Goal: Task Accomplishment & Management: Manage account settings

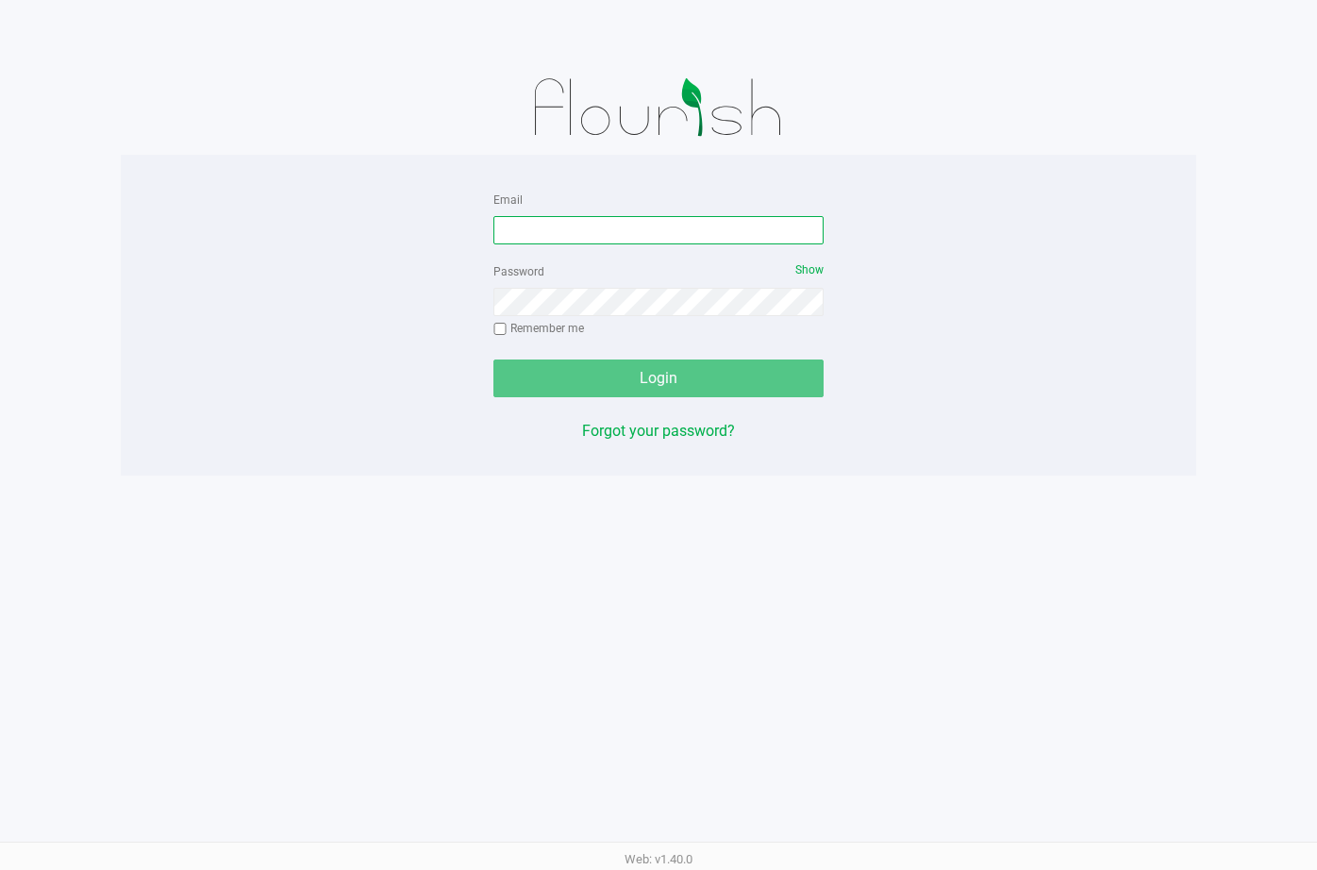
click at [604, 216] on input "Email" at bounding box center [658, 230] width 330 height 28
type input "[EMAIL_ADDRESS][DOMAIN_NAME]"
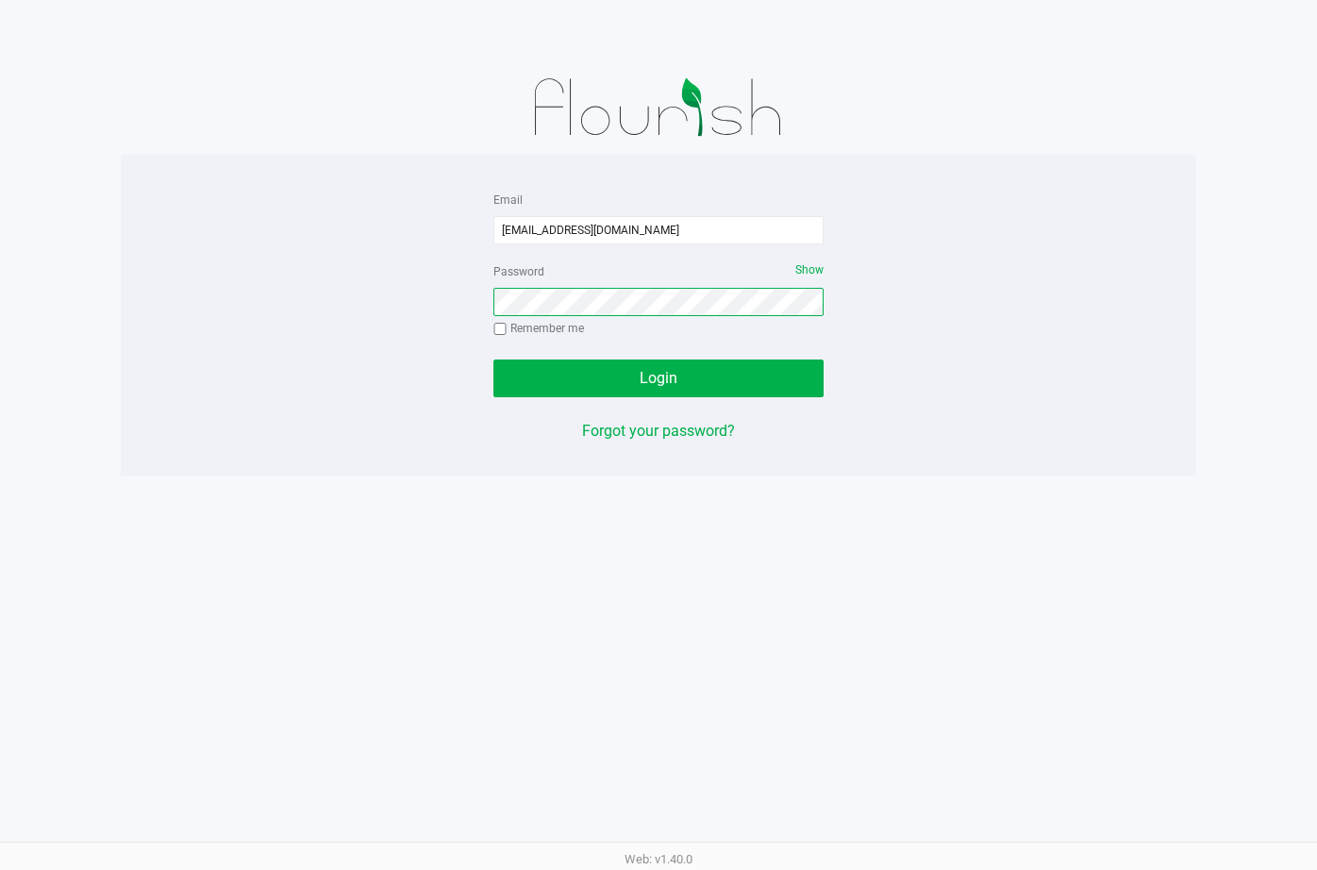
click at [493, 359] on button "Login" at bounding box center [658, 378] width 330 height 38
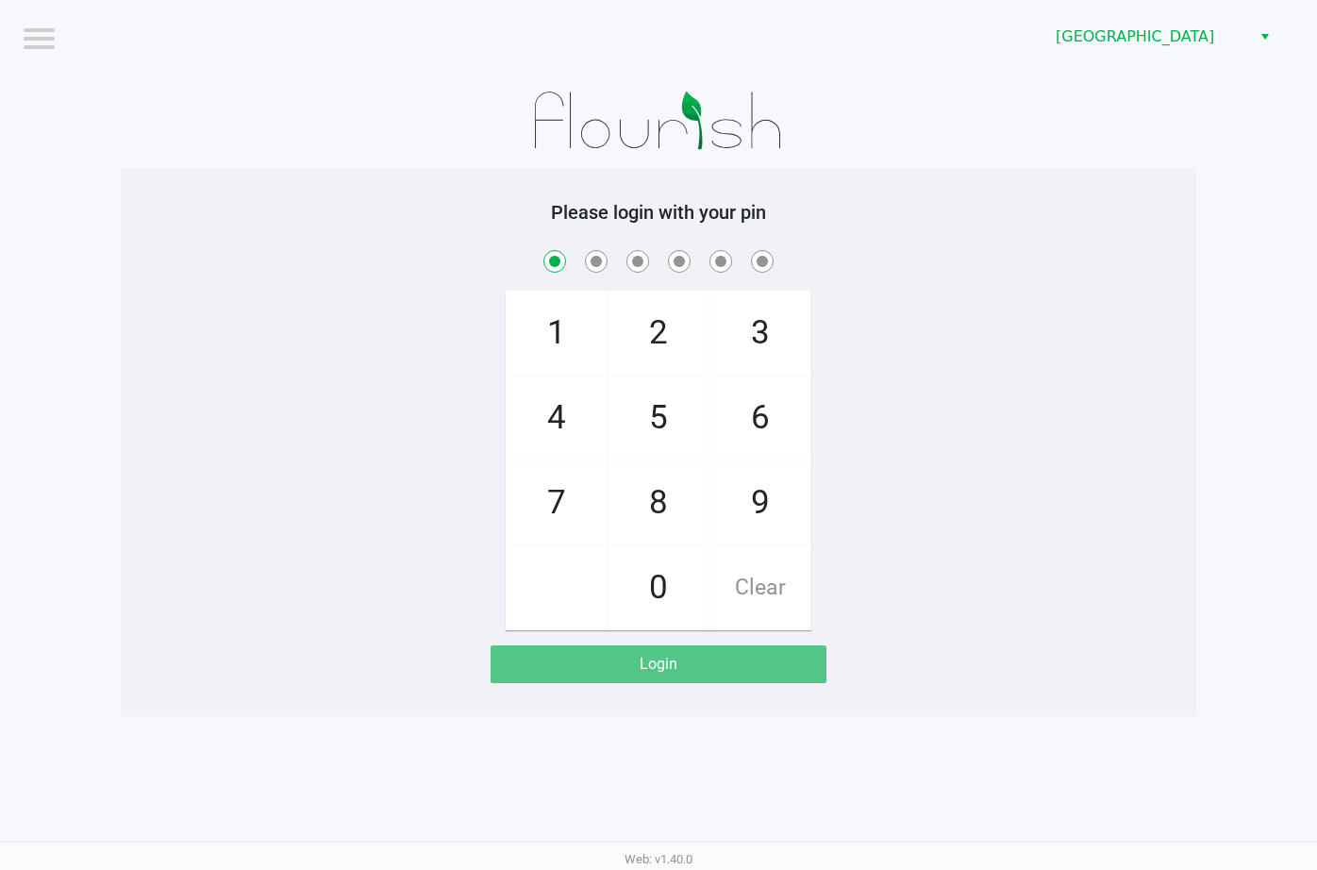
checkbox input "true"
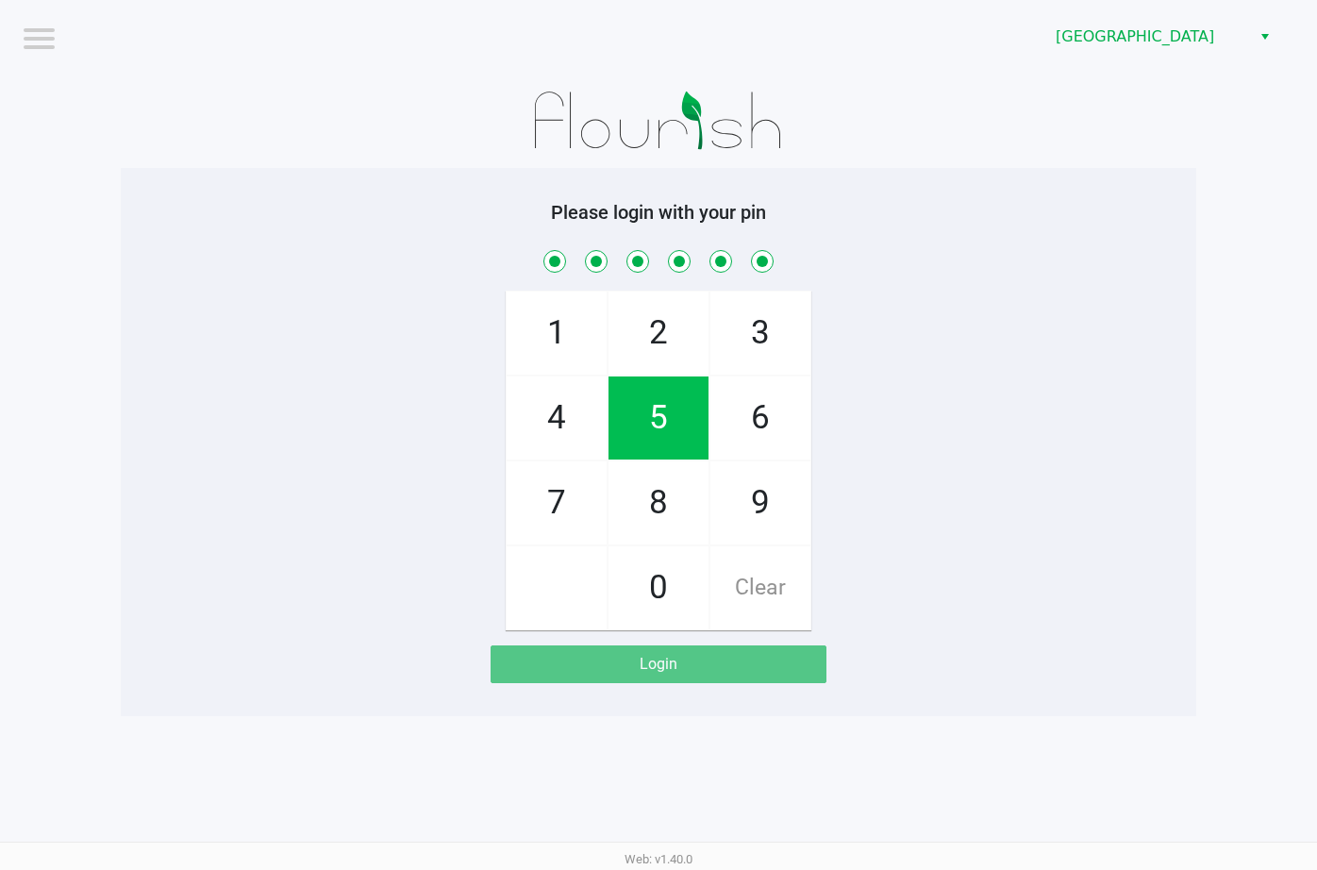
checkbox input "true"
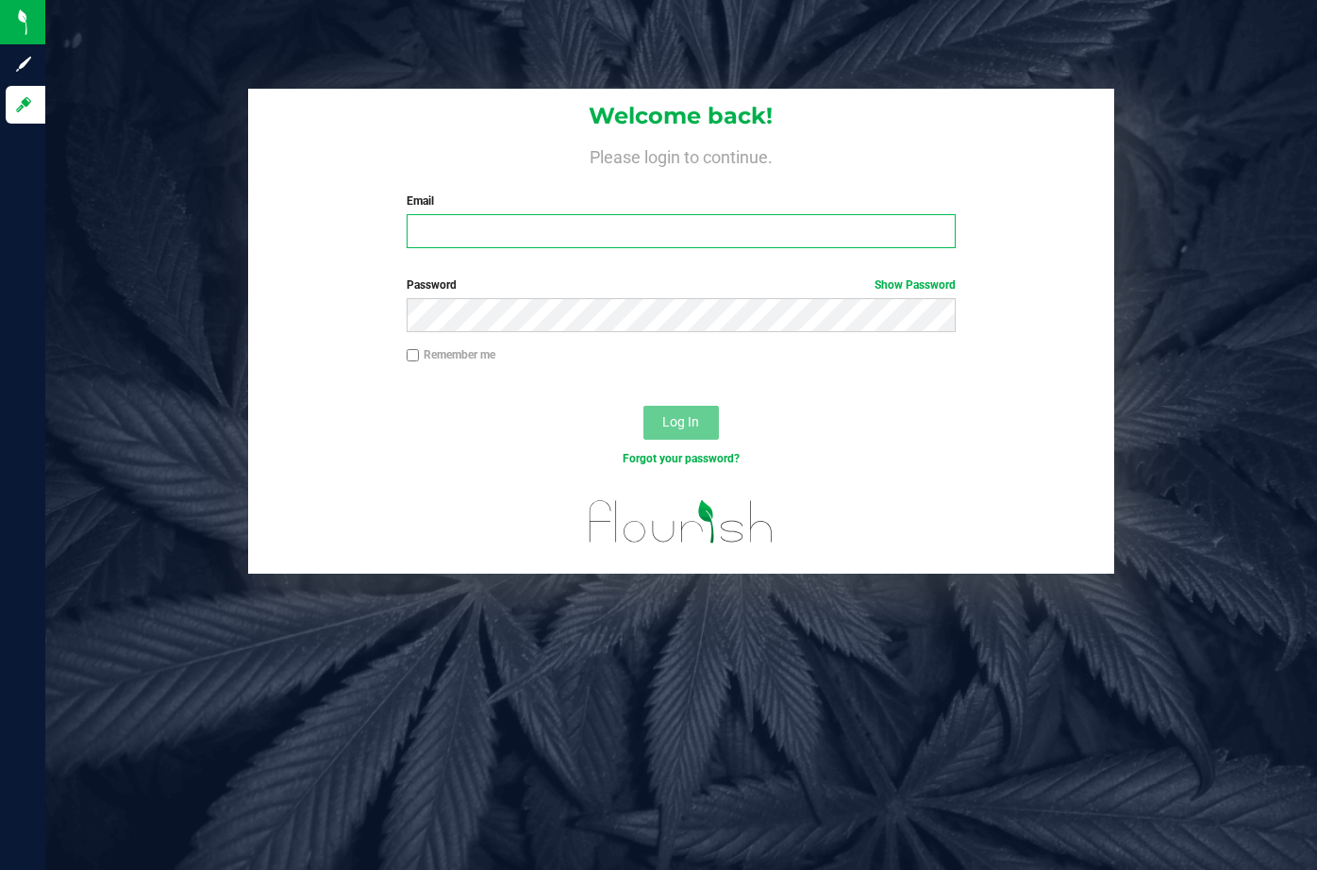
click at [574, 231] on input "Email" at bounding box center [681, 231] width 549 height 34
type input "[EMAIL_ADDRESS][DOMAIN_NAME]"
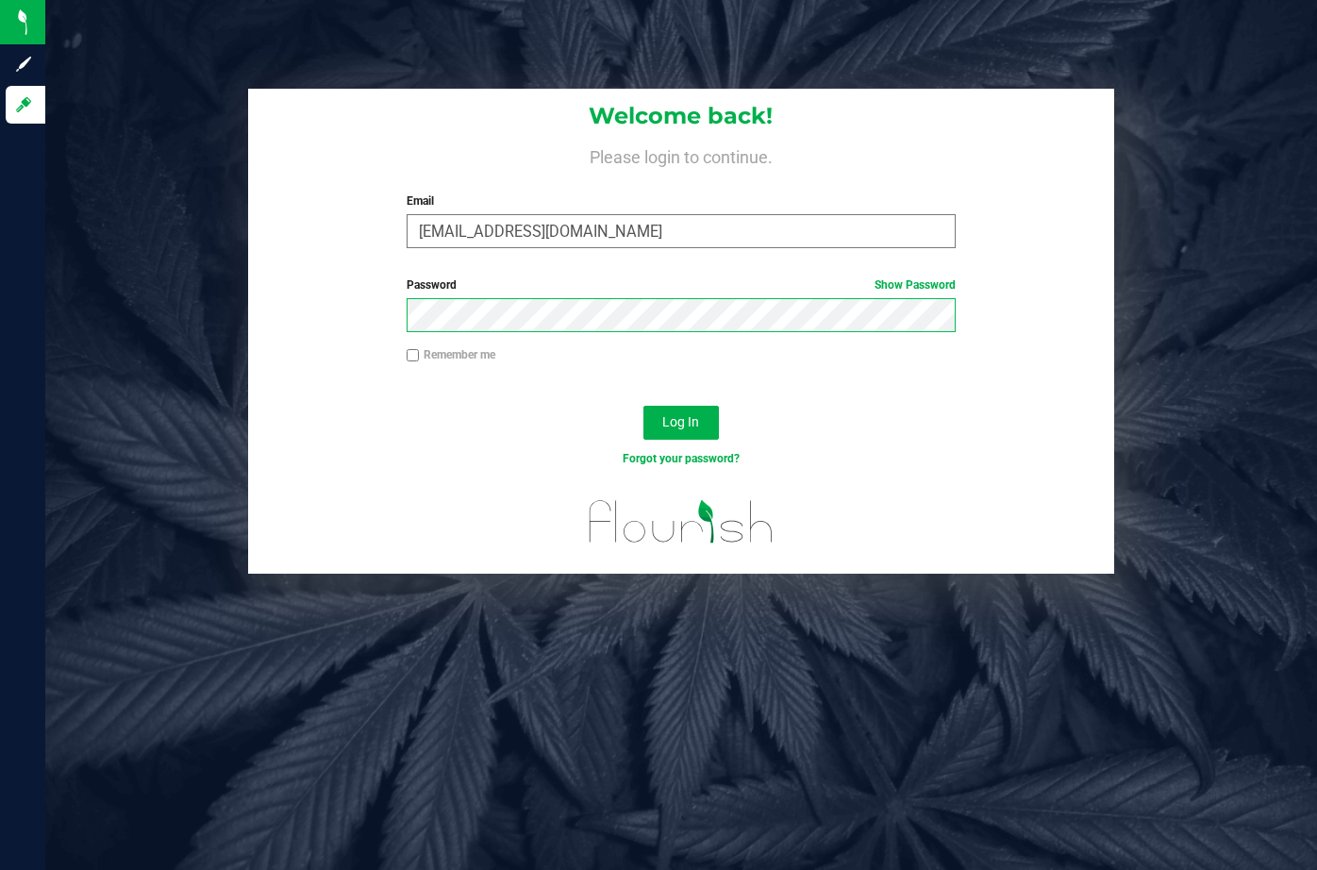
click at [643, 406] on button "Log In" at bounding box center [680, 423] width 75 height 34
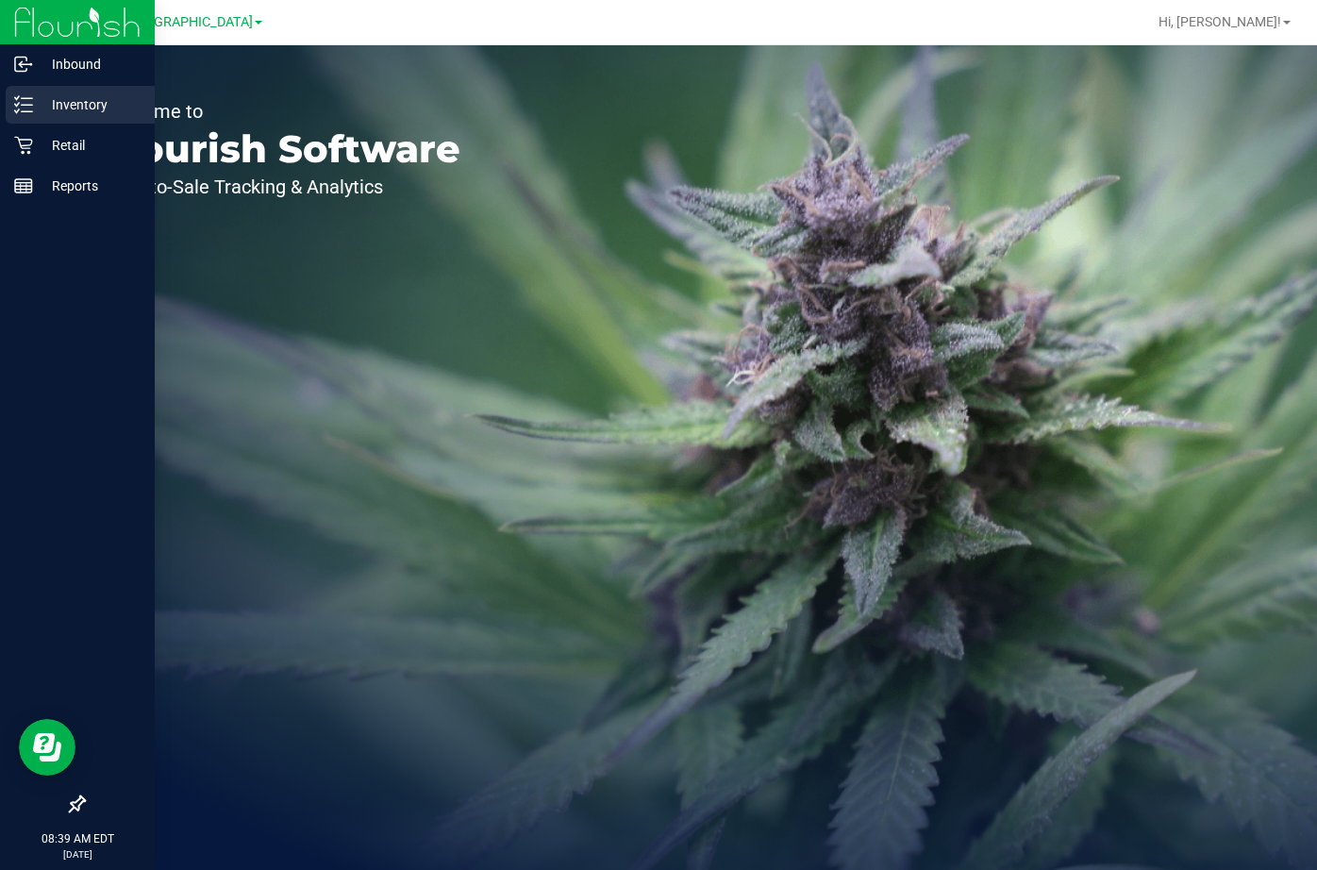
click at [22, 108] on icon at bounding box center [23, 104] width 19 height 19
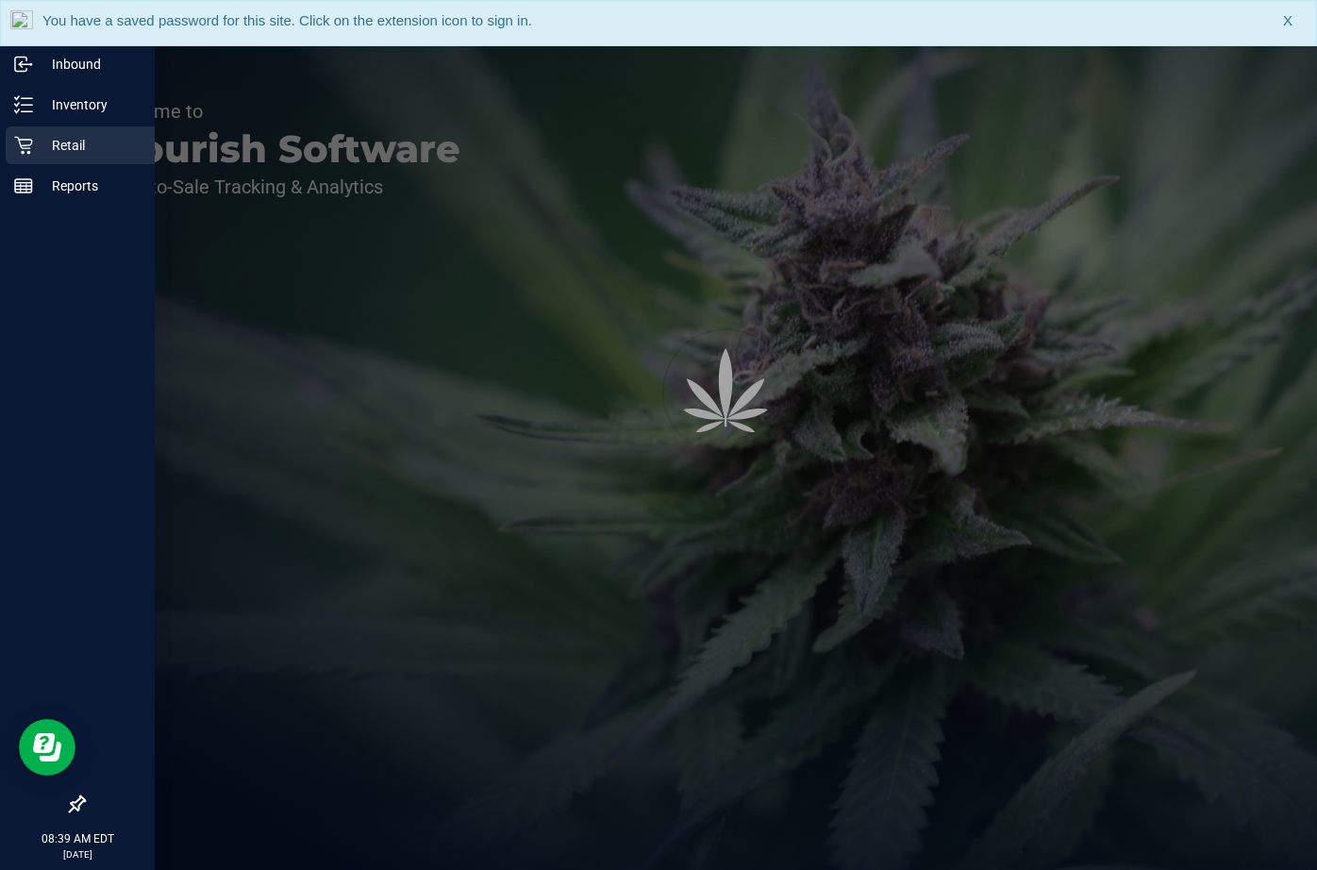
click at [75, 146] on p "Retail" at bounding box center [89, 145] width 113 height 23
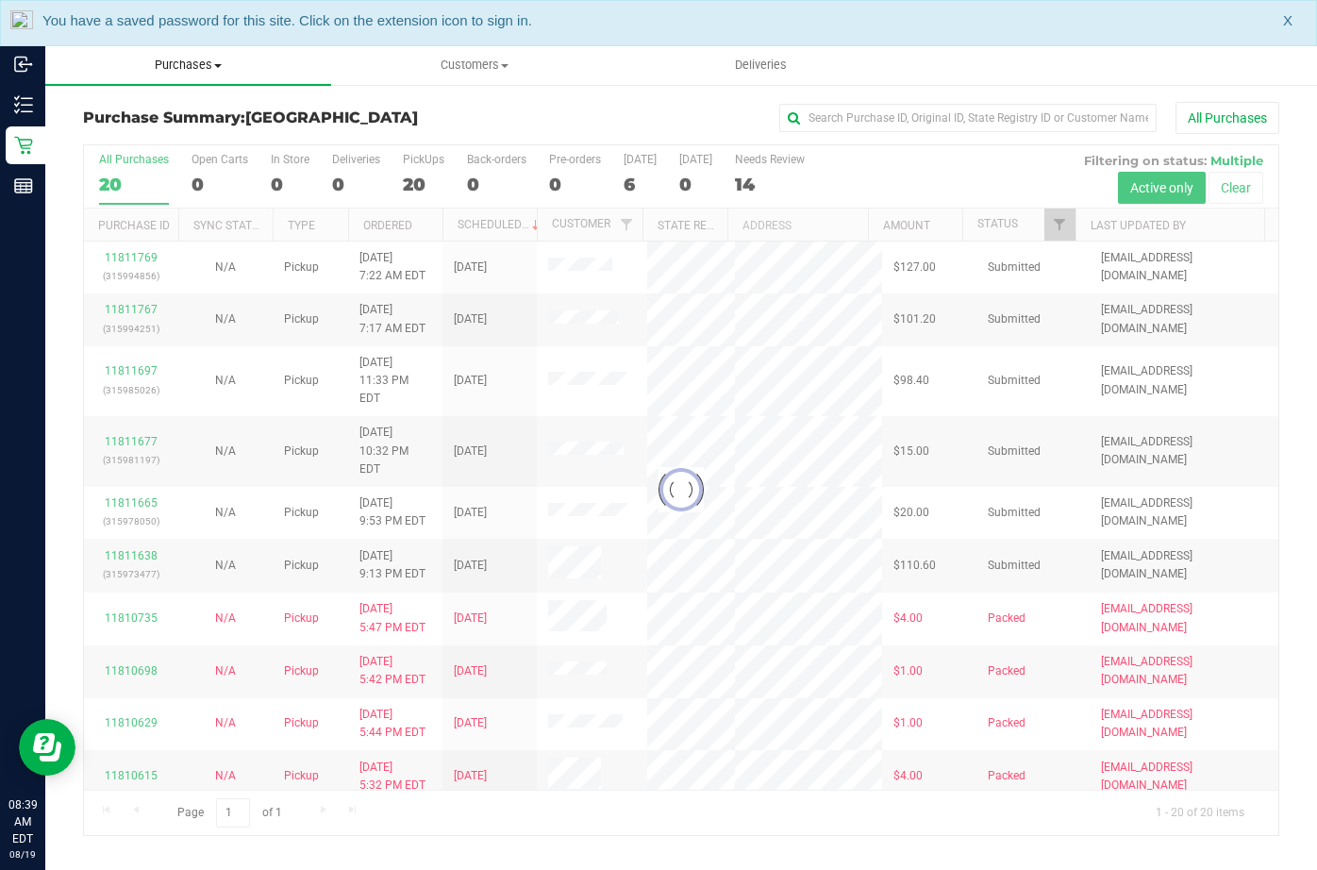
click at [191, 60] on span "Purchases" at bounding box center [188, 65] width 286 height 17
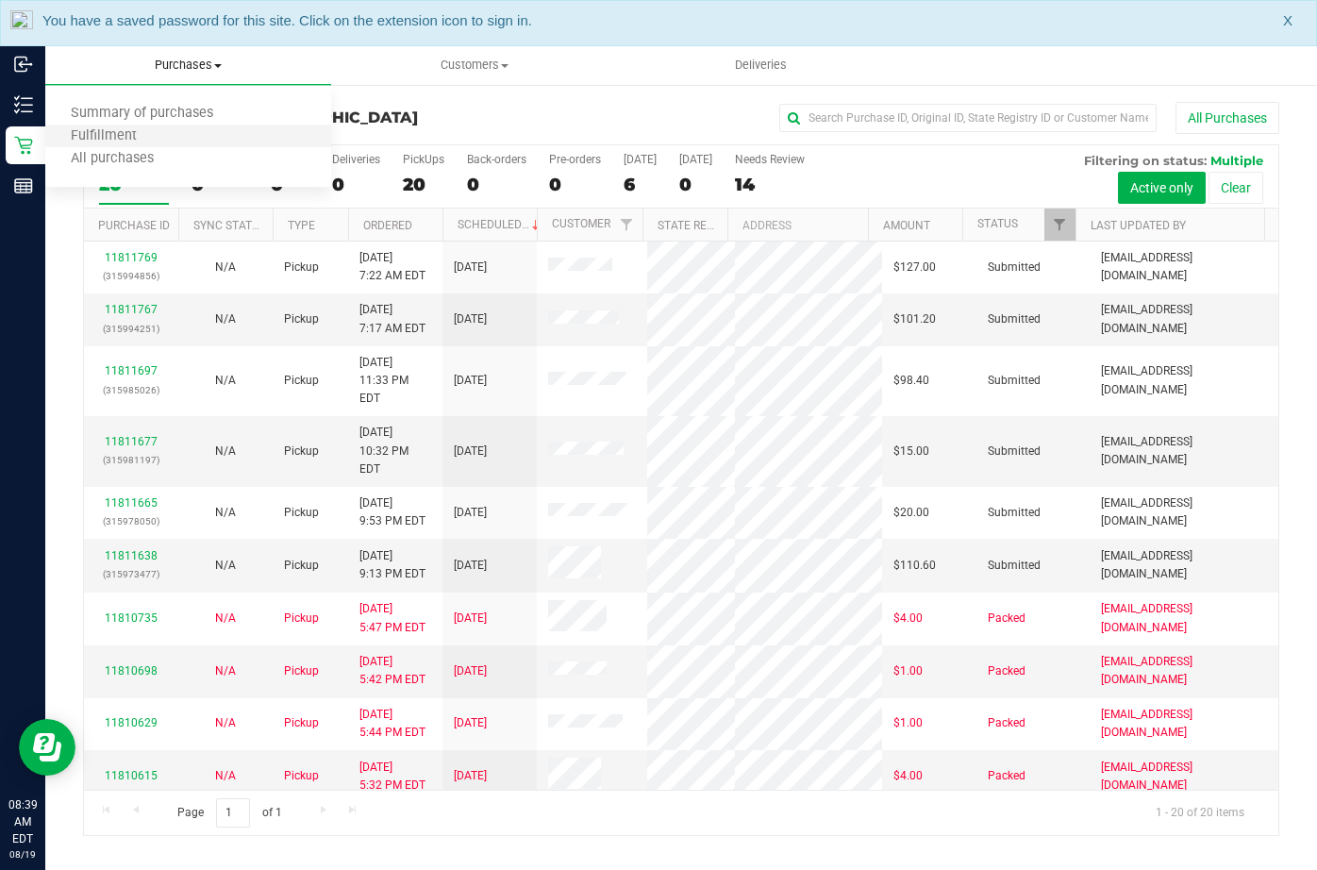
click at [162, 138] on li "Fulfillment" at bounding box center [188, 136] width 286 height 23
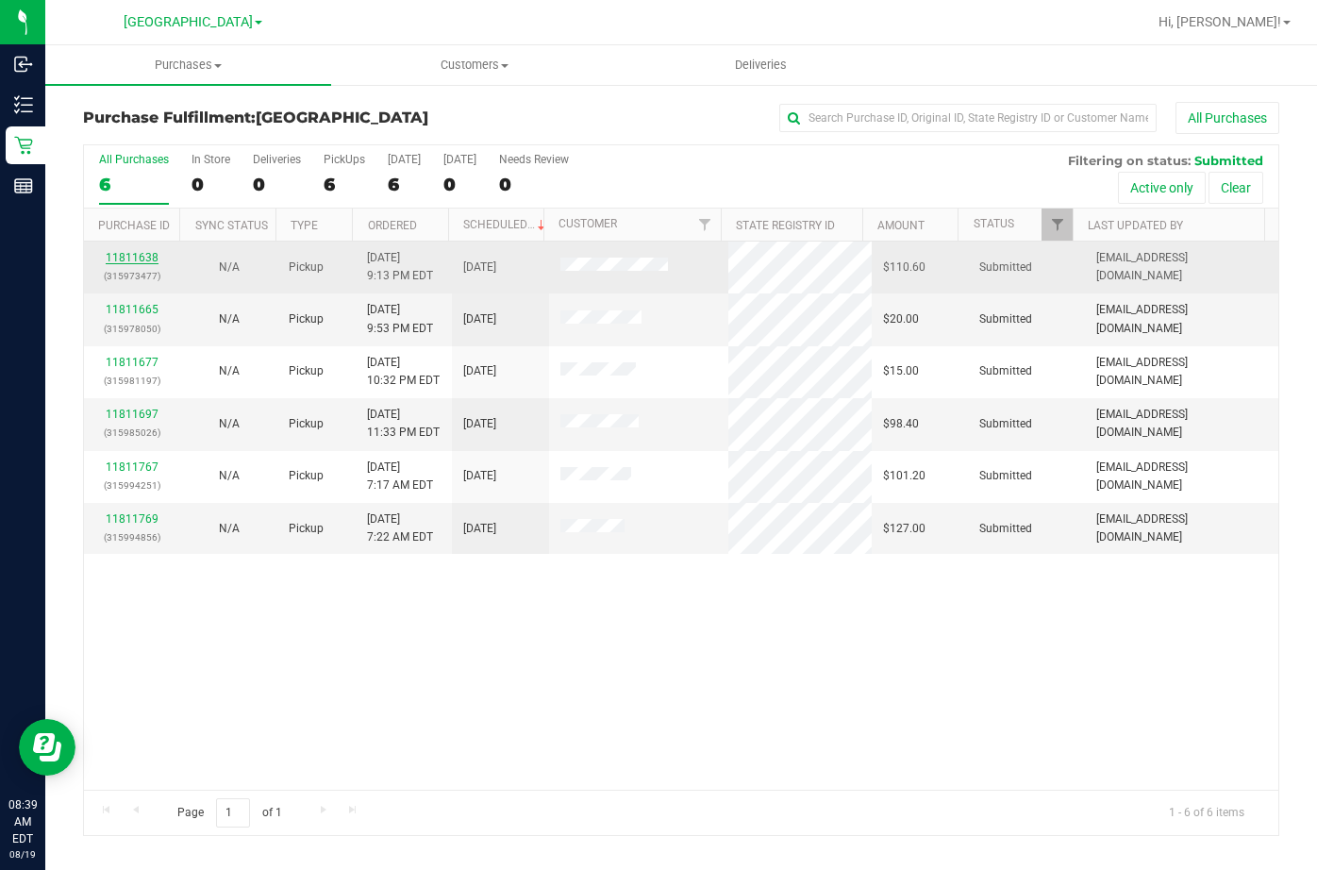
click at [141, 255] on link "11811638" at bounding box center [132, 257] width 53 height 13
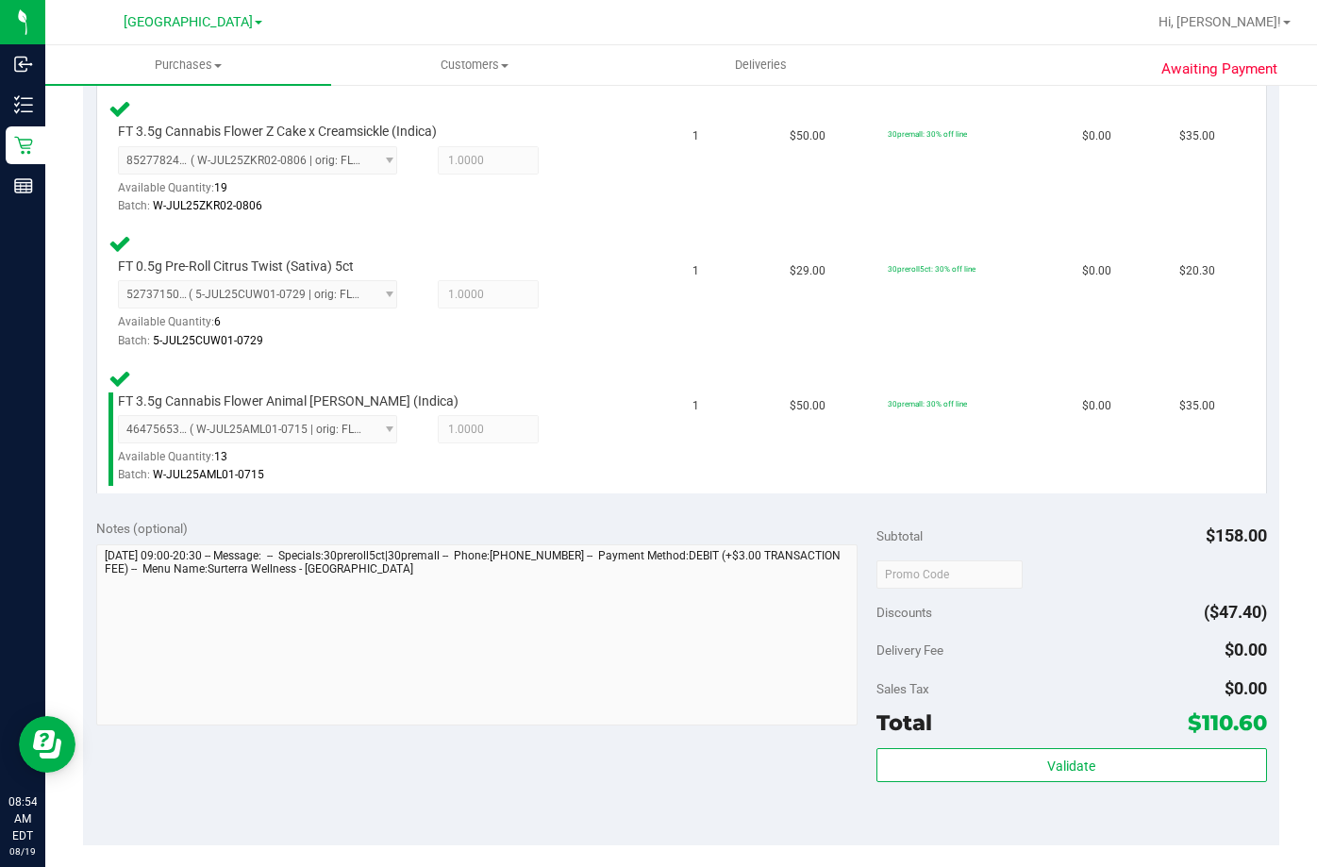
scroll to position [660, 0]
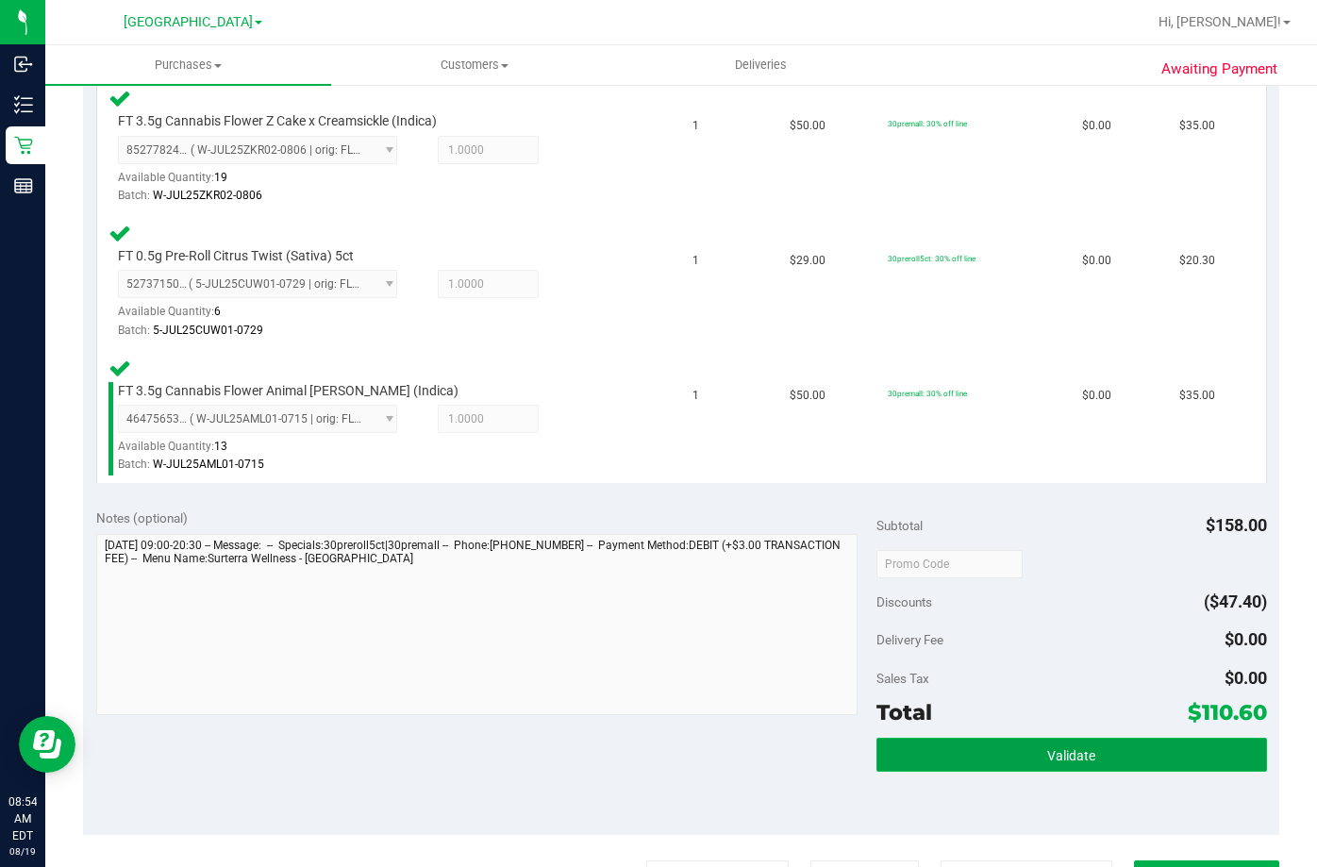
click at [927, 755] on button "Validate" at bounding box center [1071, 755] width 391 height 34
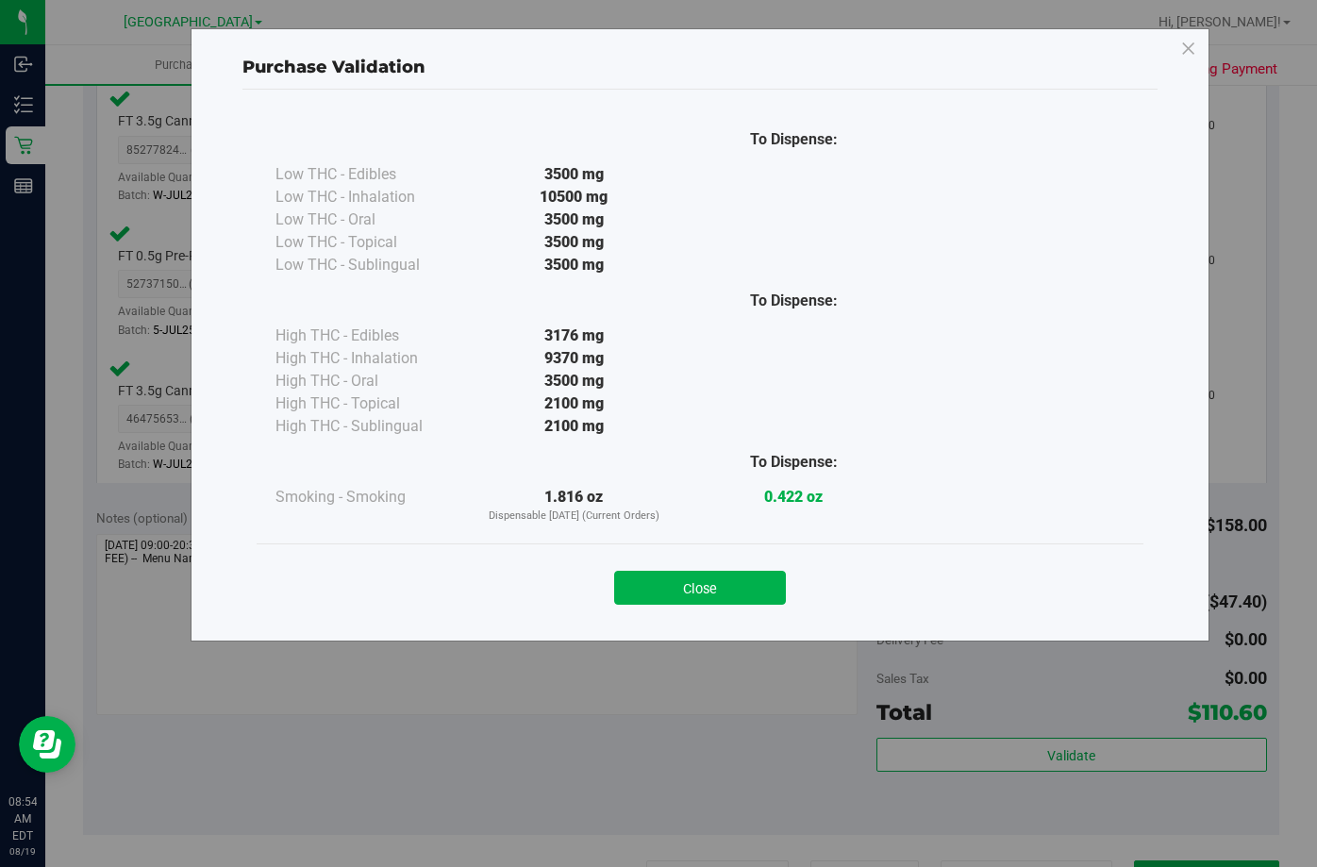
click at [687, 581] on button "Close" at bounding box center [700, 588] width 172 height 34
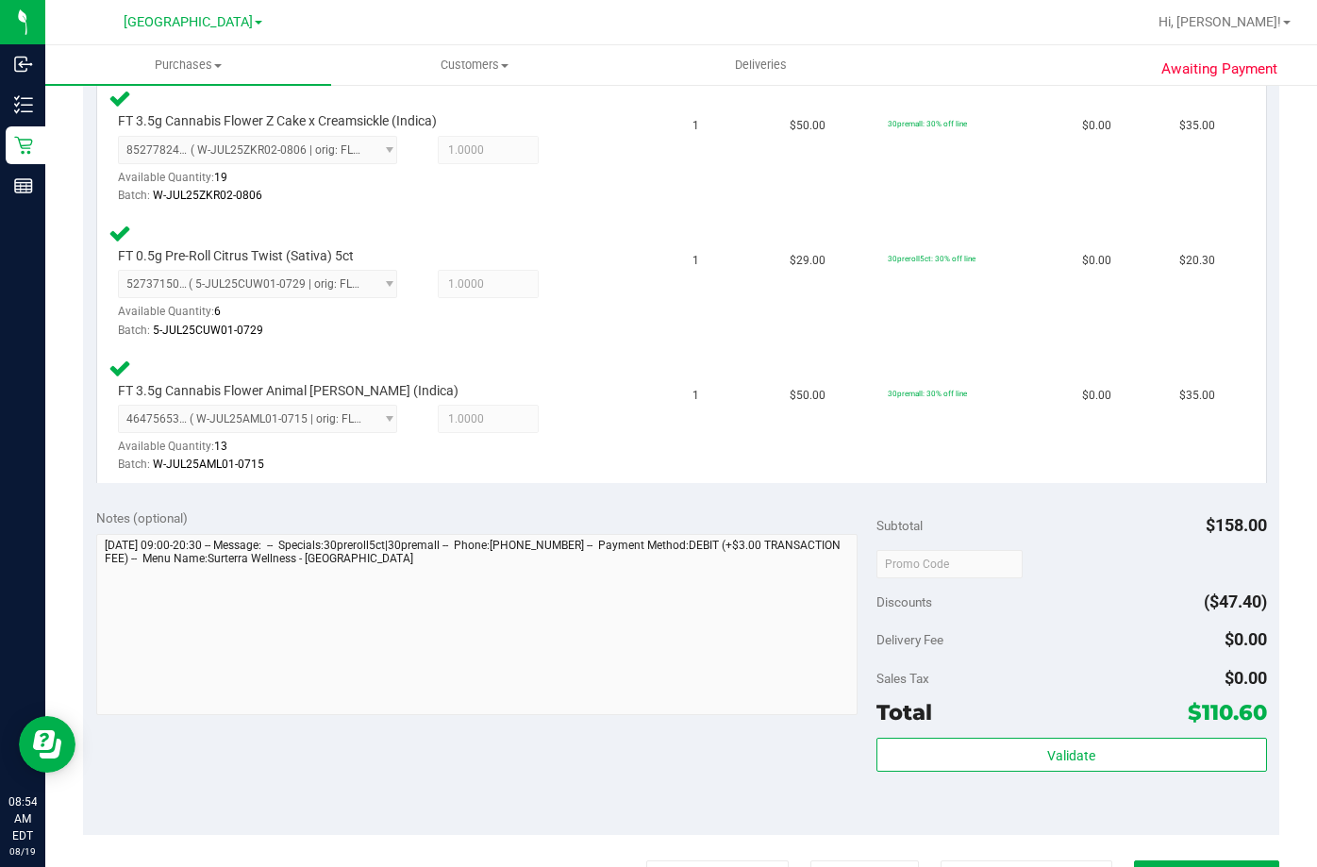
scroll to position [849, 0]
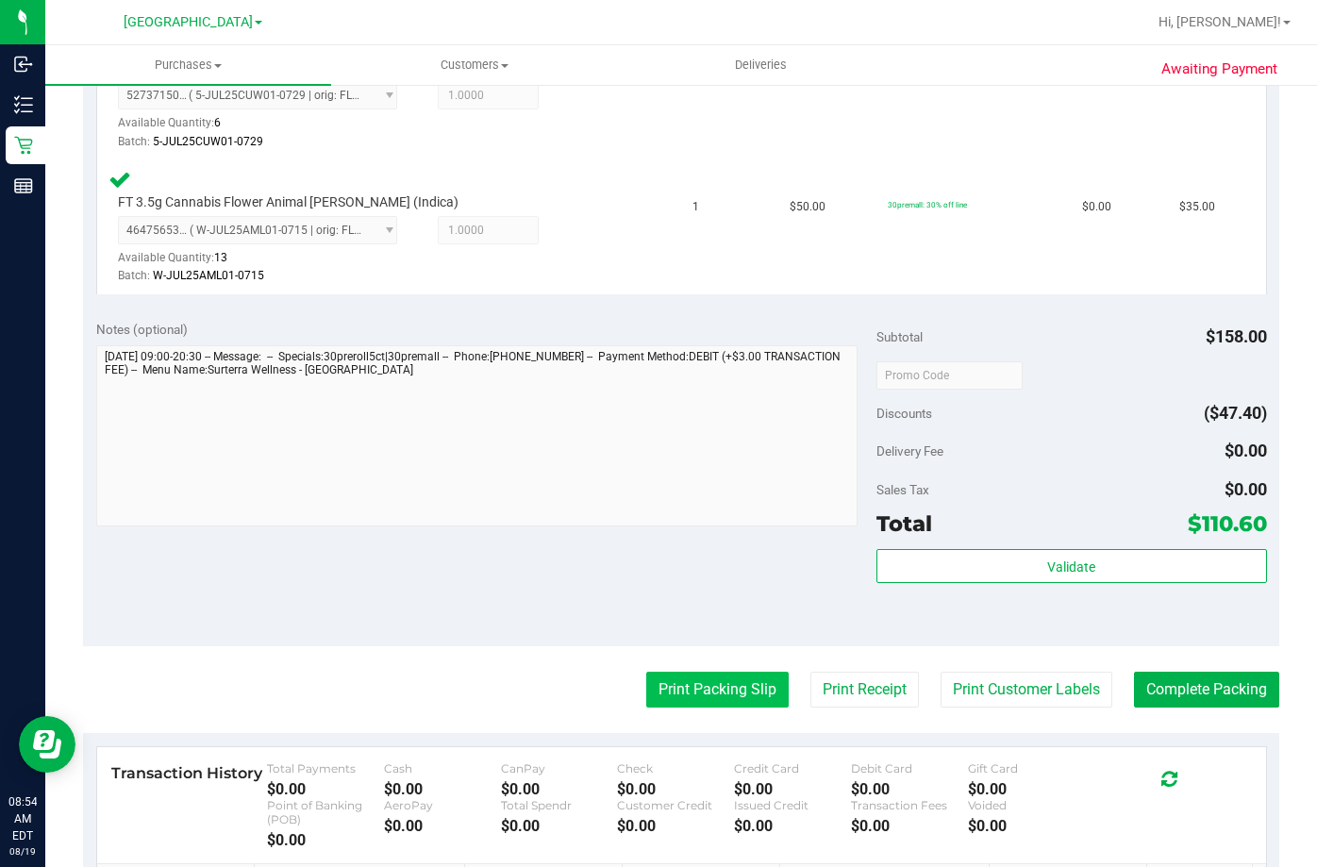
click at [657, 692] on button "Print Packing Slip" at bounding box center [717, 690] width 142 height 36
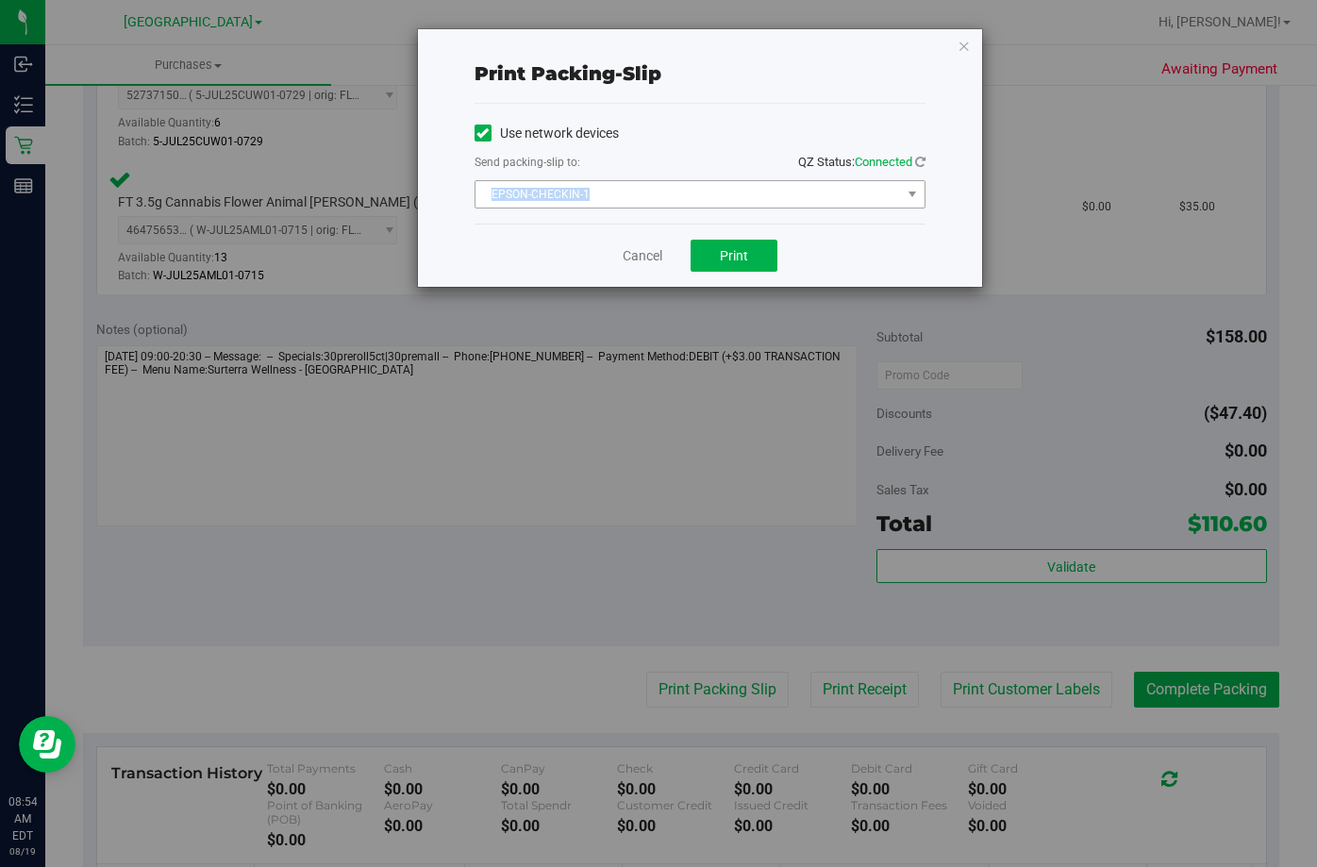
click at [624, 181] on div "Use network devices Send packing-slip to: QZ Status: Connected EPSON-CHECKIN-1 …" at bounding box center [699, 164] width 451 height 90
click at [573, 191] on span "EPSON-CHECKIN-1" at bounding box center [687, 194] width 425 height 26
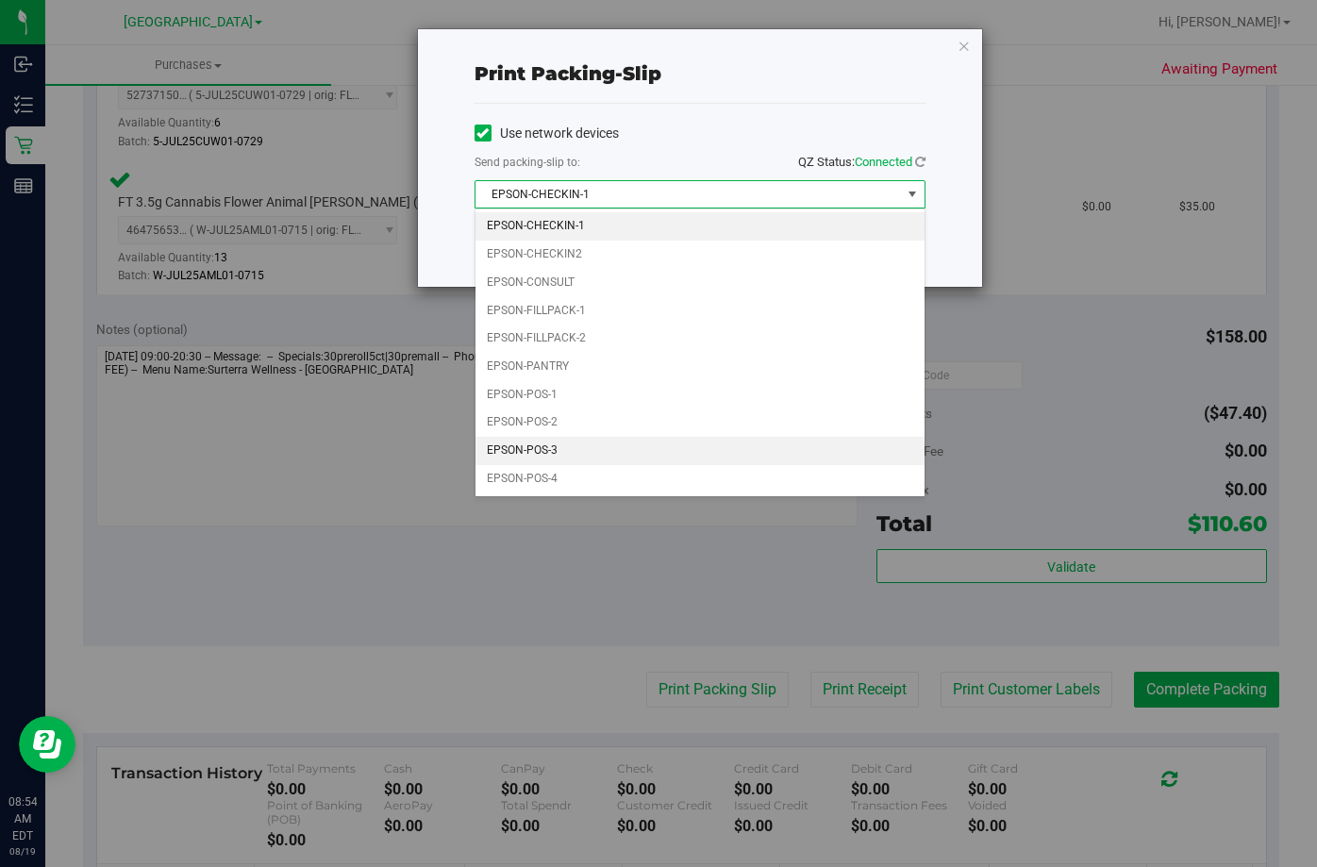
drag, startPoint x: 541, startPoint y: 447, endPoint x: 557, endPoint y: 415, distance: 35.9
click at [541, 443] on li "EPSON-POS-3" at bounding box center [699, 451] width 449 height 28
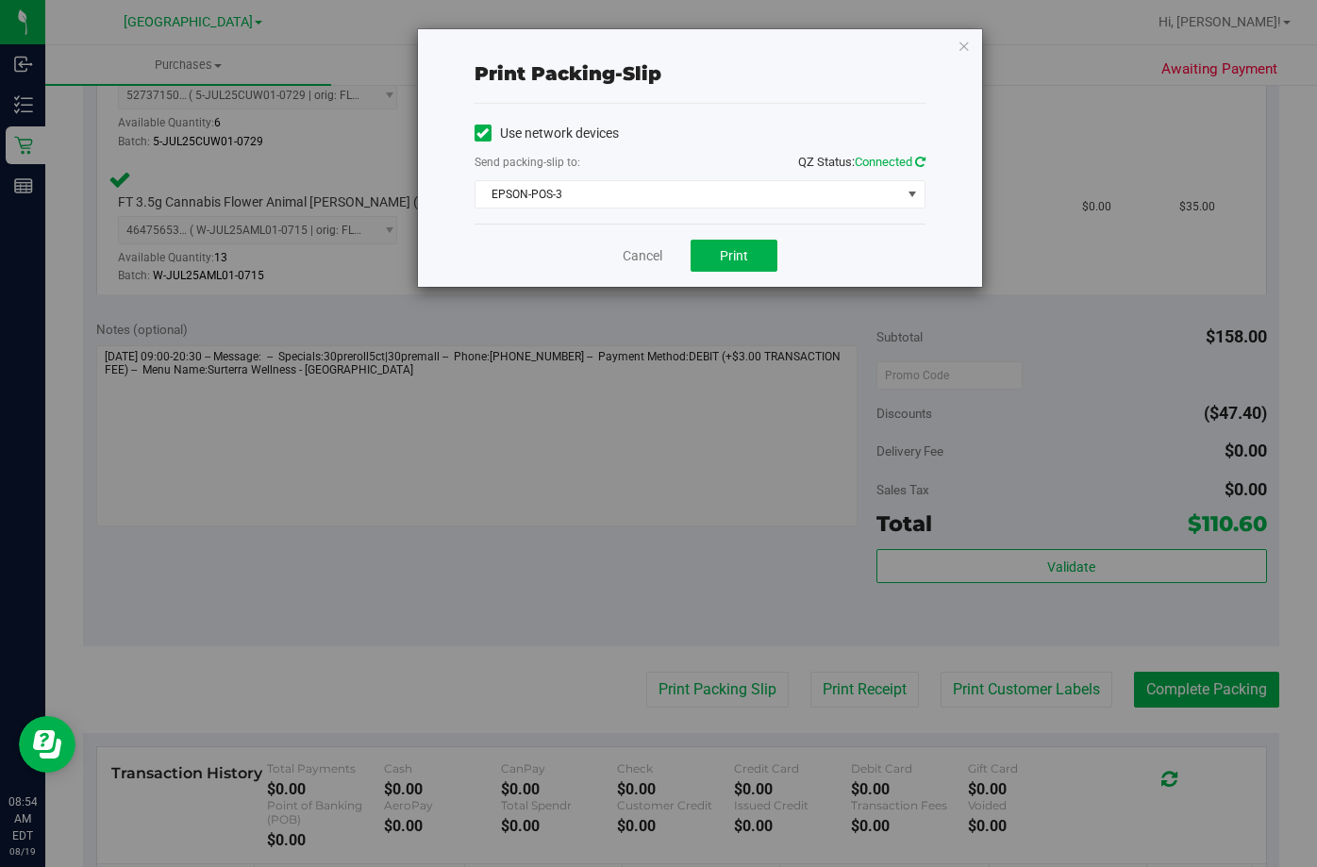
click at [921, 162] on icon at bounding box center [920, 162] width 10 height 12
click at [758, 258] on button "Print" at bounding box center [733, 256] width 87 height 32
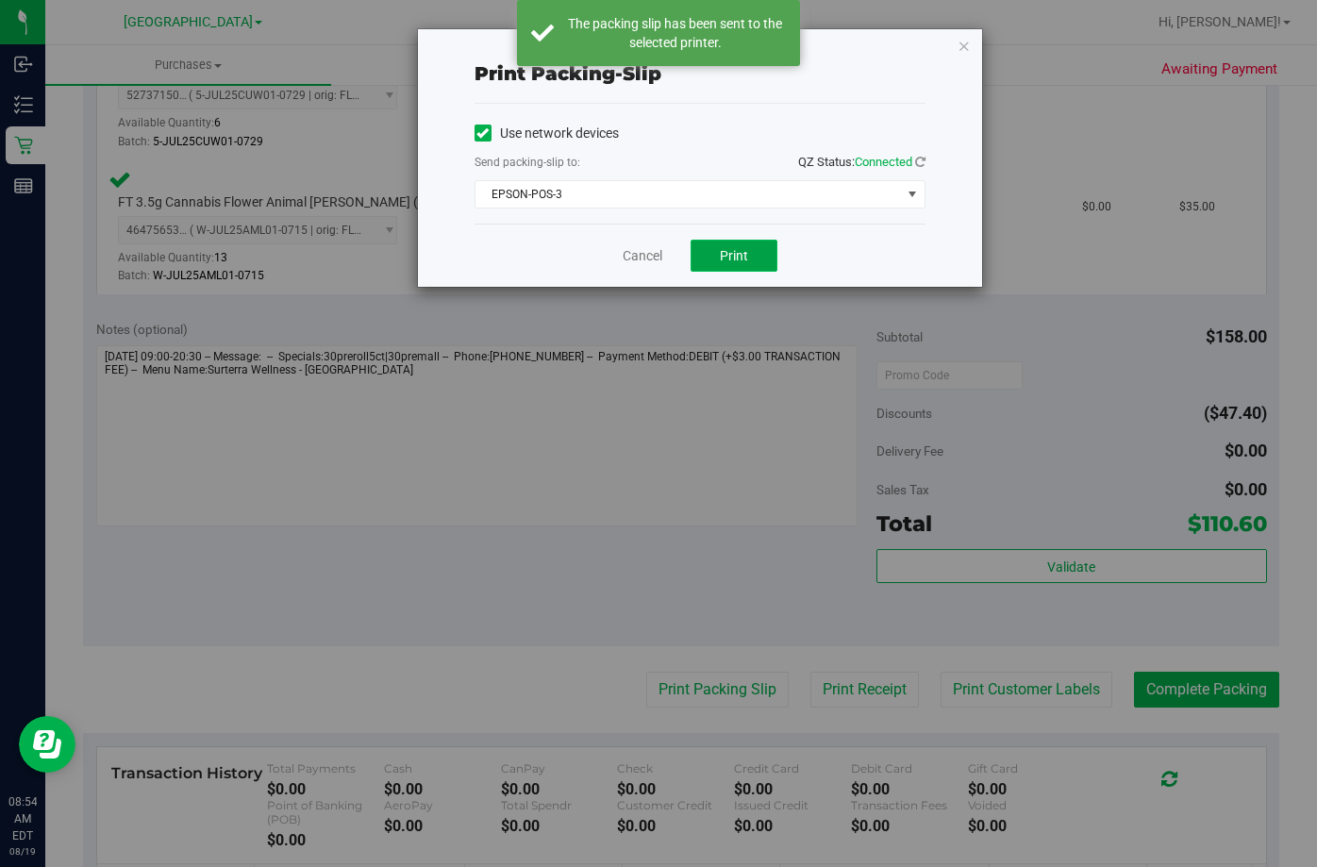
click at [701, 251] on button "Print" at bounding box center [733, 256] width 87 height 32
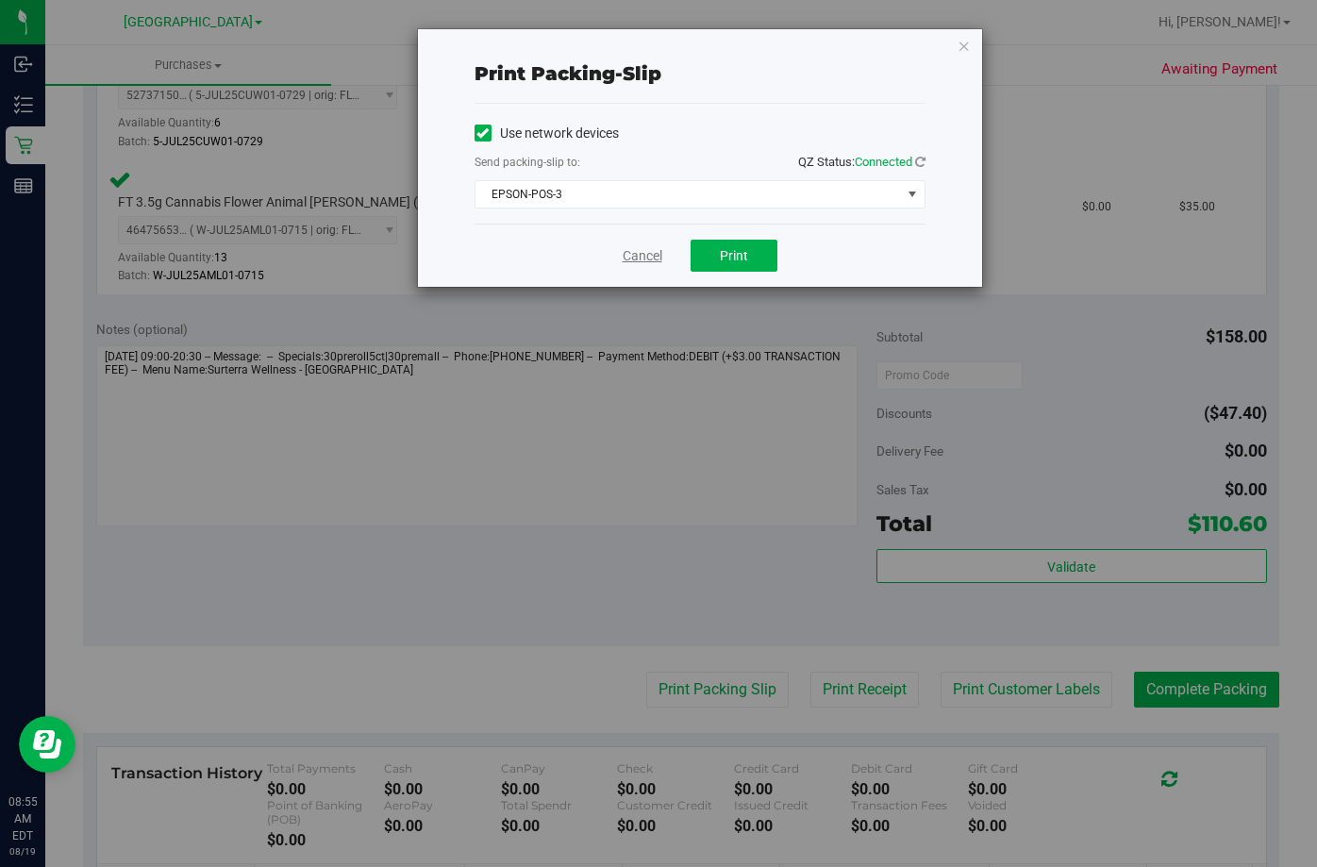
click at [635, 255] on link "Cancel" at bounding box center [643, 256] width 40 height 20
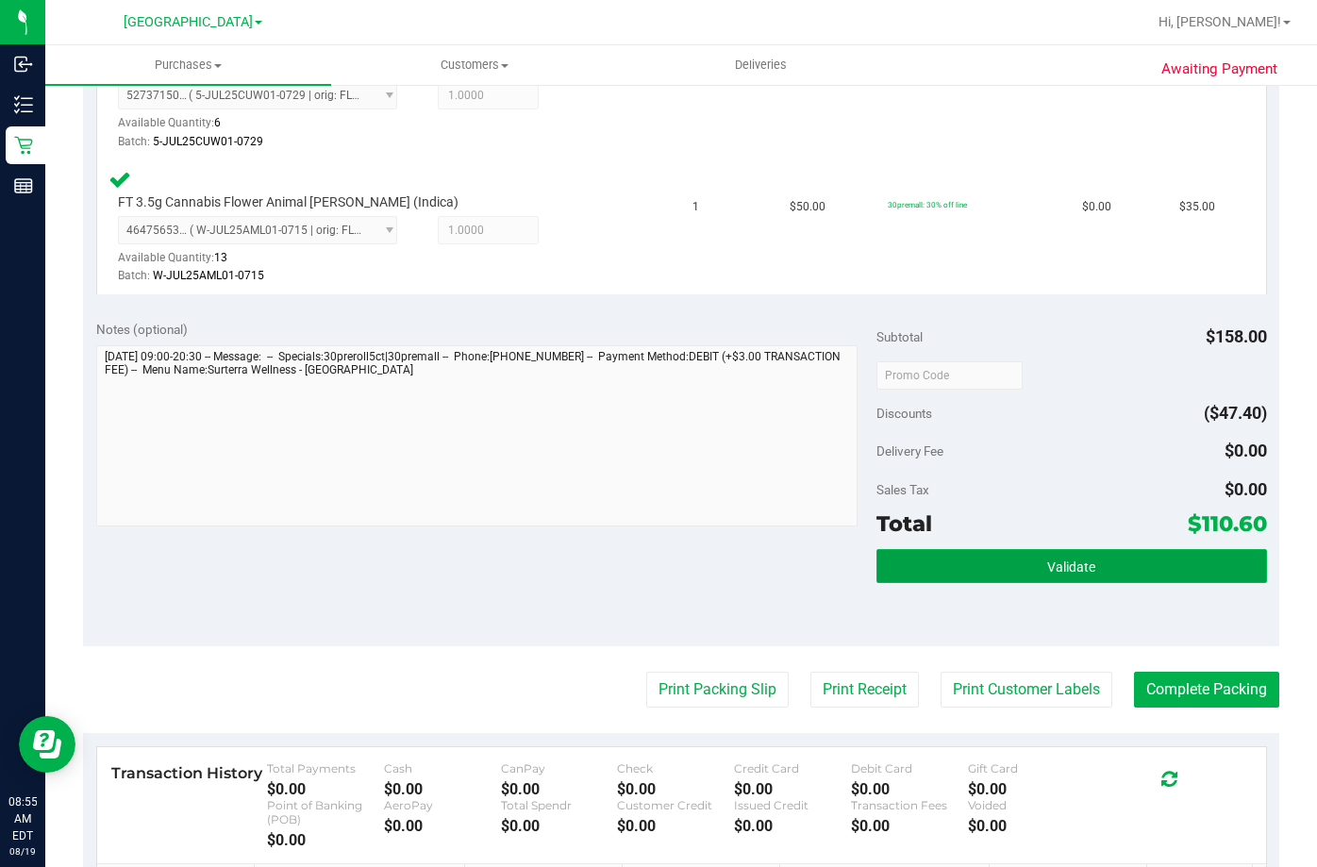
click at [1048, 559] on span "Validate" at bounding box center [1071, 566] width 48 height 15
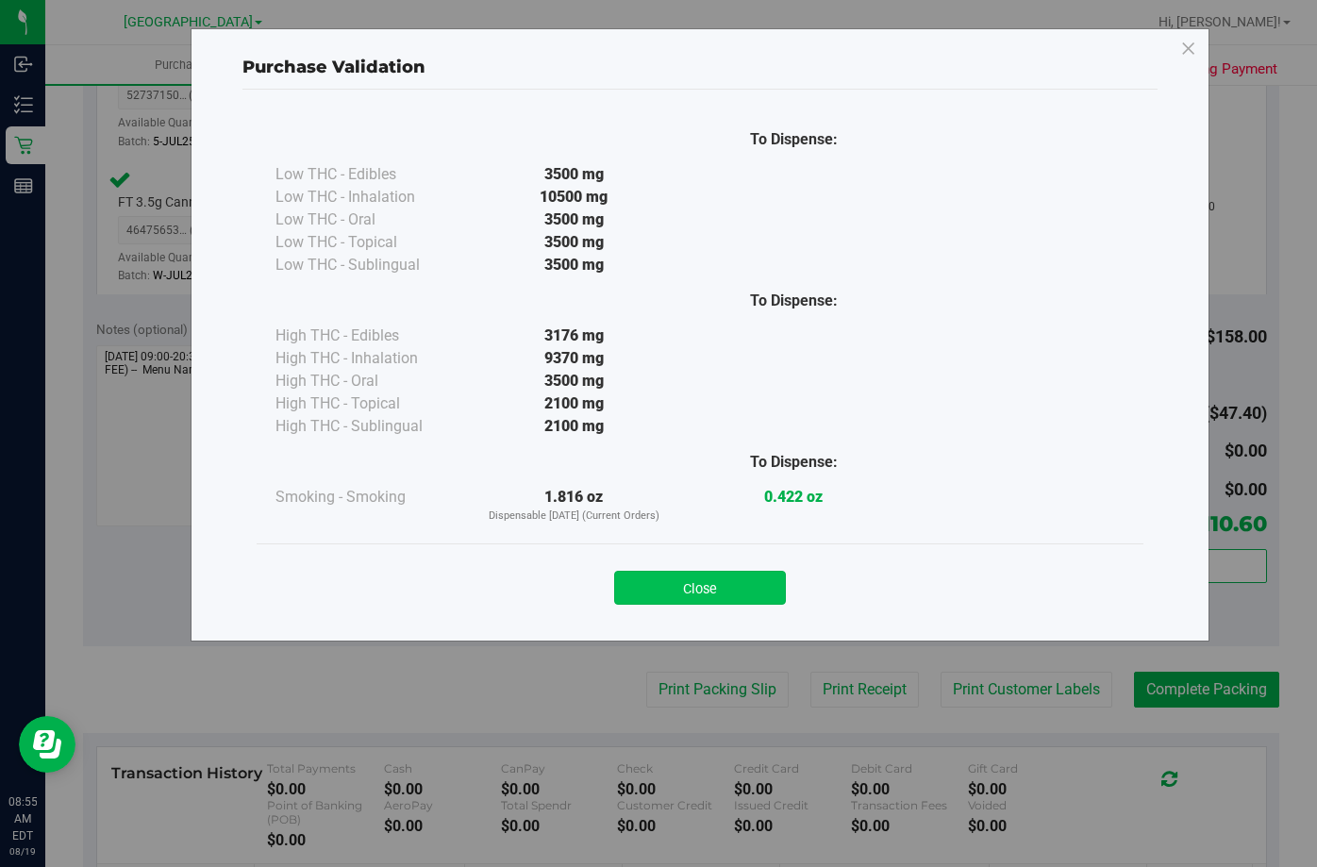
click at [739, 592] on button "Close" at bounding box center [700, 588] width 172 height 34
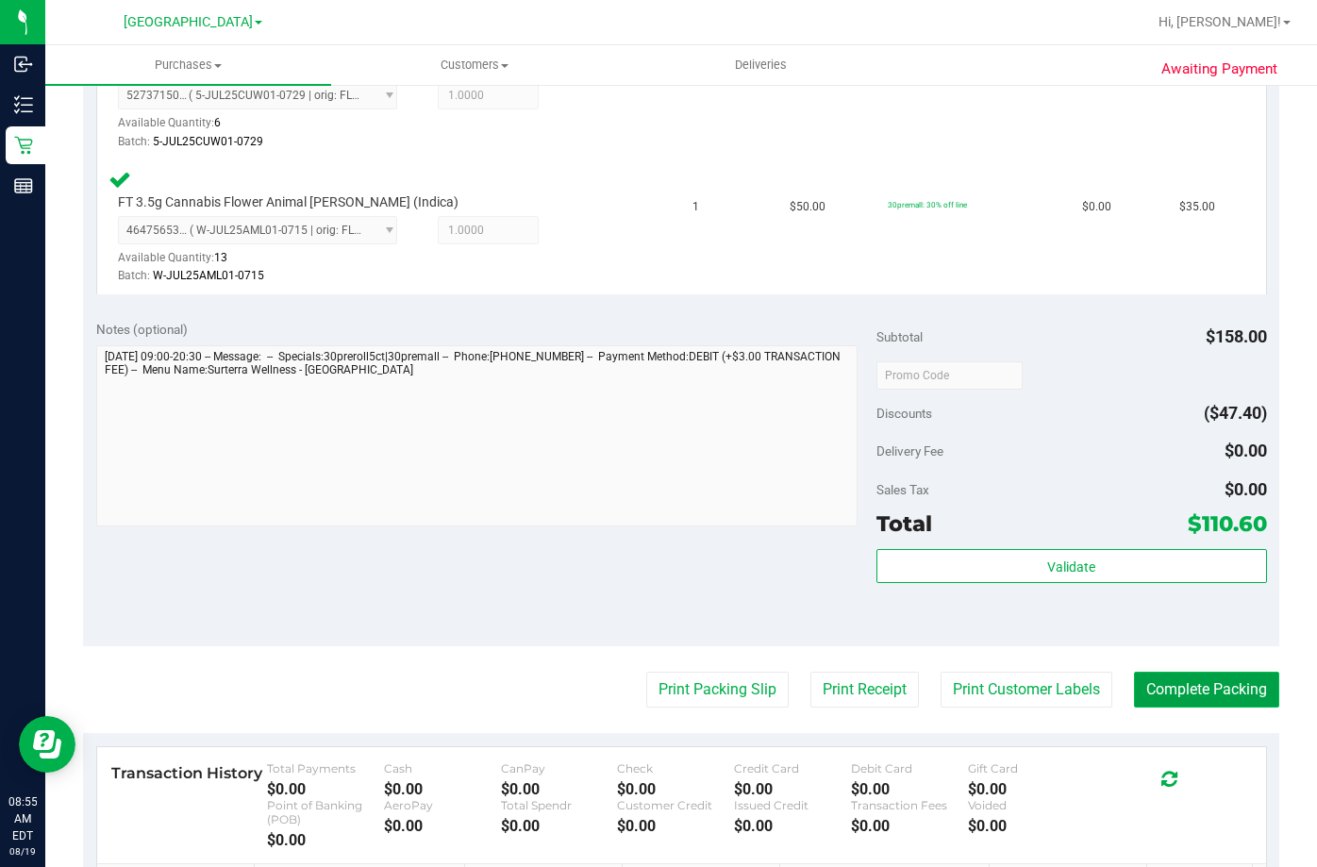
click at [1209, 681] on button "Complete Packing" at bounding box center [1206, 690] width 145 height 36
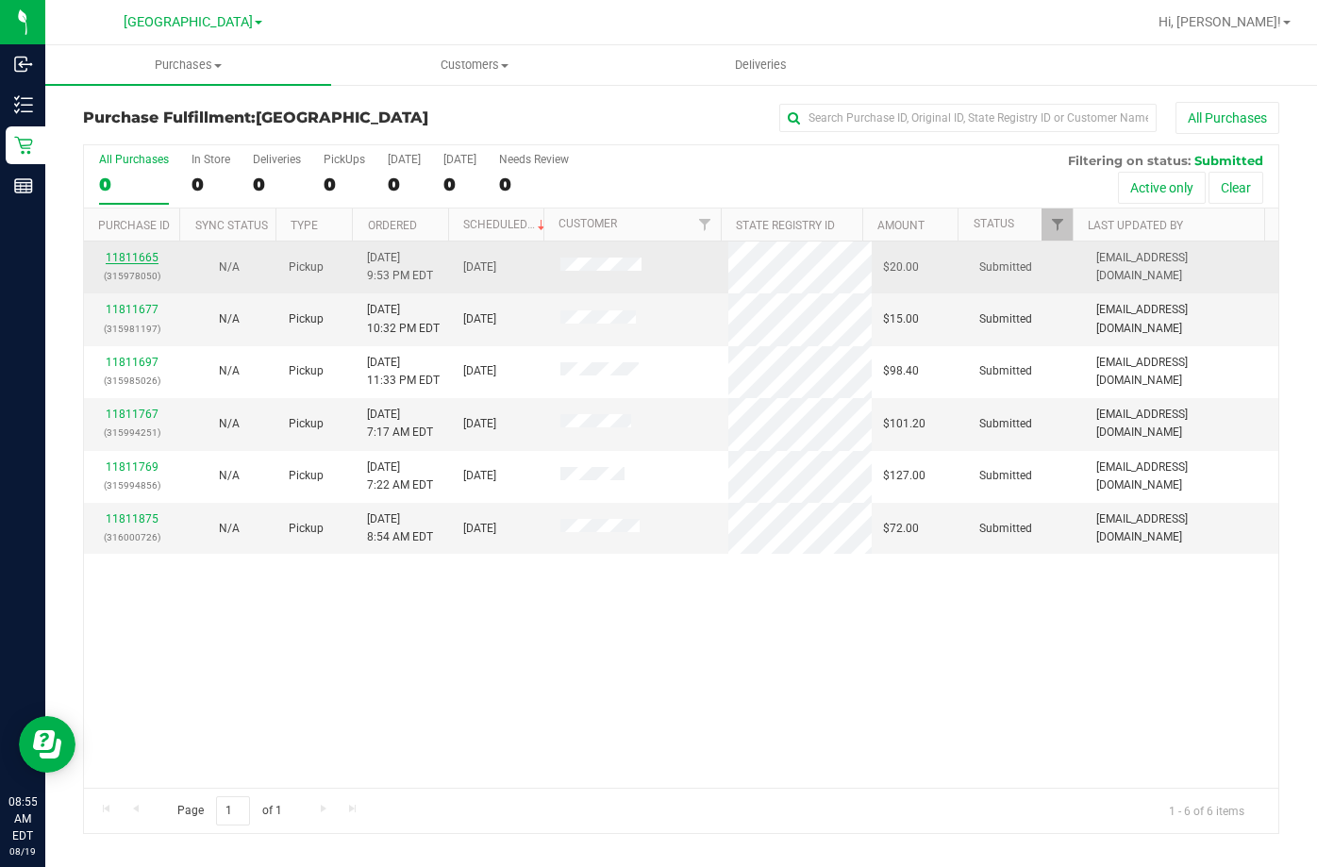
click at [133, 254] on link "11811665" at bounding box center [132, 257] width 53 height 13
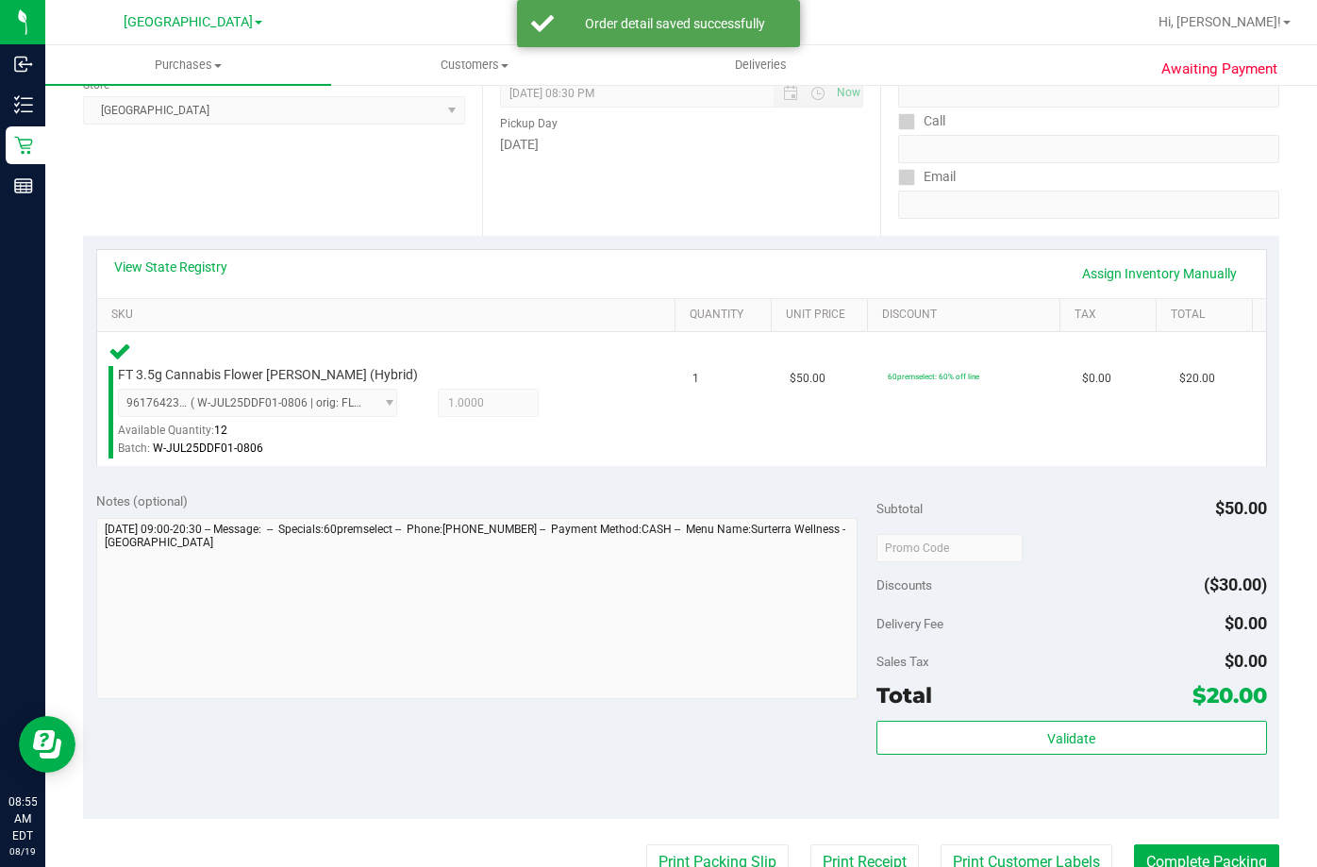
scroll to position [283, 0]
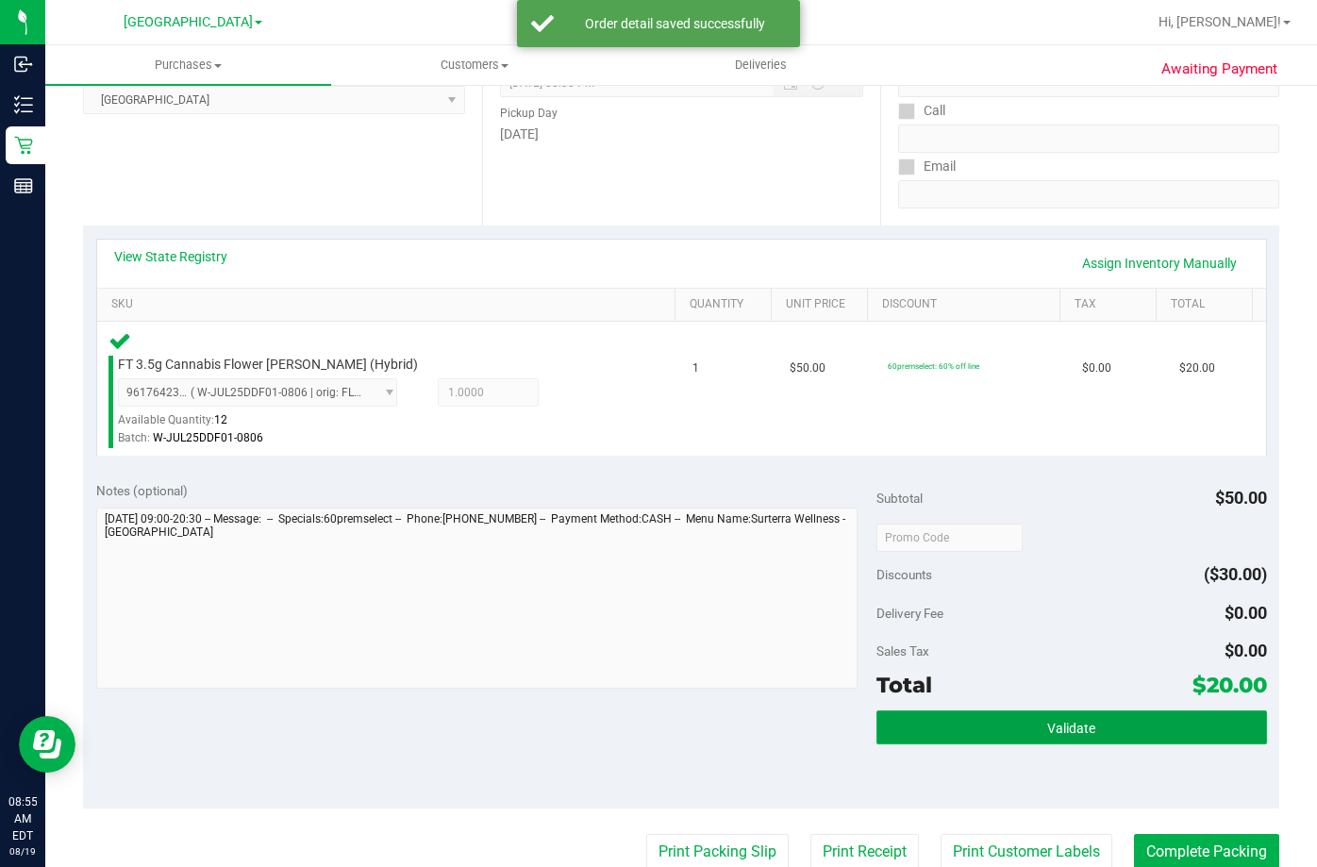
click at [1016, 742] on button "Validate" at bounding box center [1071, 727] width 391 height 34
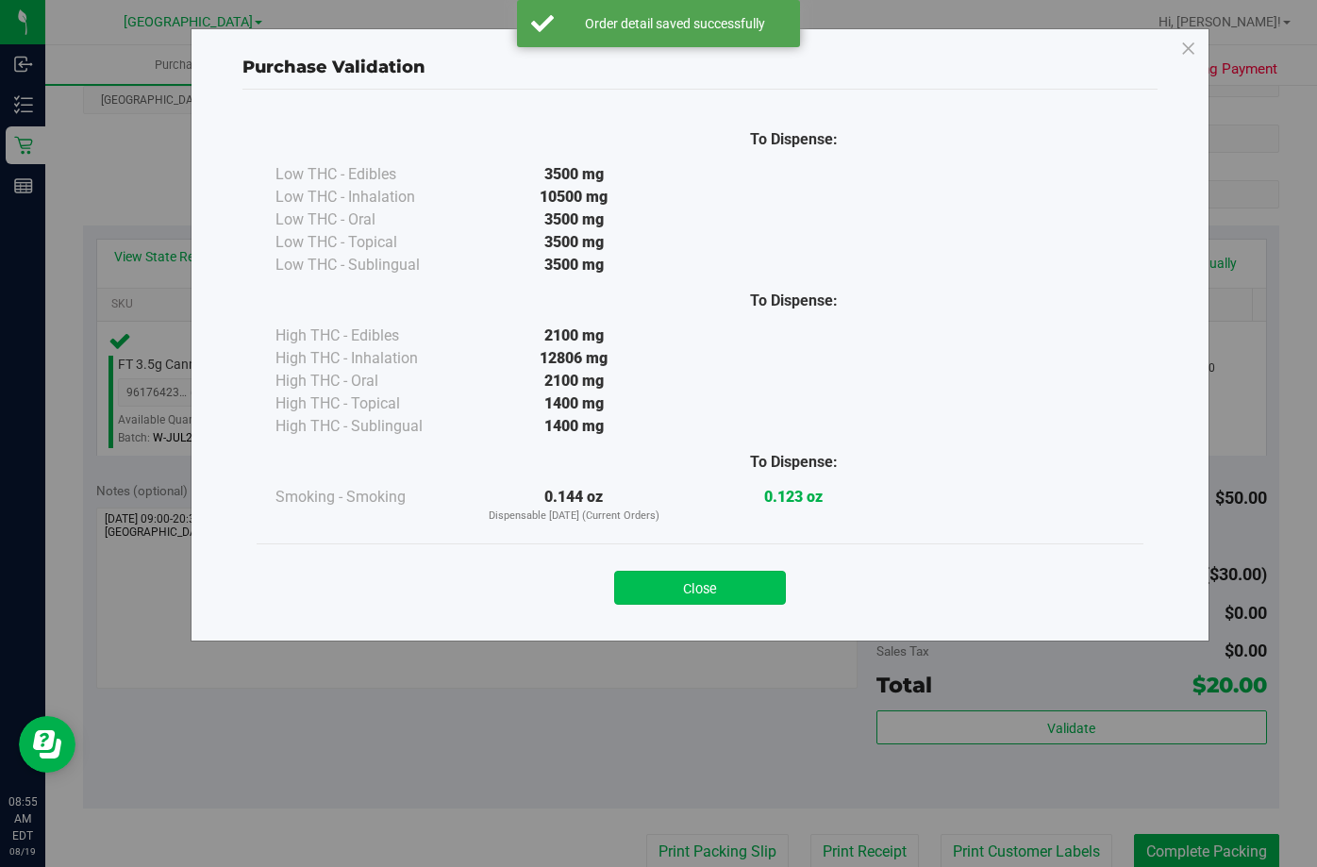
click at [703, 586] on button "Close" at bounding box center [700, 588] width 172 height 34
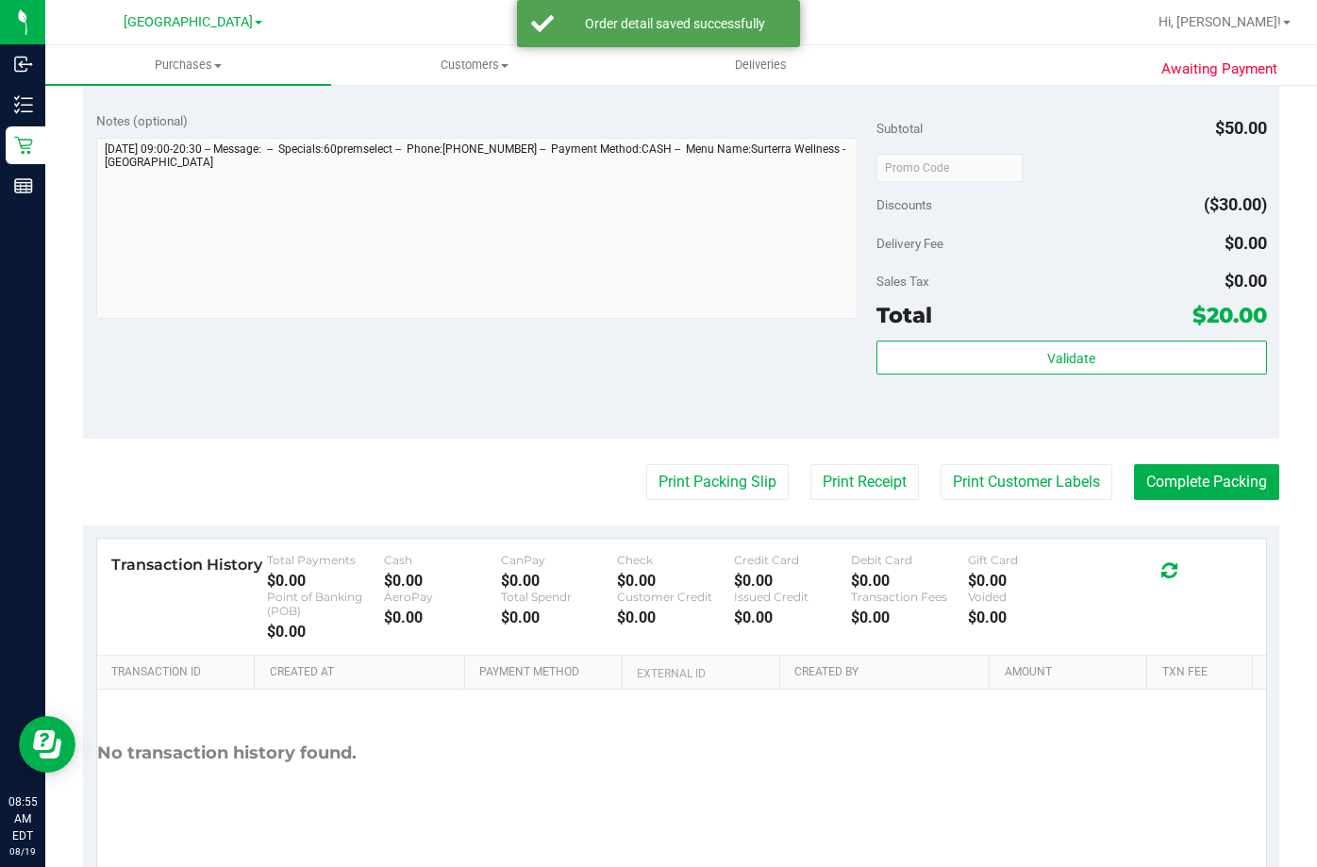
scroll to position [660, 0]
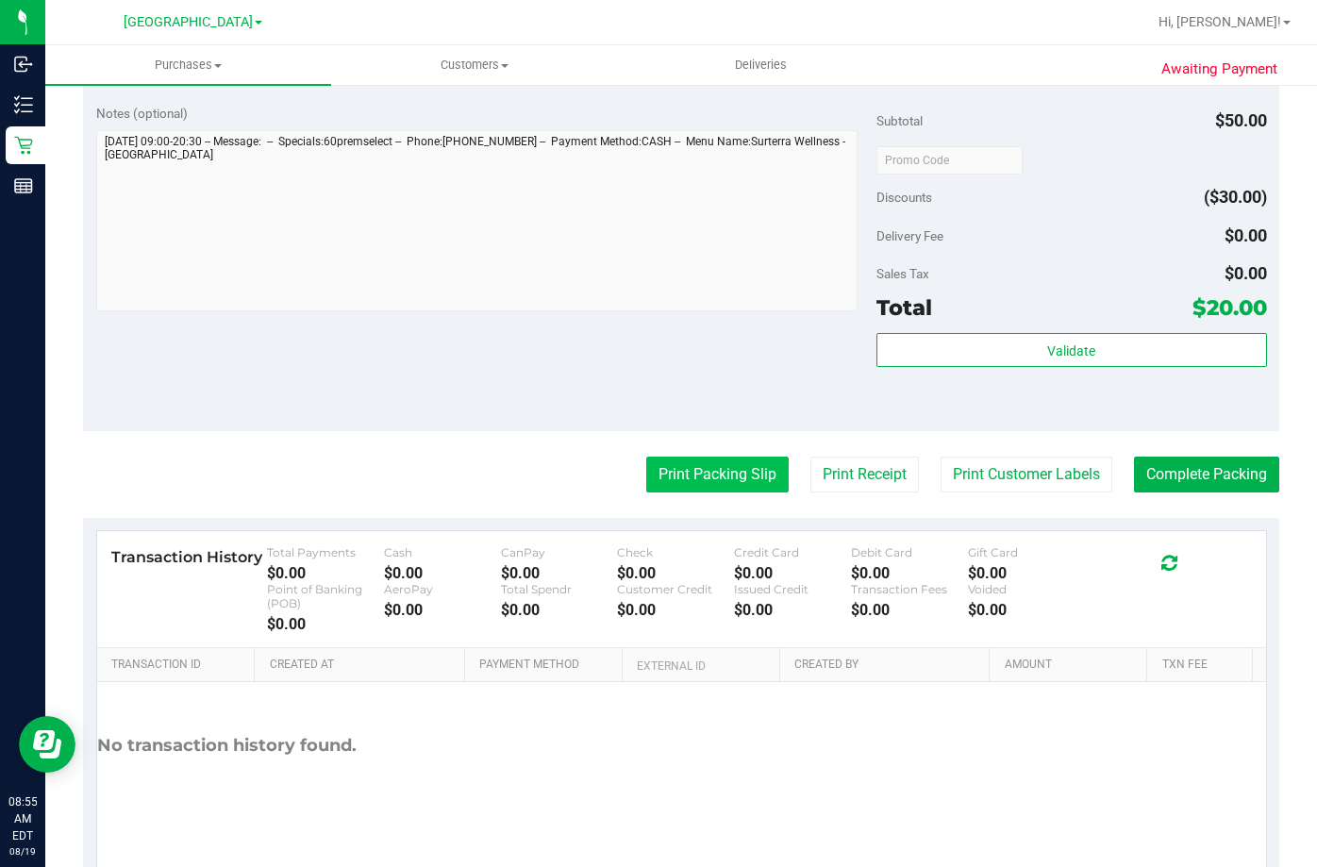
click at [701, 477] on button "Print Packing Slip" at bounding box center [717, 475] width 142 height 36
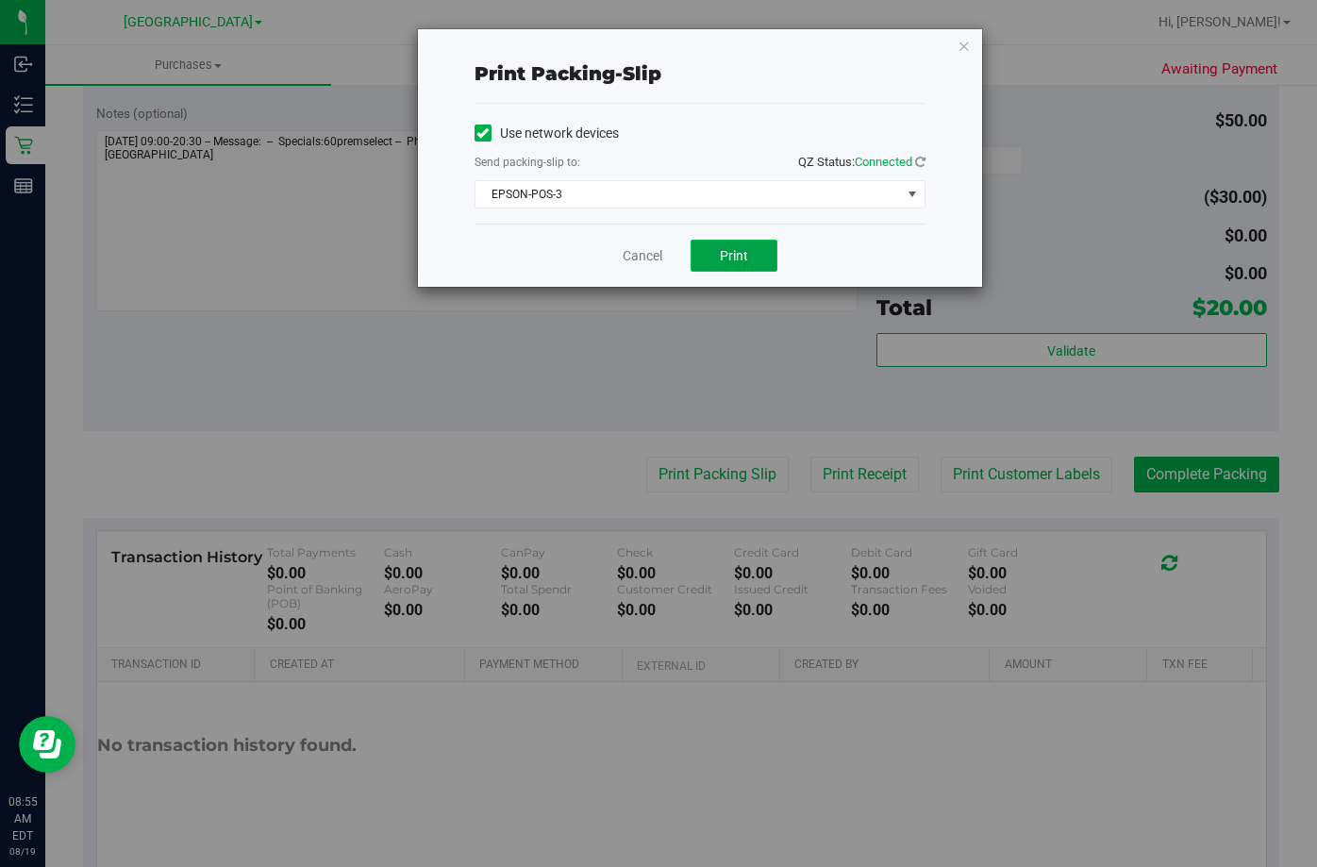
click at [757, 246] on button "Print" at bounding box center [733, 256] width 87 height 32
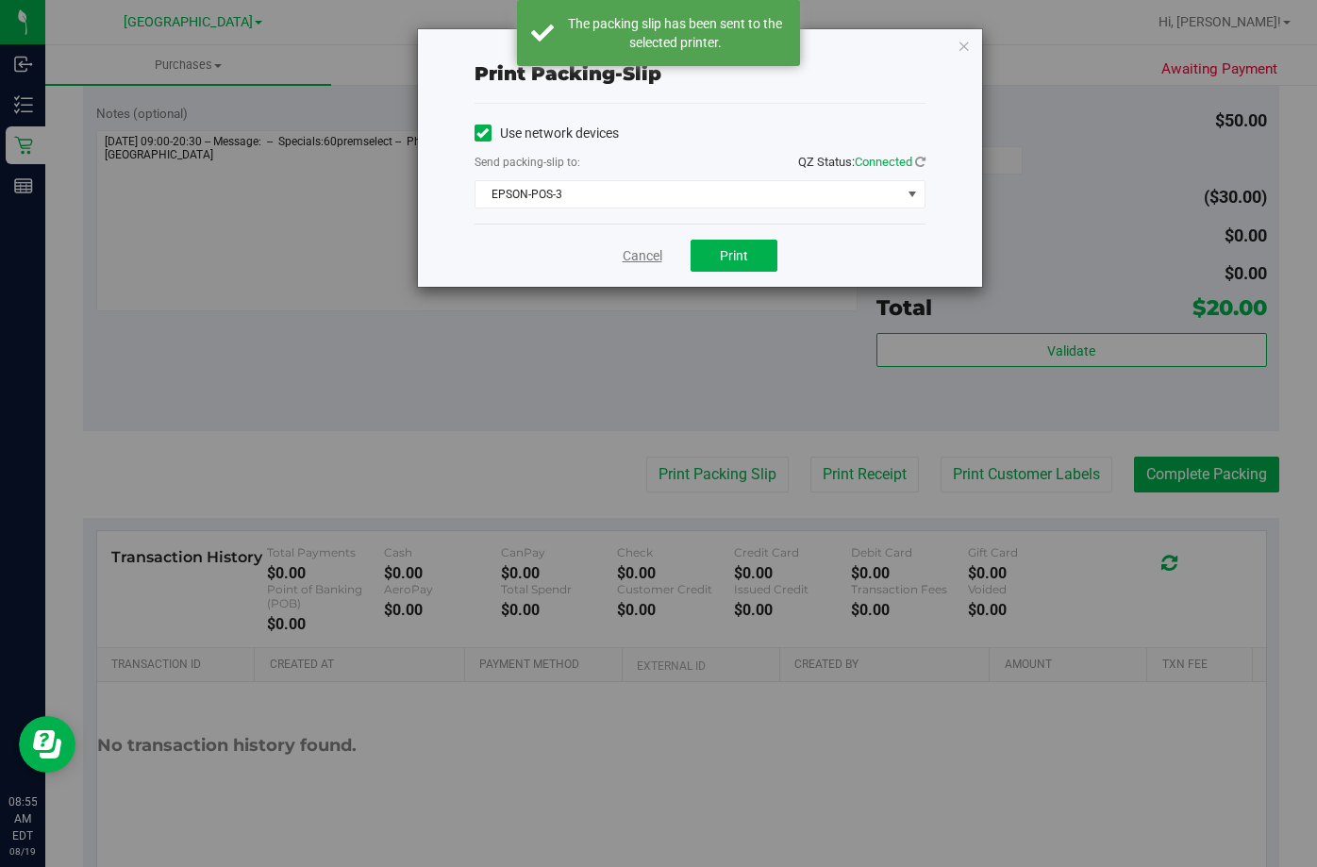
click at [627, 255] on link "Cancel" at bounding box center [643, 256] width 40 height 20
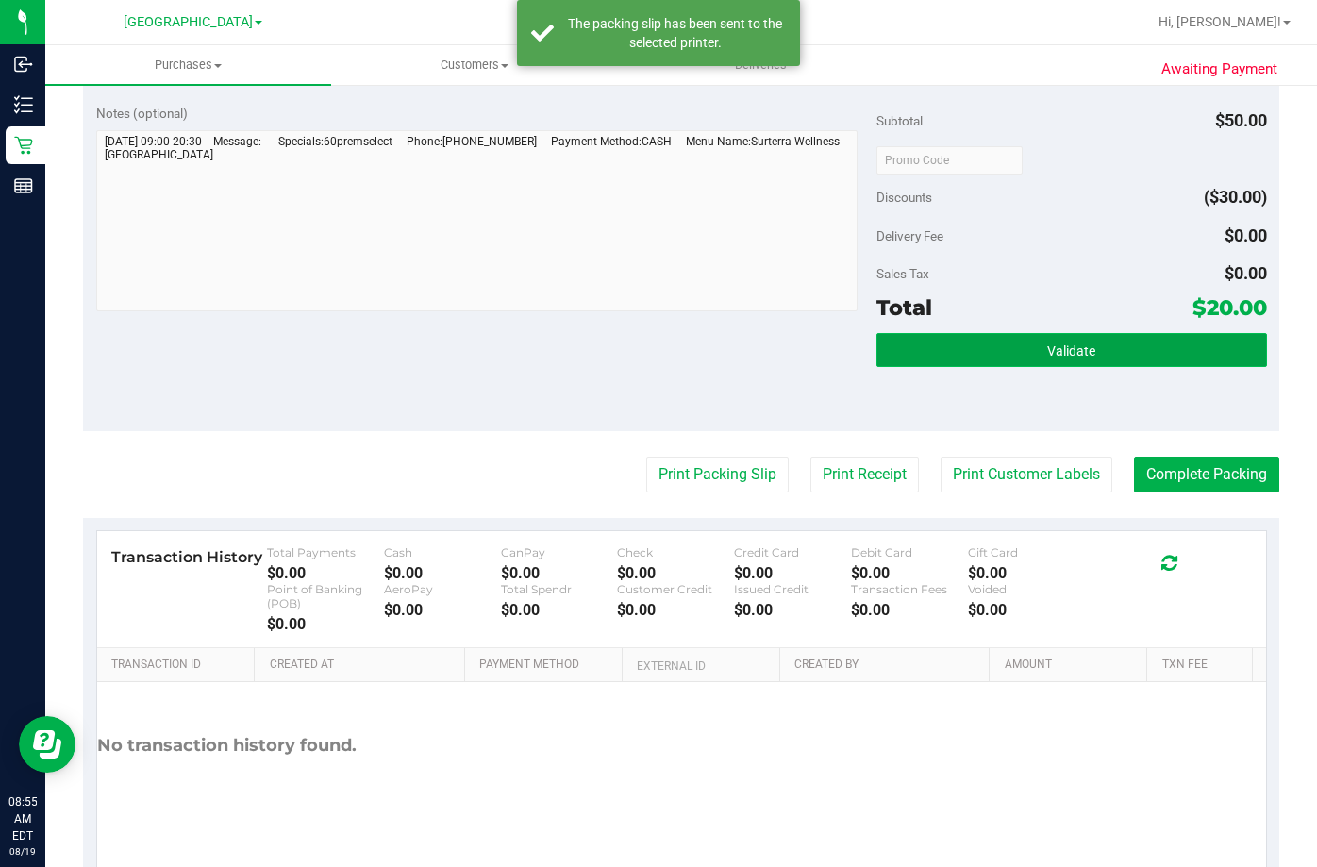
click at [1021, 365] on button "Validate" at bounding box center [1071, 350] width 391 height 34
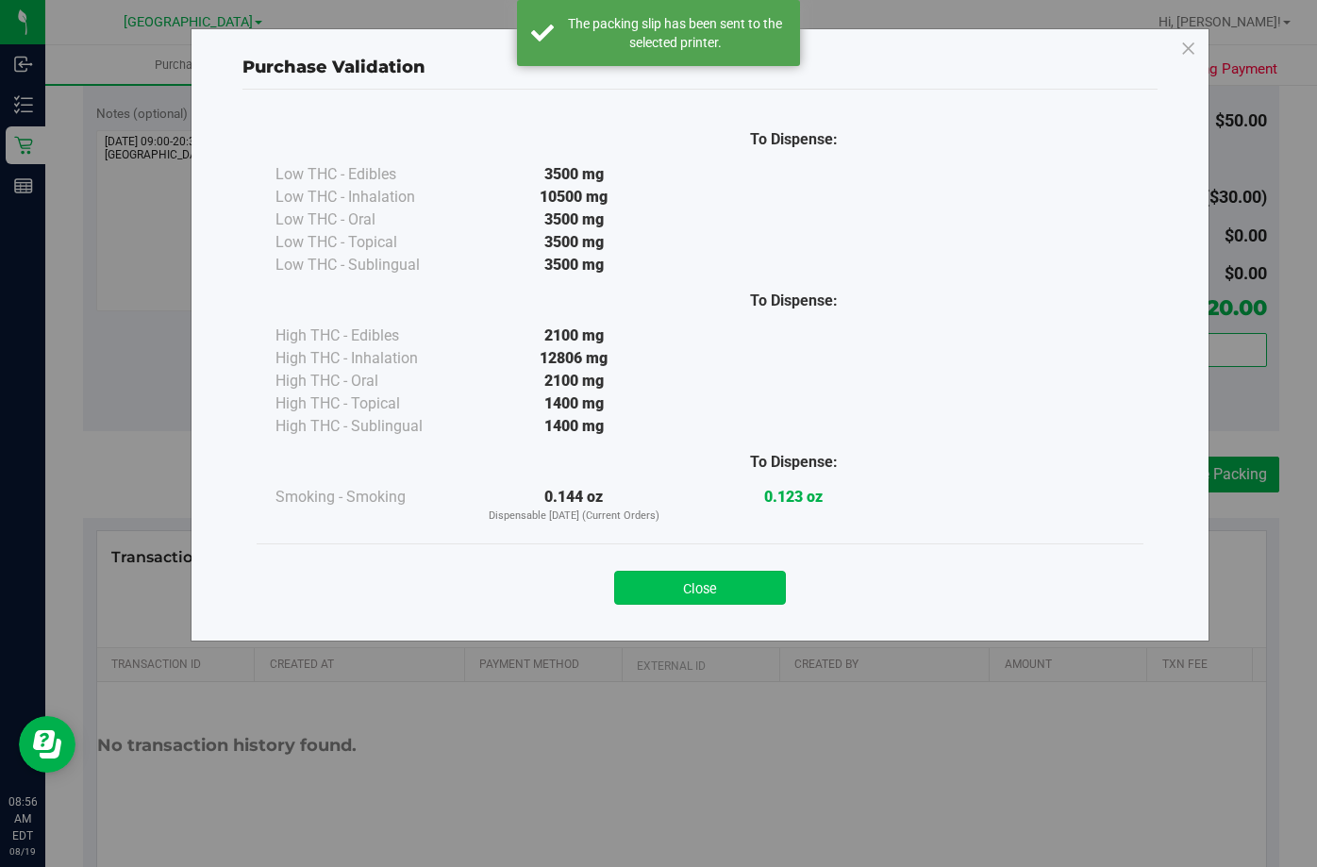
click at [660, 587] on button "Close" at bounding box center [700, 588] width 172 height 34
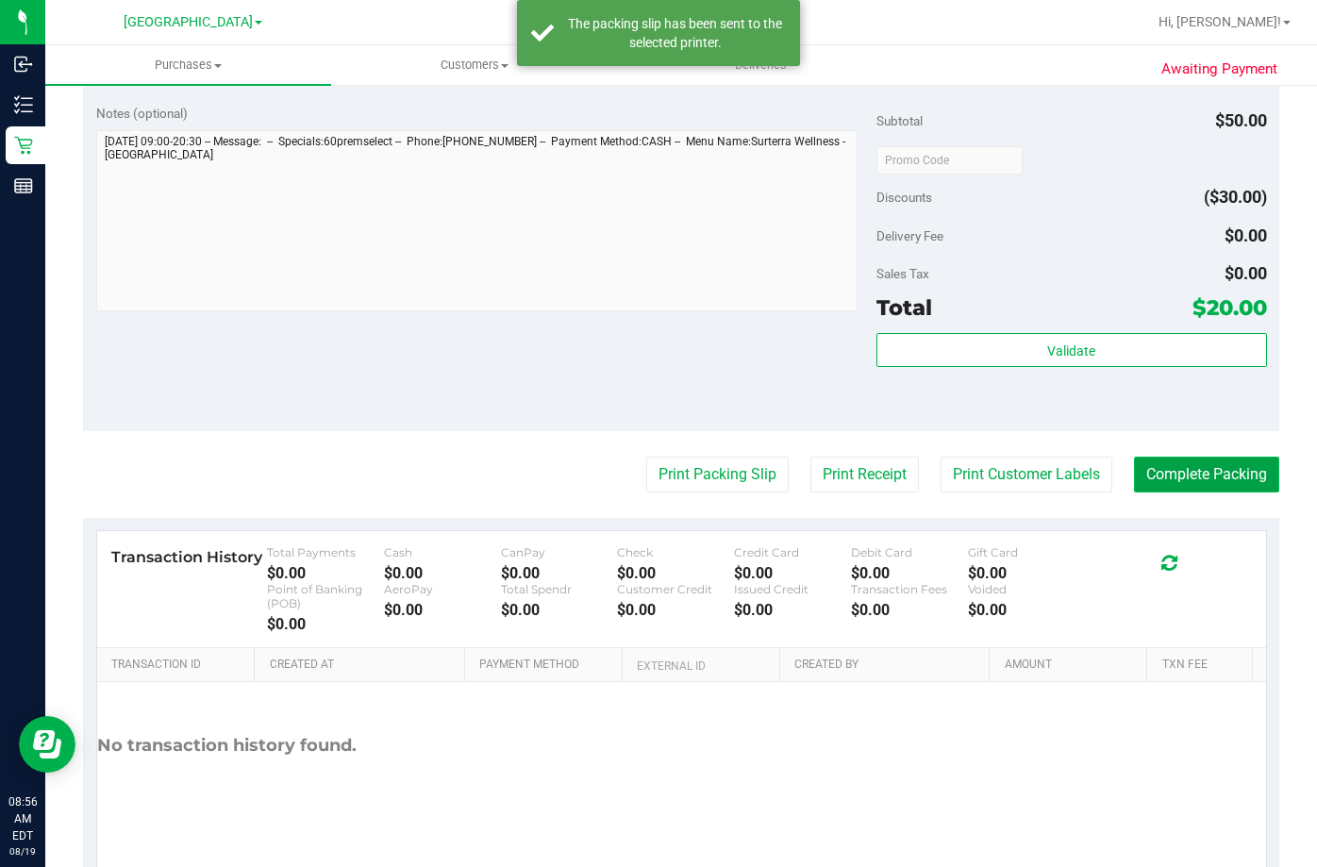
click at [1190, 469] on button "Complete Packing" at bounding box center [1206, 475] width 145 height 36
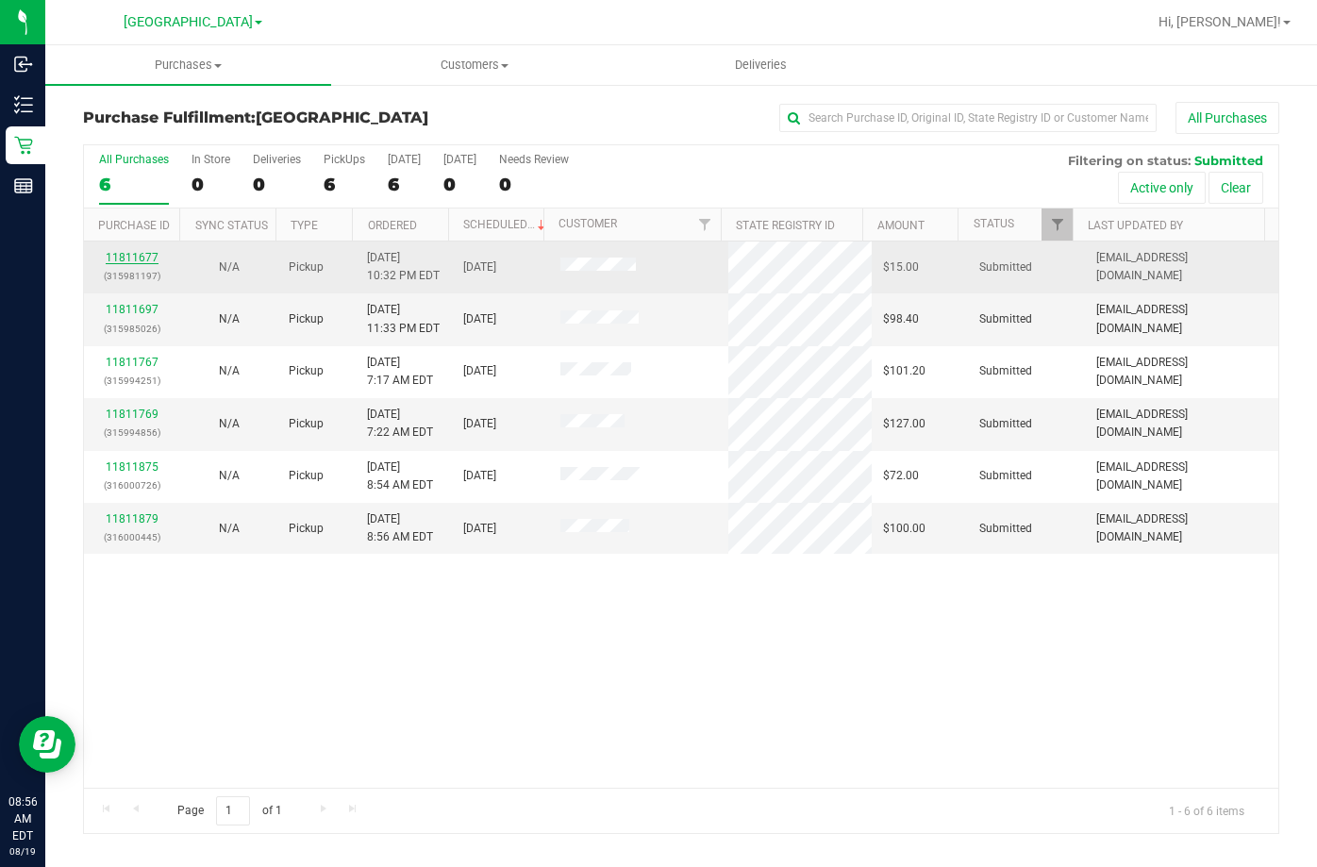
drag, startPoint x: 104, startPoint y: 255, endPoint x: 117, endPoint y: 255, distance: 13.2
click at [105, 255] on div "11811677 (315981197)" at bounding box center [132, 267] width 75 height 36
click at [117, 255] on link "11811677" at bounding box center [132, 257] width 53 height 13
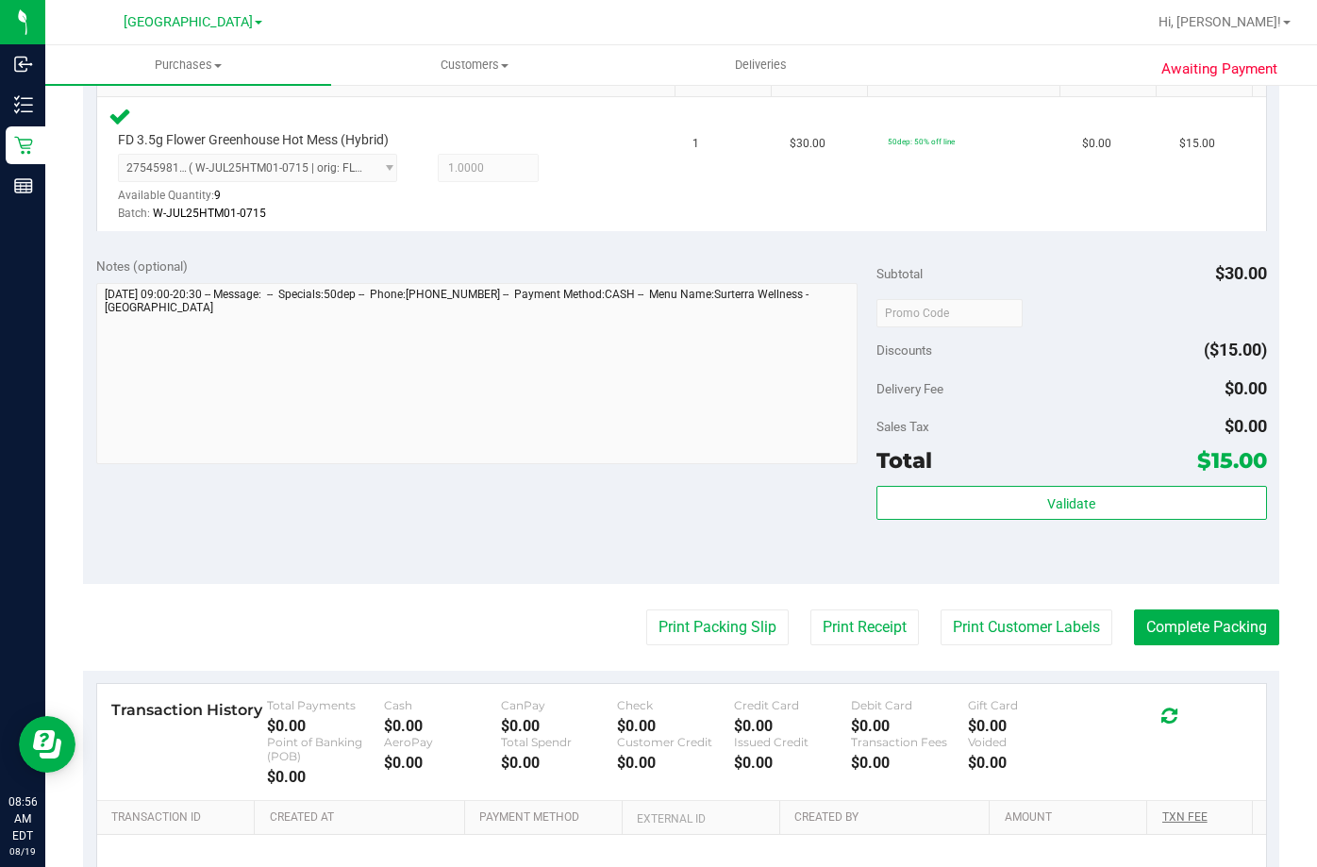
scroll to position [660, 0]
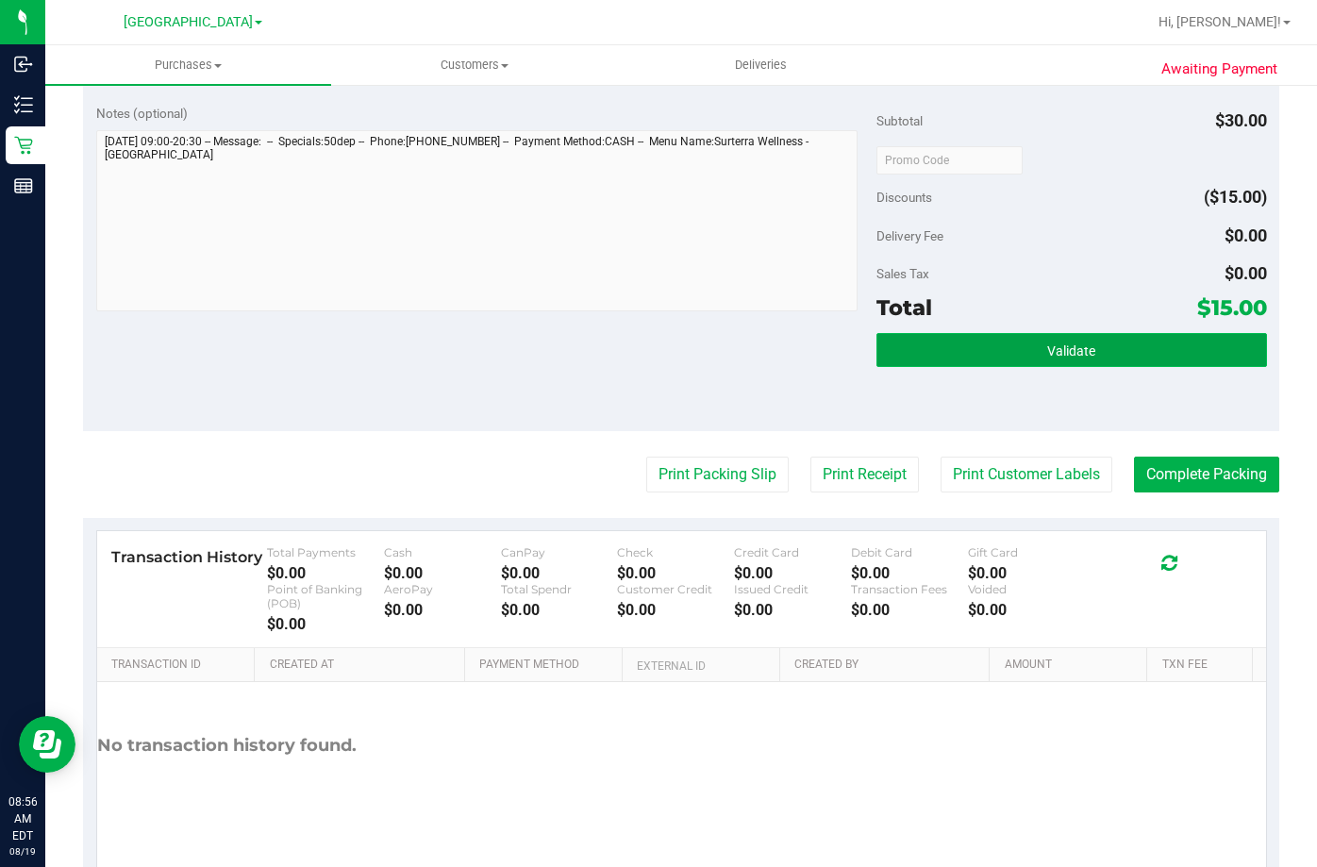
click at [994, 352] on button "Validate" at bounding box center [1071, 350] width 391 height 34
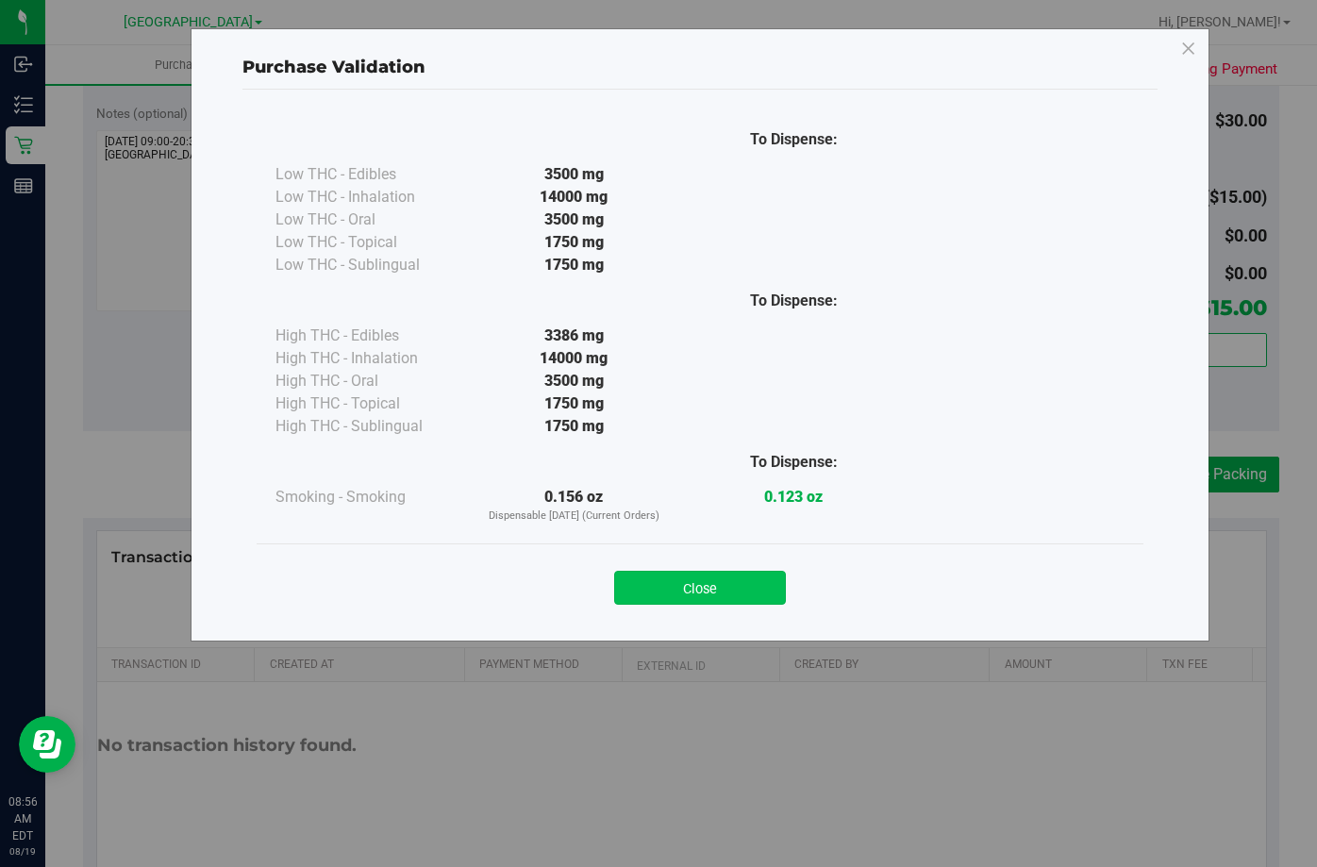
click at [713, 582] on button "Close" at bounding box center [700, 588] width 172 height 34
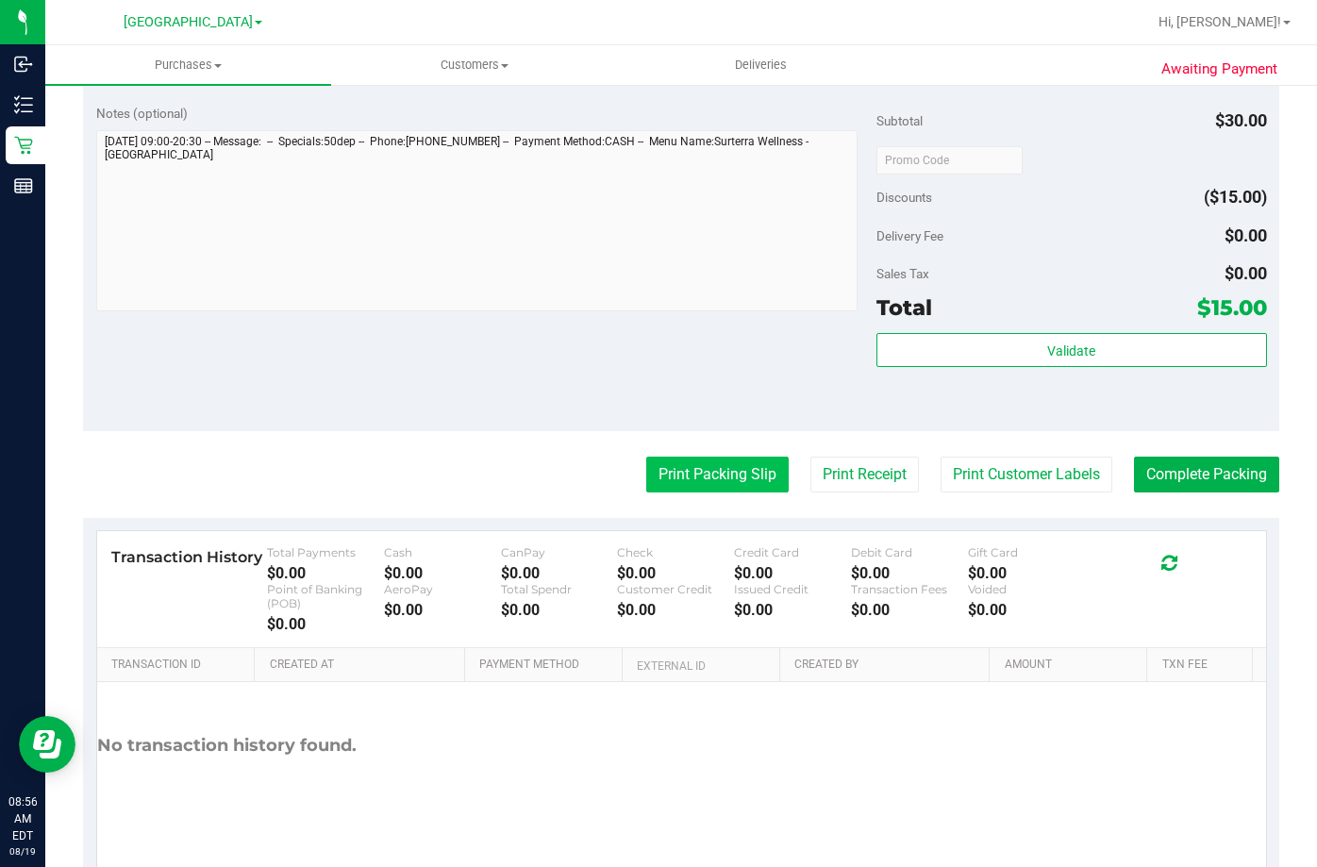
click at [713, 485] on button "Print Packing Slip" at bounding box center [717, 475] width 142 height 36
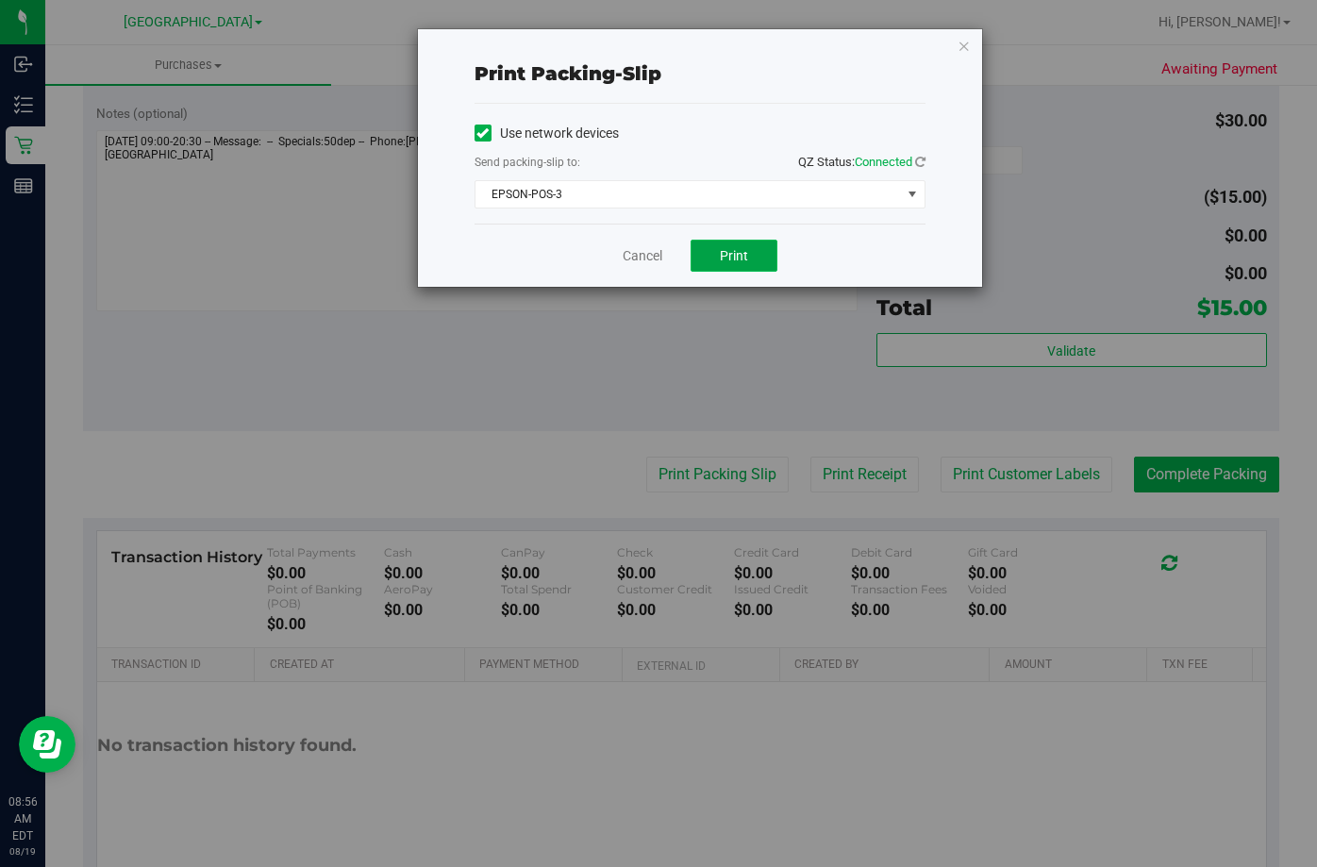
click at [712, 253] on button "Print" at bounding box center [733, 256] width 87 height 32
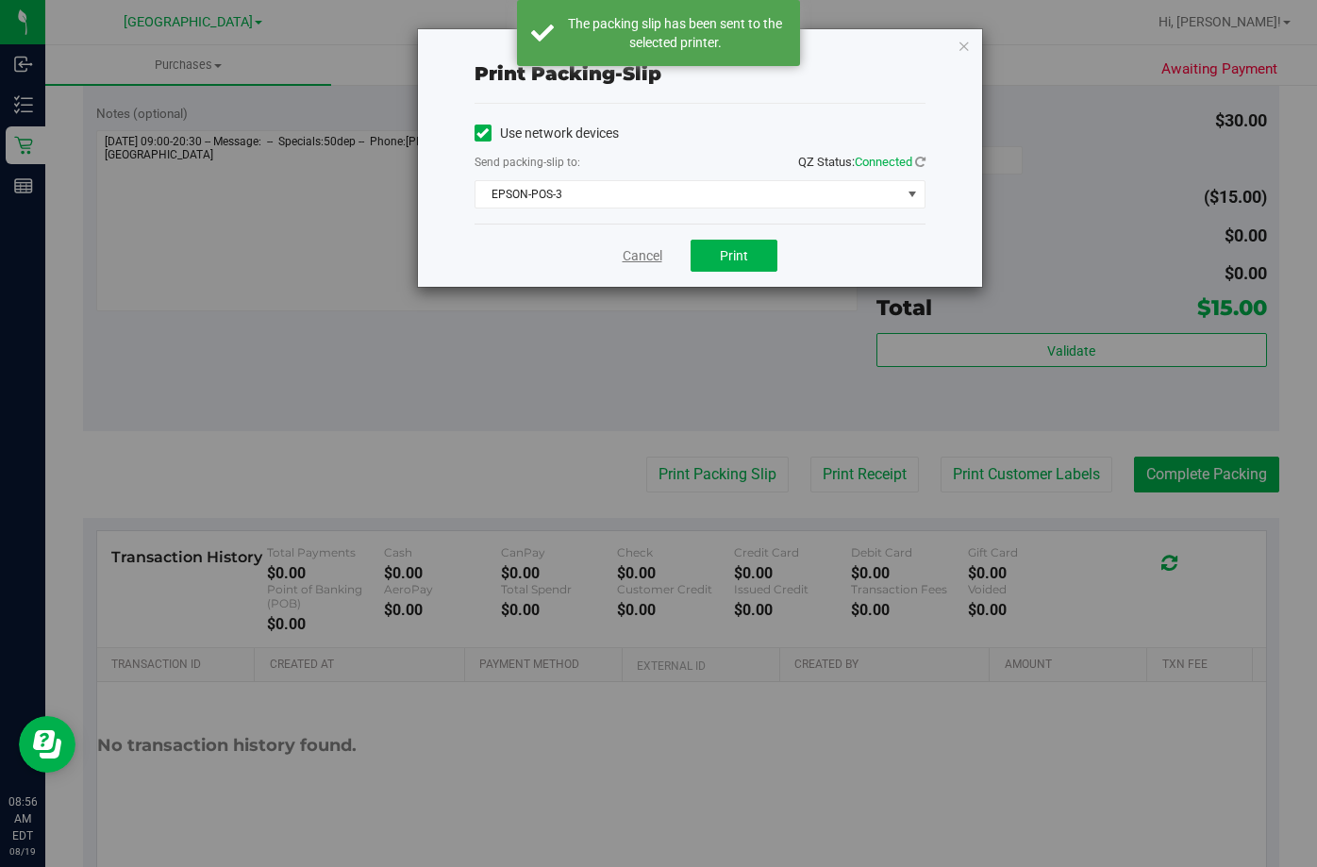
click at [647, 258] on link "Cancel" at bounding box center [643, 256] width 40 height 20
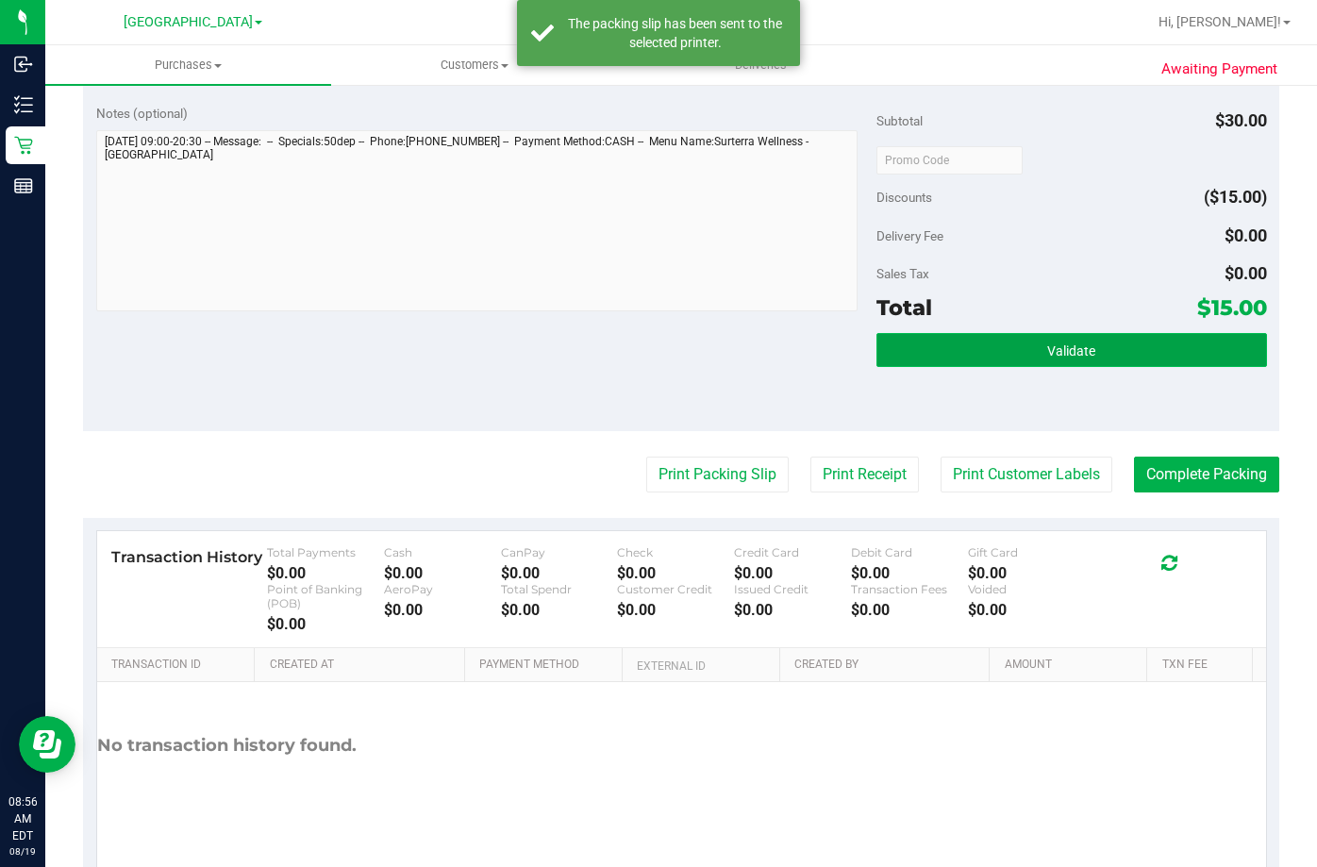
click at [1080, 338] on button "Validate" at bounding box center [1071, 350] width 391 height 34
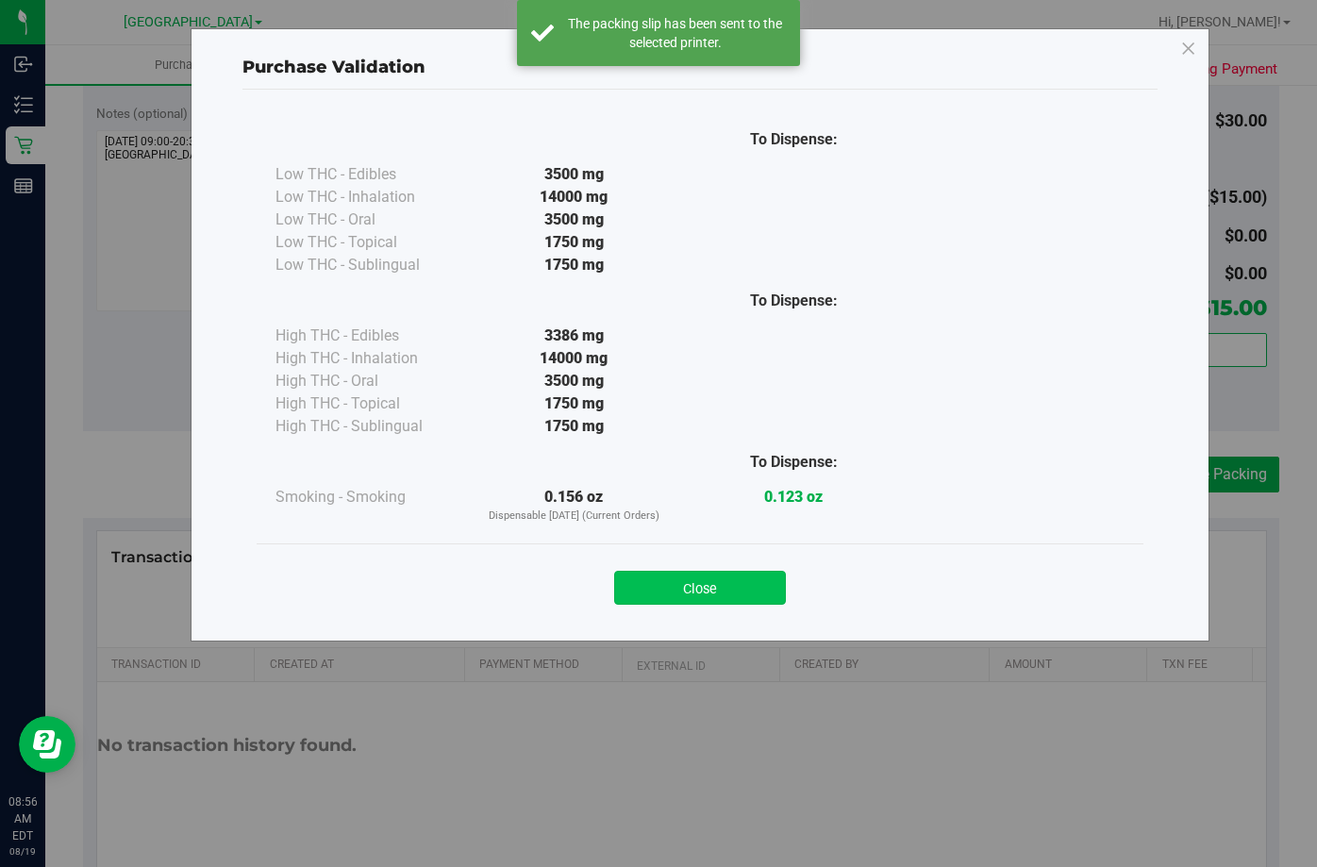
click at [689, 594] on button "Close" at bounding box center [700, 588] width 172 height 34
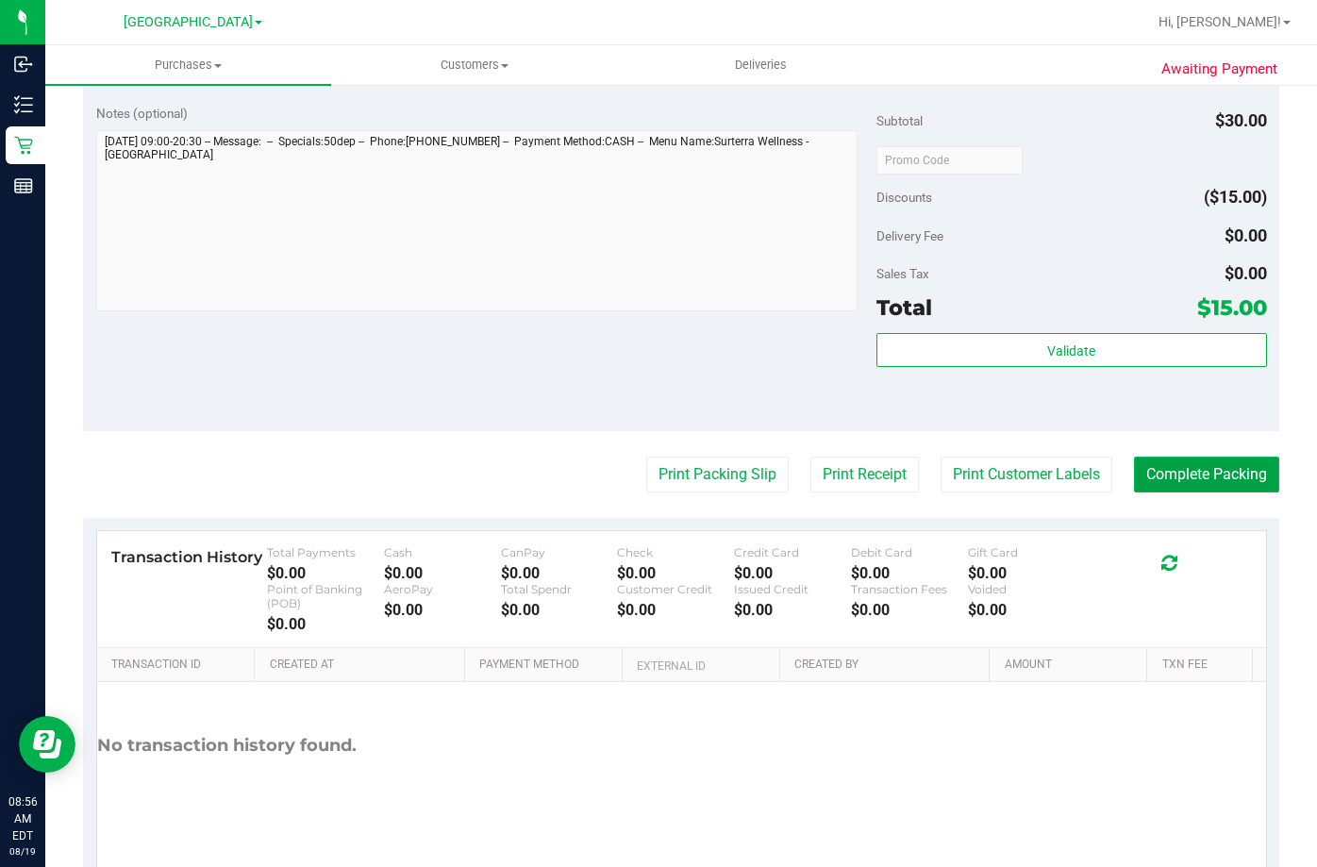
click at [1188, 471] on button "Complete Packing" at bounding box center [1206, 475] width 145 height 36
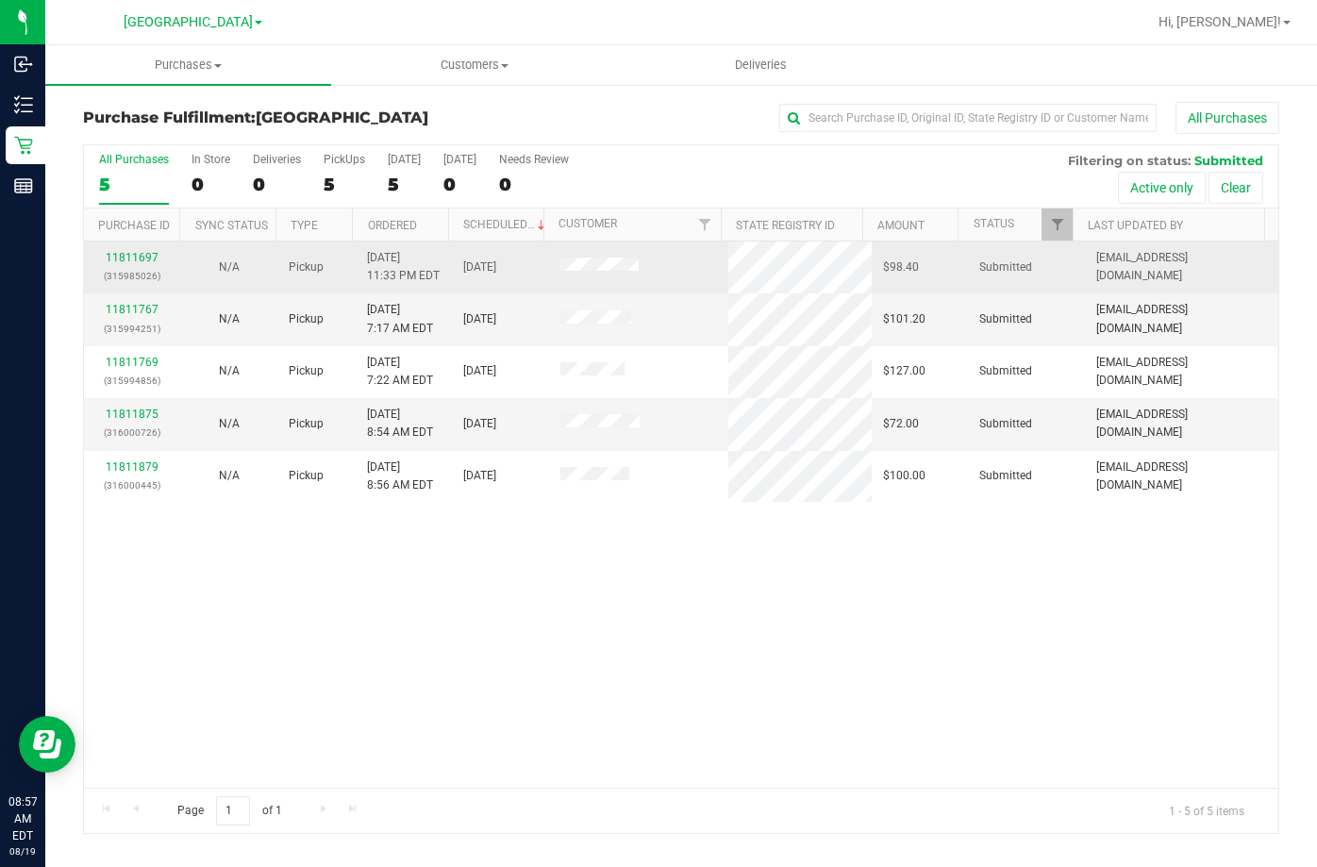
click at [122, 268] on p "(315985026)" at bounding box center [132, 276] width 75 height 18
click at [128, 255] on link "11811697" at bounding box center [132, 257] width 53 height 13
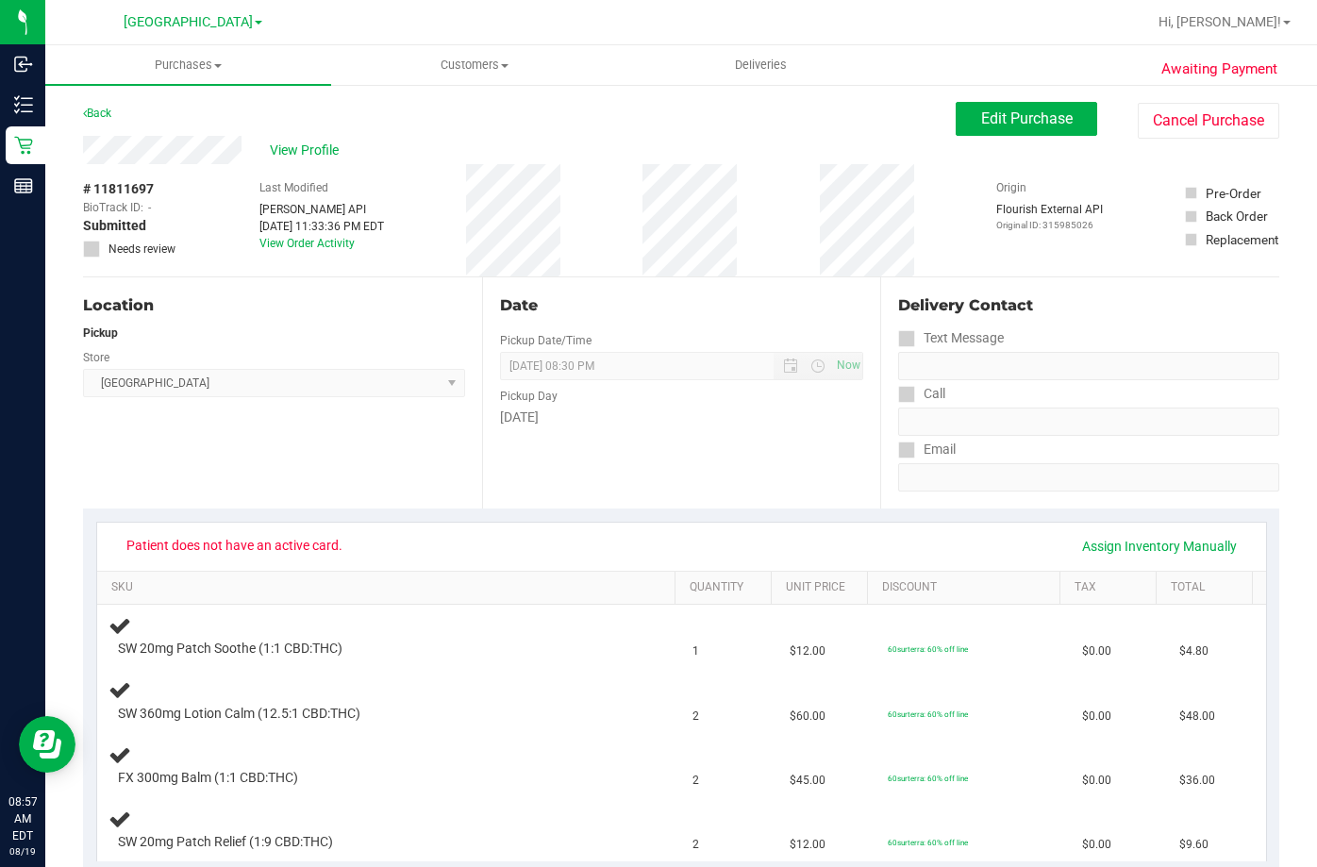
click at [398, 153] on div "View Profile" at bounding box center [519, 150] width 873 height 28
click at [298, 144] on span "View Profile" at bounding box center [307, 151] width 75 height 20
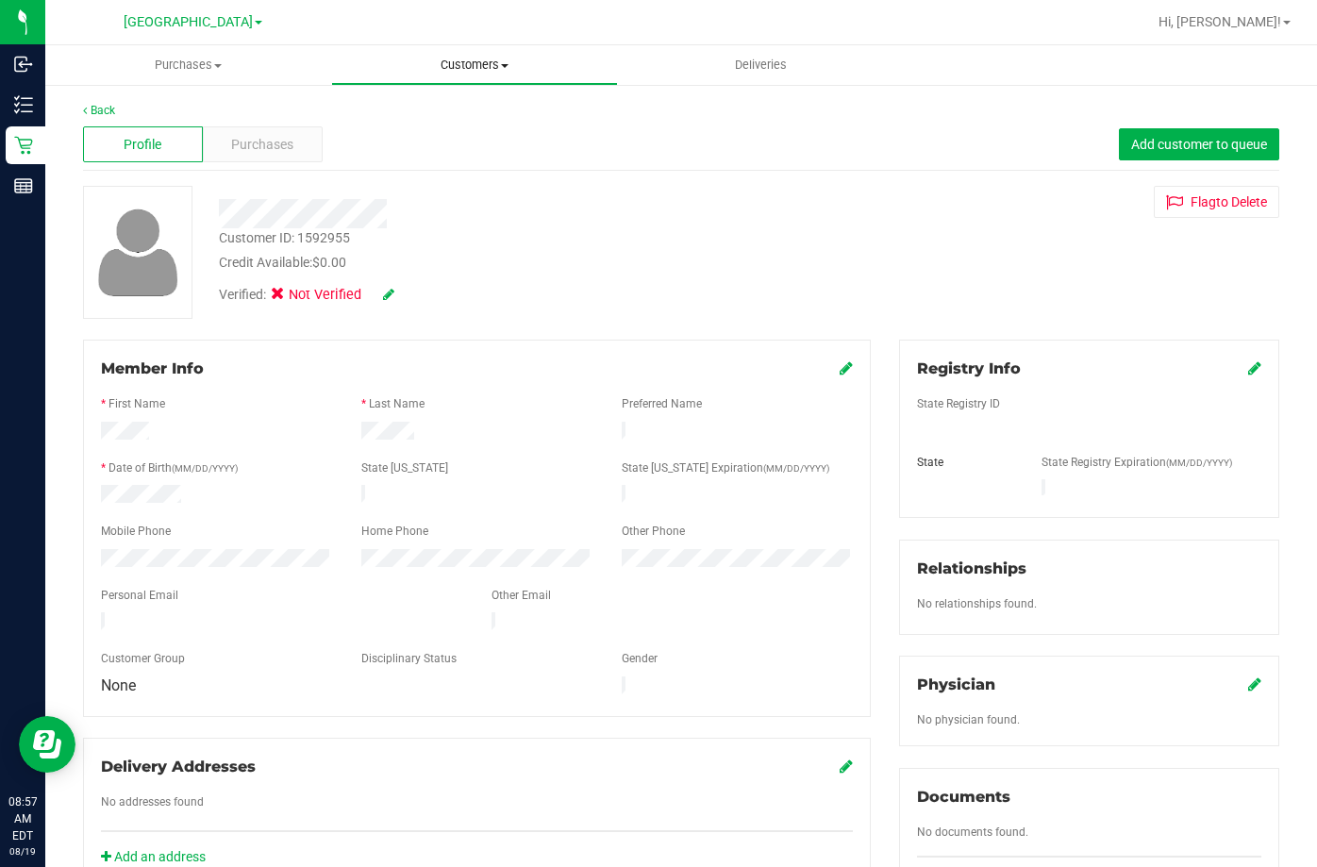
click at [471, 62] on span "Customers" at bounding box center [474, 65] width 284 height 17
click at [423, 109] on span "All customers" at bounding box center [399, 114] width 136 height 16
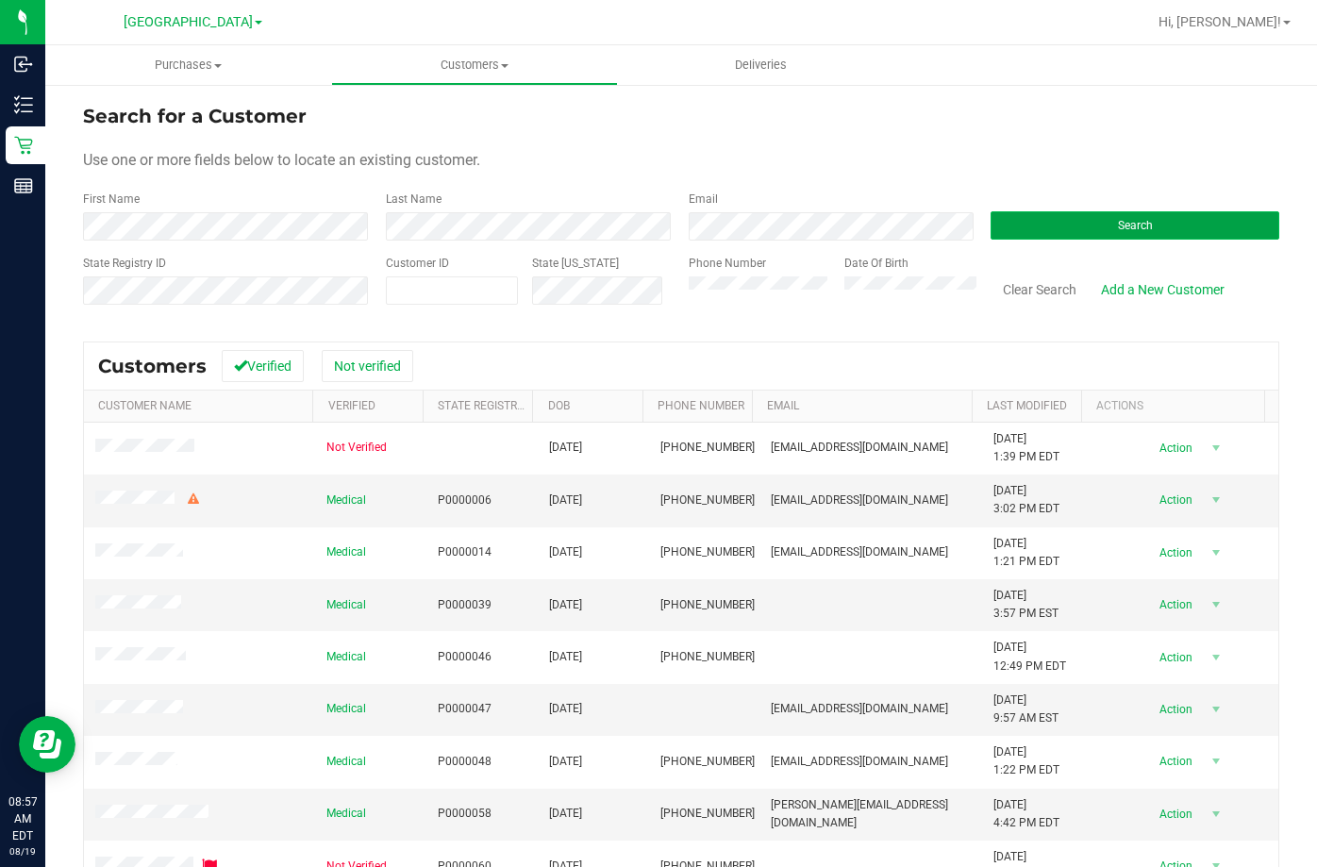
click at [1089, 233] on button "Search" at bounding box center [1134, 225] width 289 height 28
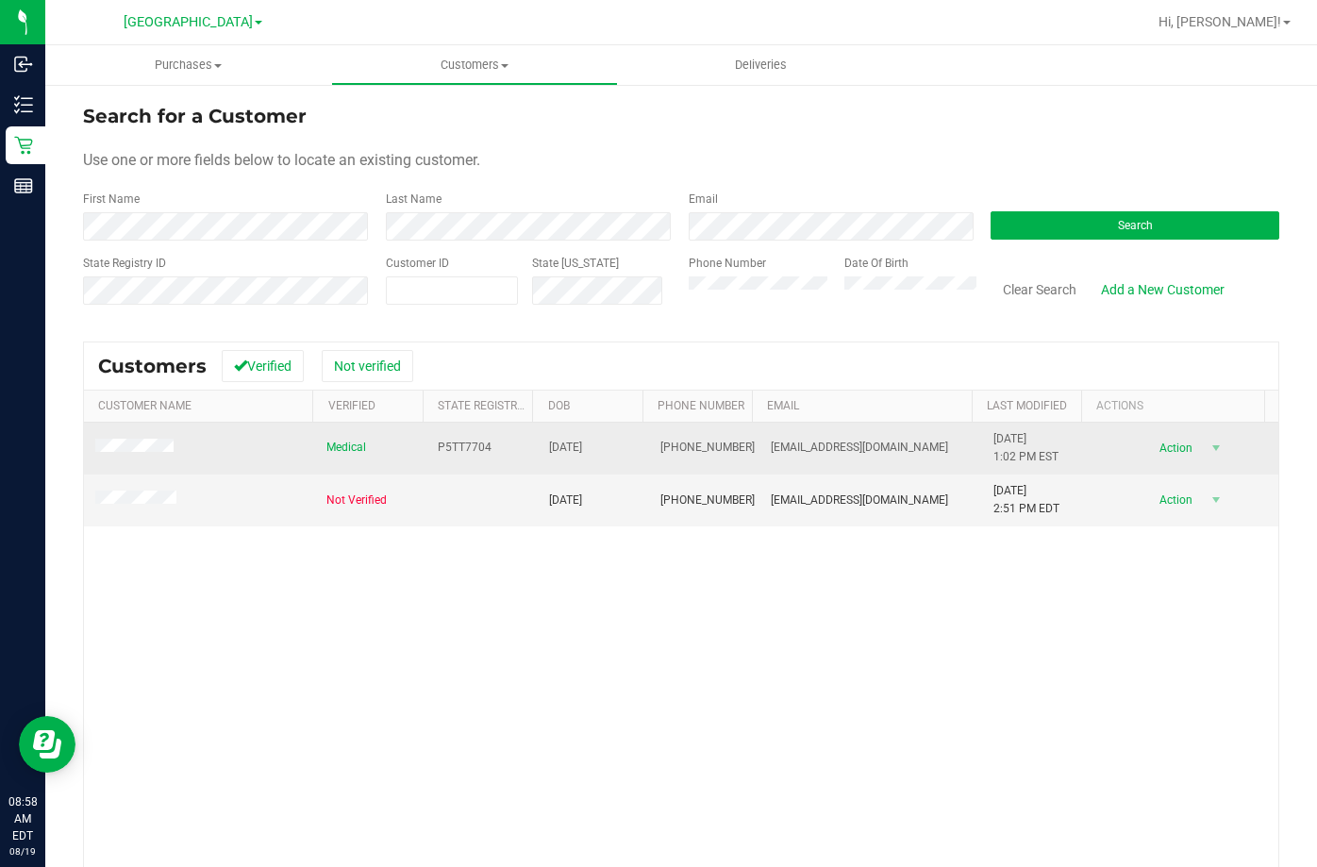
click at [451, 443] on span "P5TT7704" at bounding box center [465, 448] width 54 height 18
copy span "P5TT7704"
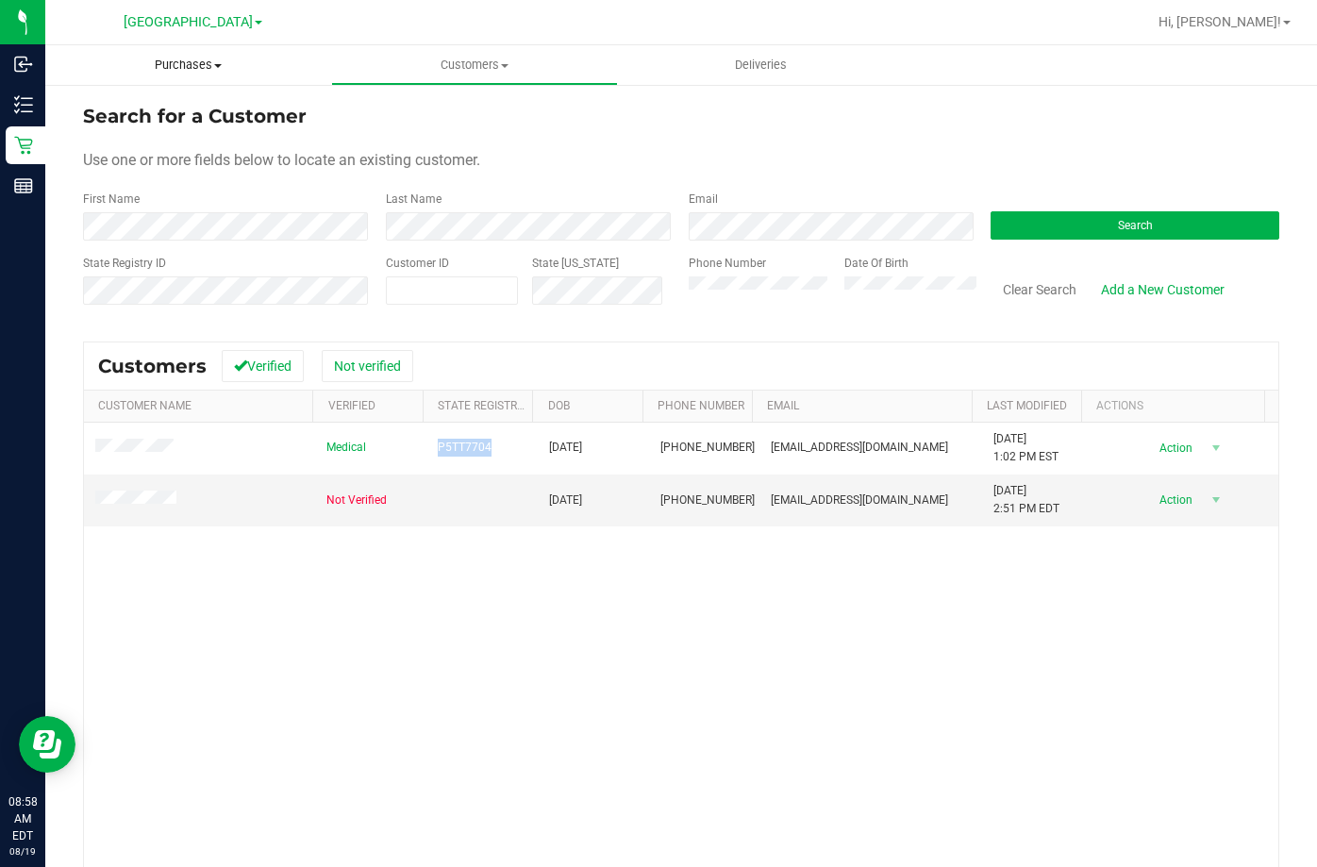
click at [189, 65] on span "Purchases" at bounding box center [188, 65] width 286 height 17
click at [171, 141] on li "Fulfillment" at bounding box center [188, 136] width 286 height 23
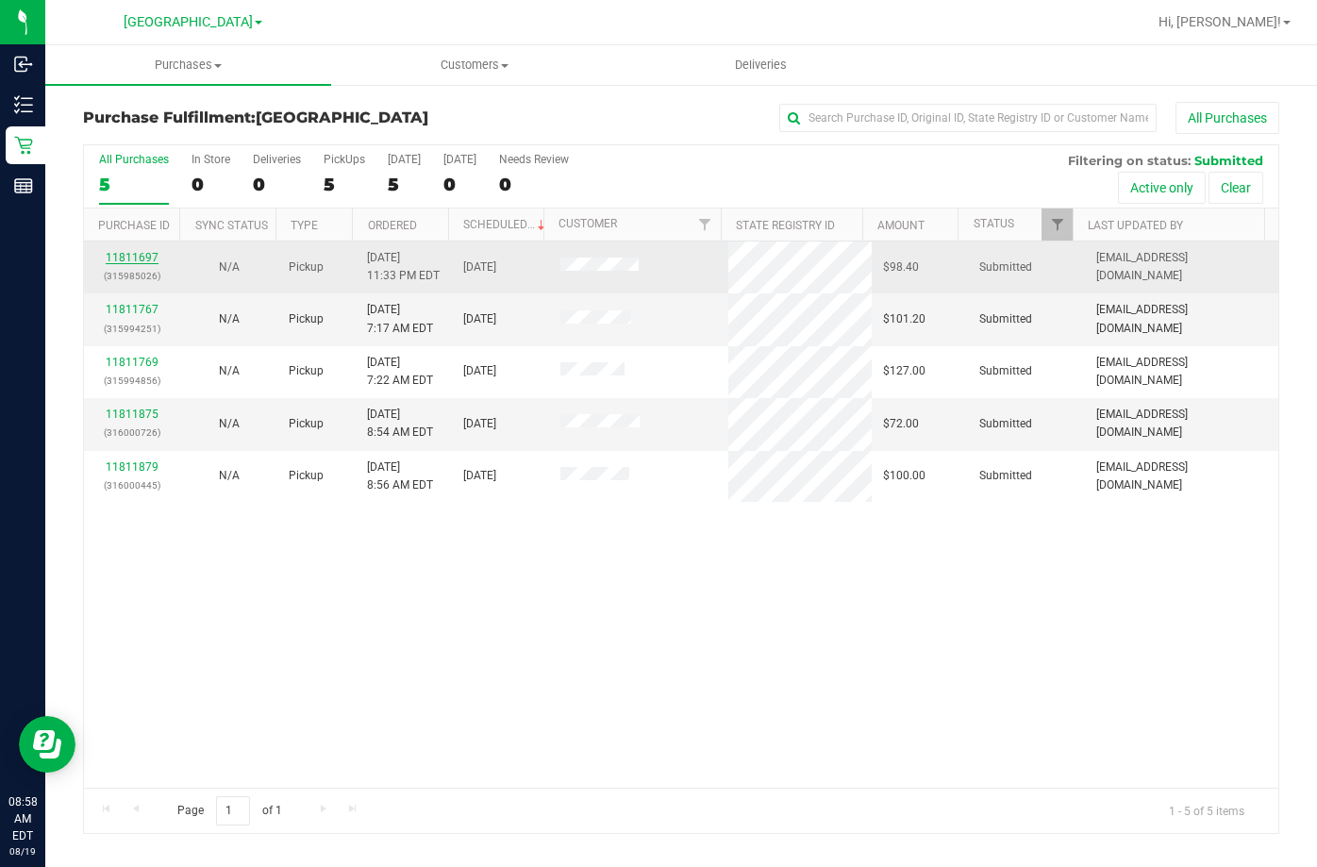
click at [138, 252] on link "11811697" at bounding box center [132, 257] width 53 height 13
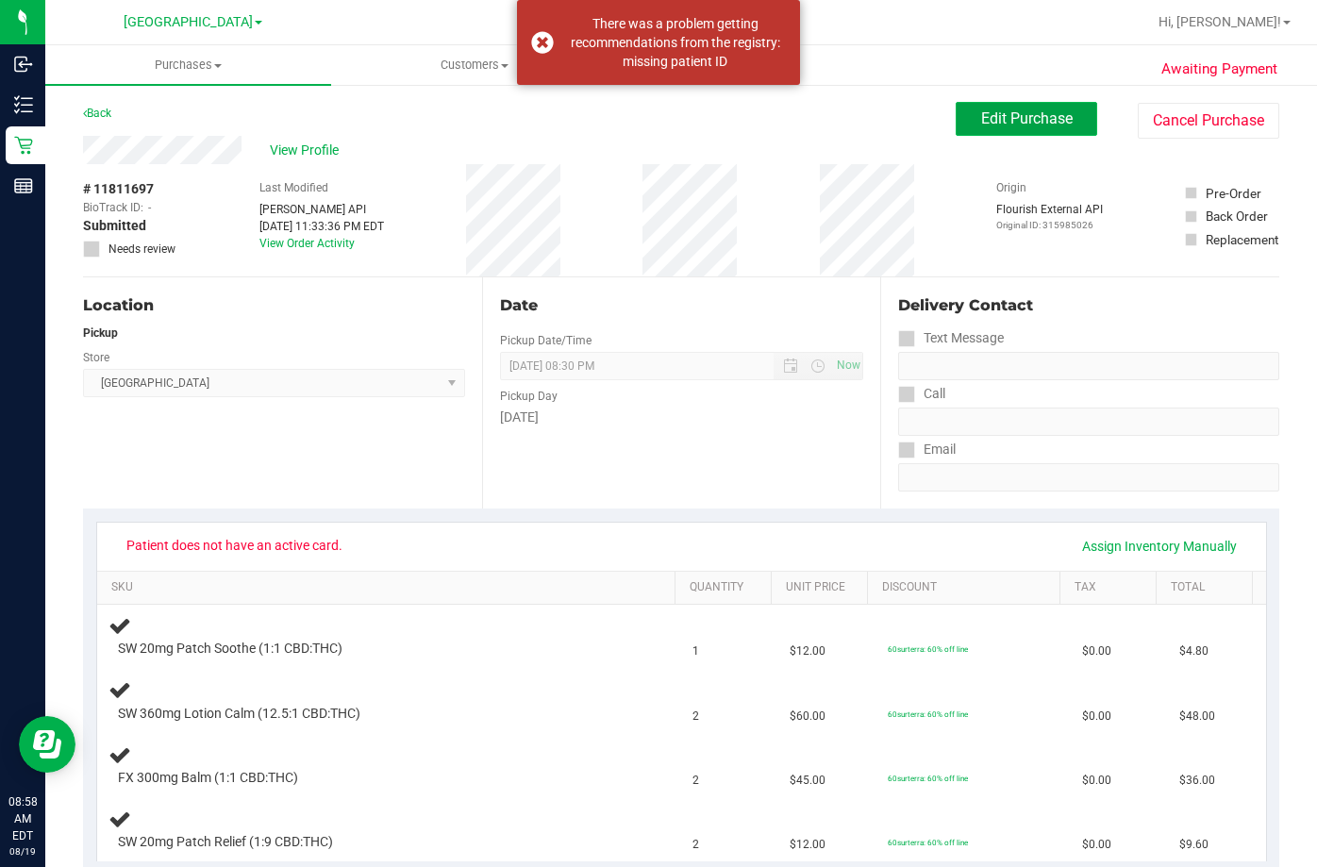
click at [1037, 127] on button "Edit Purchase" at bounding box center [1026, 119] width 141 height 34
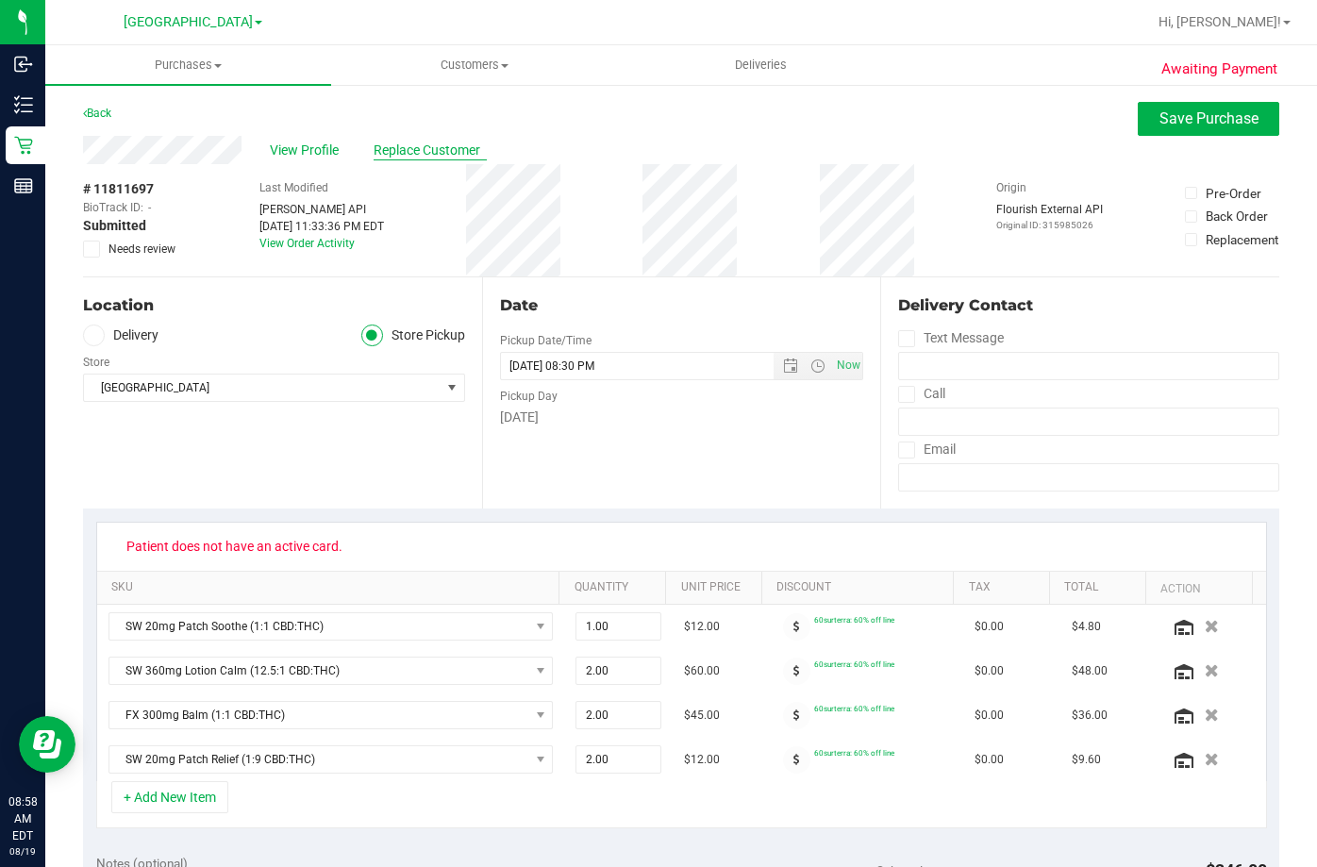
click at [415, 151] on span "Replace Customer" at bounding box center [430, 151] width 113 height 20
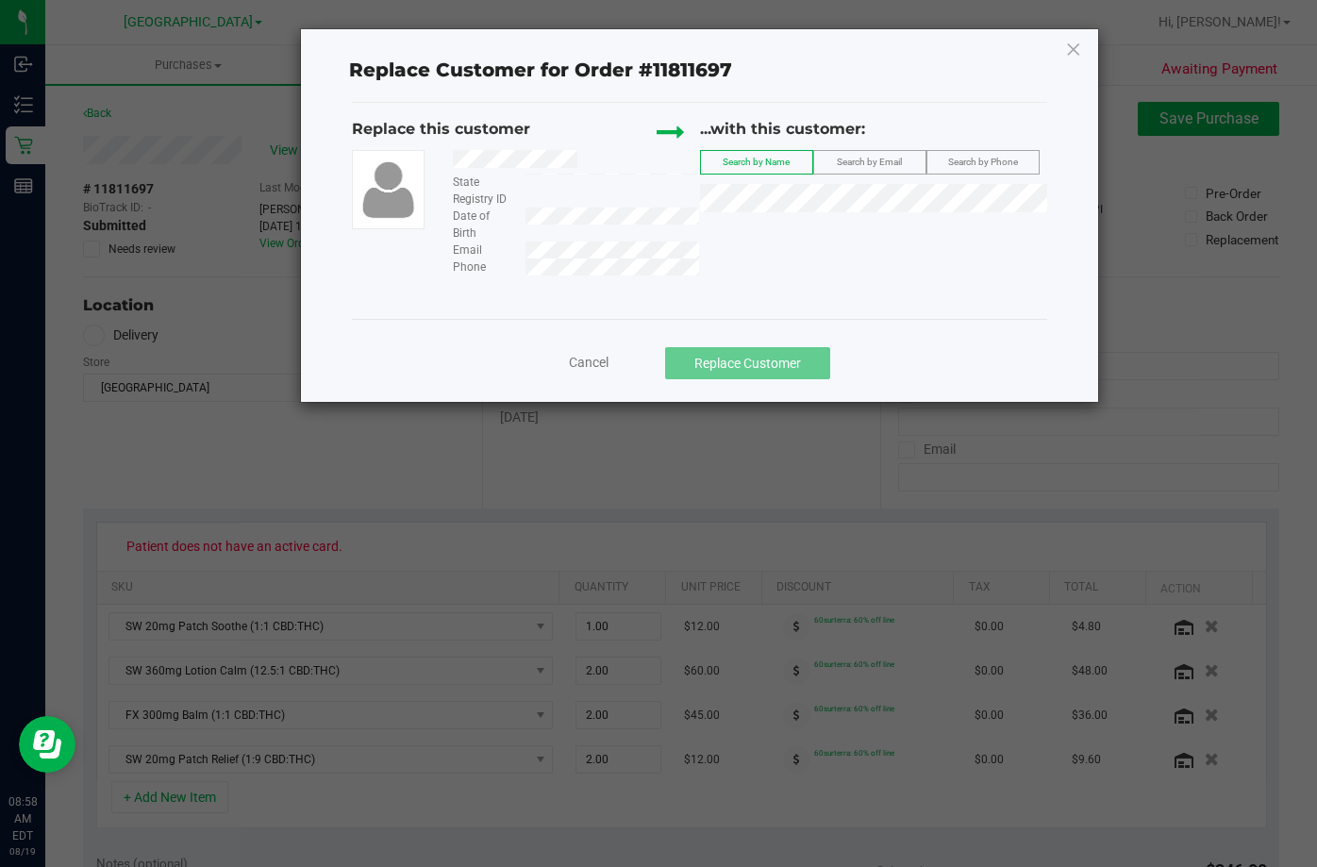
drag, startPoint x: 812, startPoint y: 180, endPoint x: 894, endPoint y: 162, distance: 84.0
click at [894, 162] on span "Search by Email" at bounding box center [869, 162] width 65 height 10
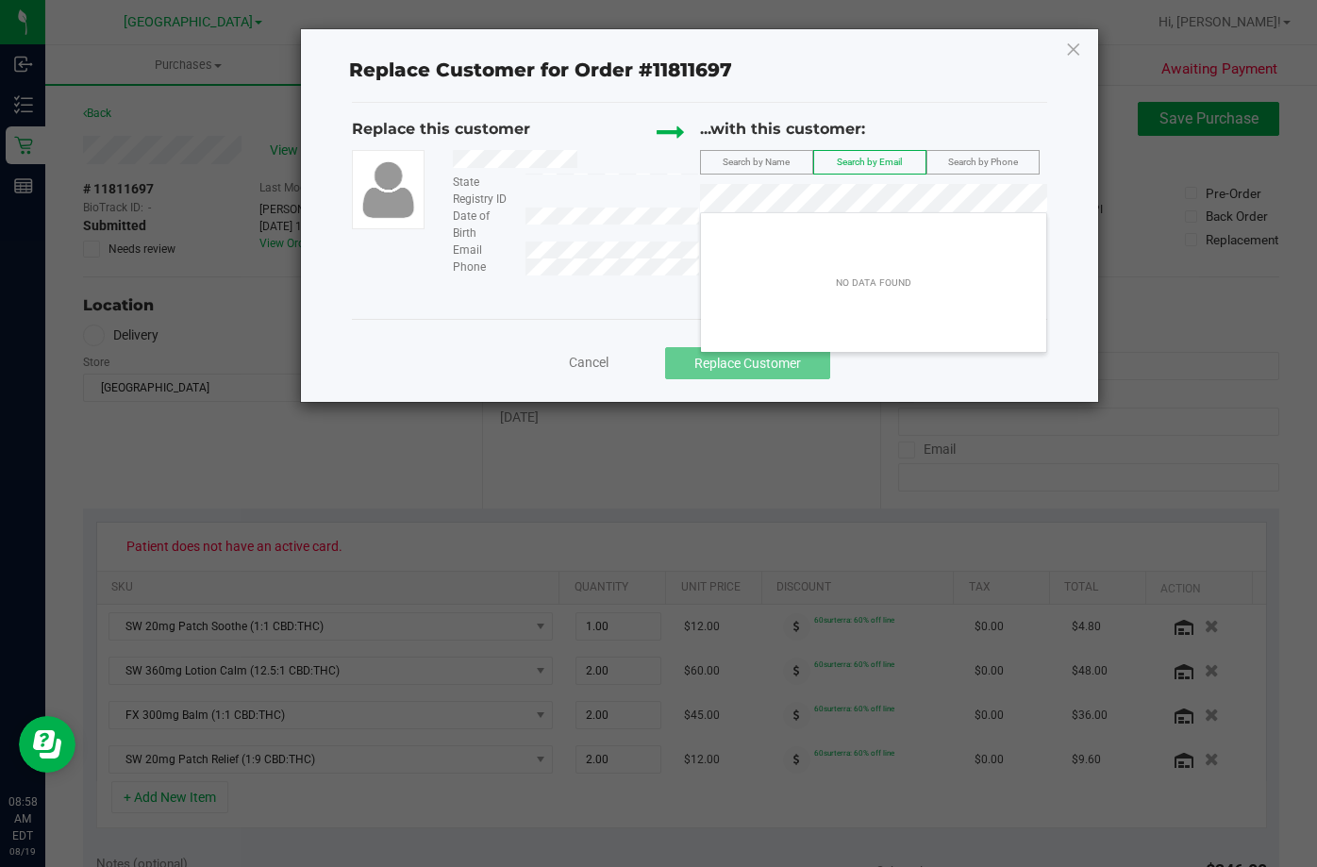
click at [740, 158] on span "Search by Name" at bounding box center [756, 162] width 67 height 10
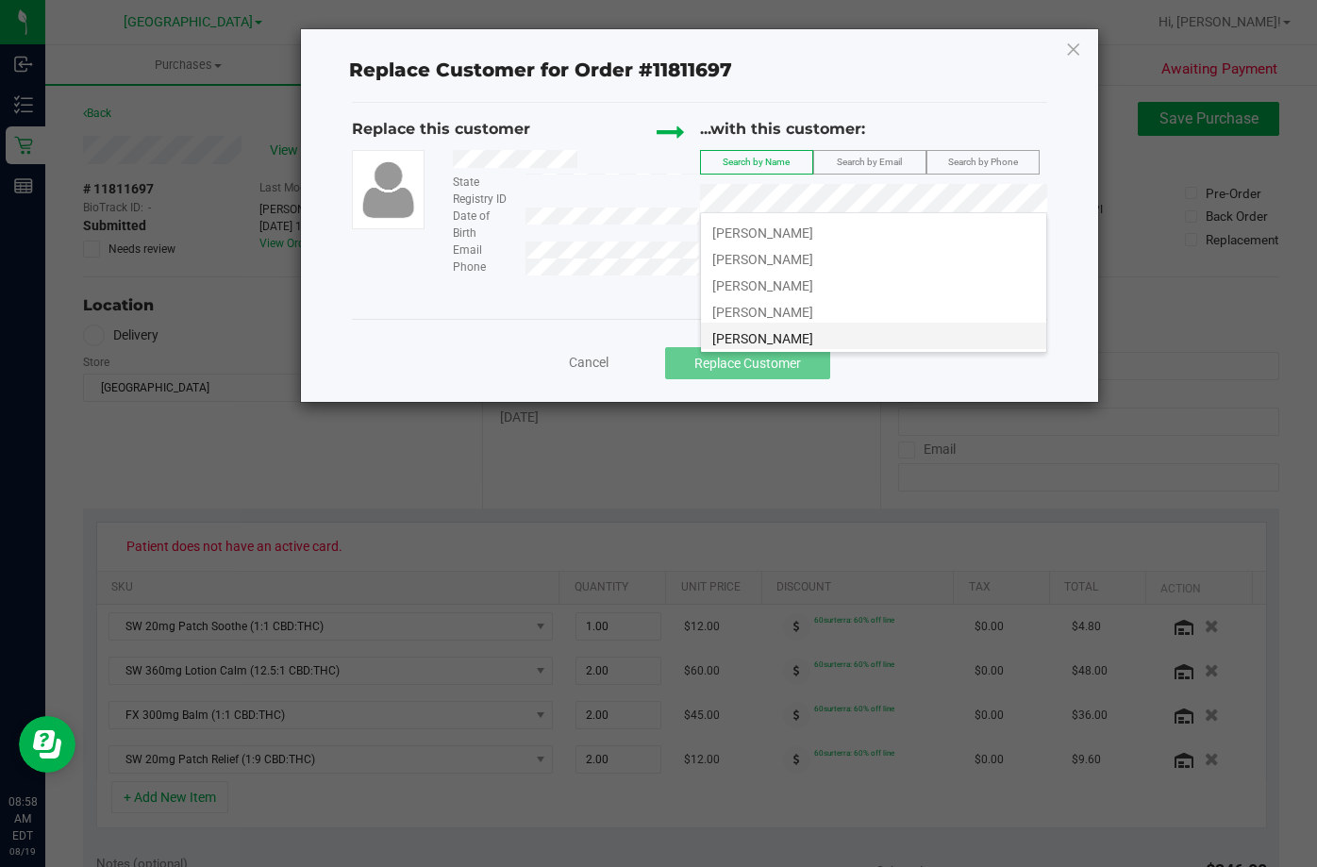
click at [727, 338] on span "[PERSON_NAME]" at bounding box center [762, 338] width 101 height 15
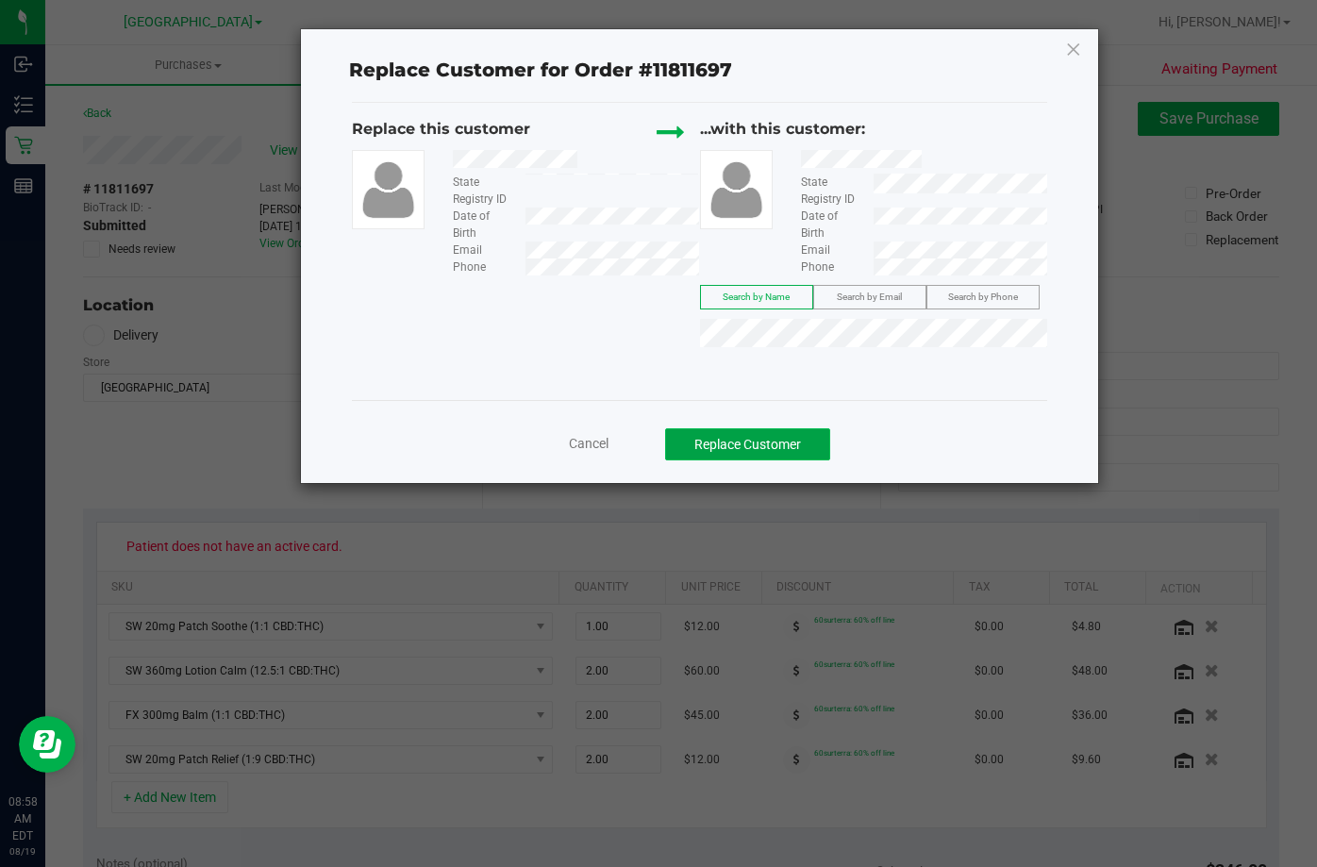
click at [745, 453] on button "Replace Customer" at bounding box center [747, 444] width 165 height 32
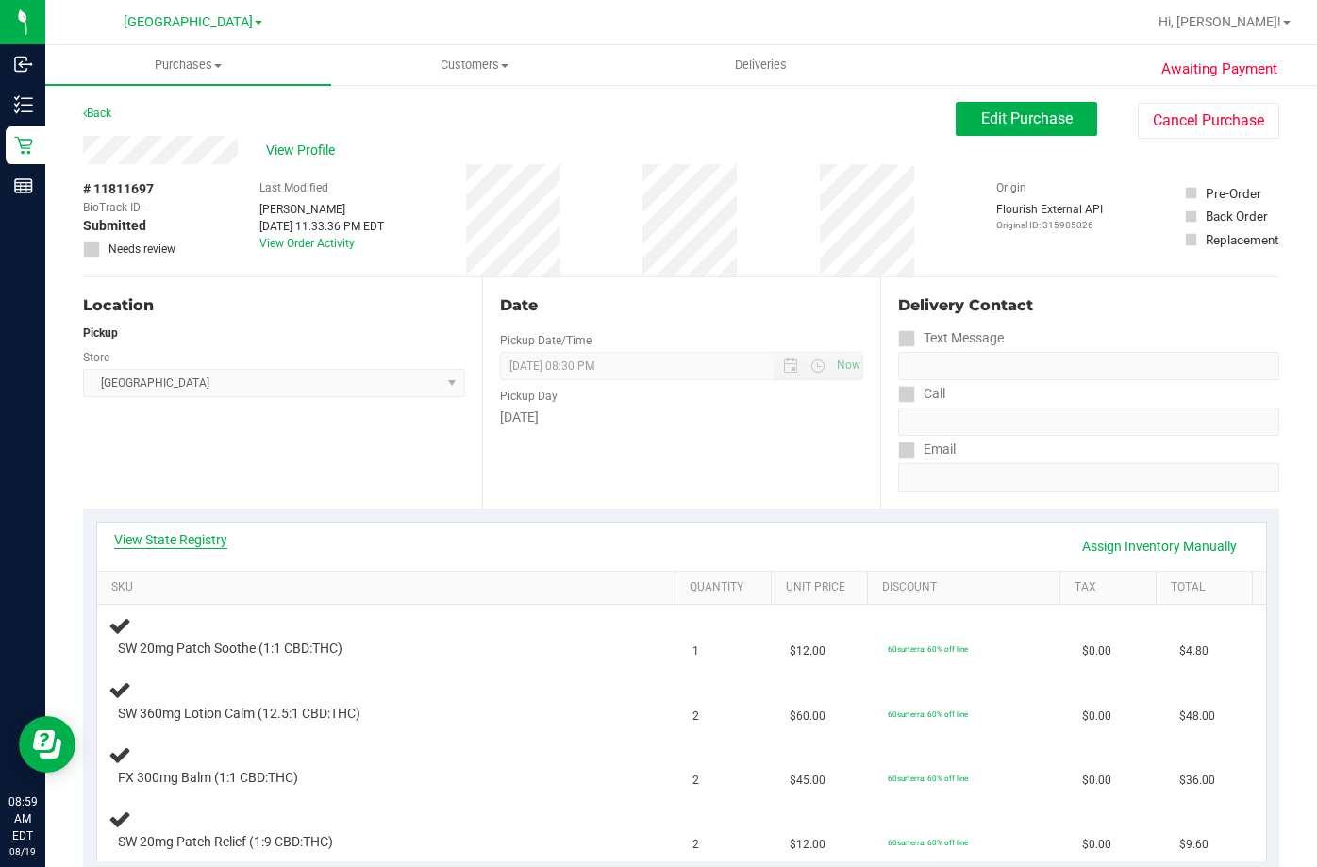
click at [175, 541] on link "View State Registry" at bounding box center [170, 539] width 113 height 19
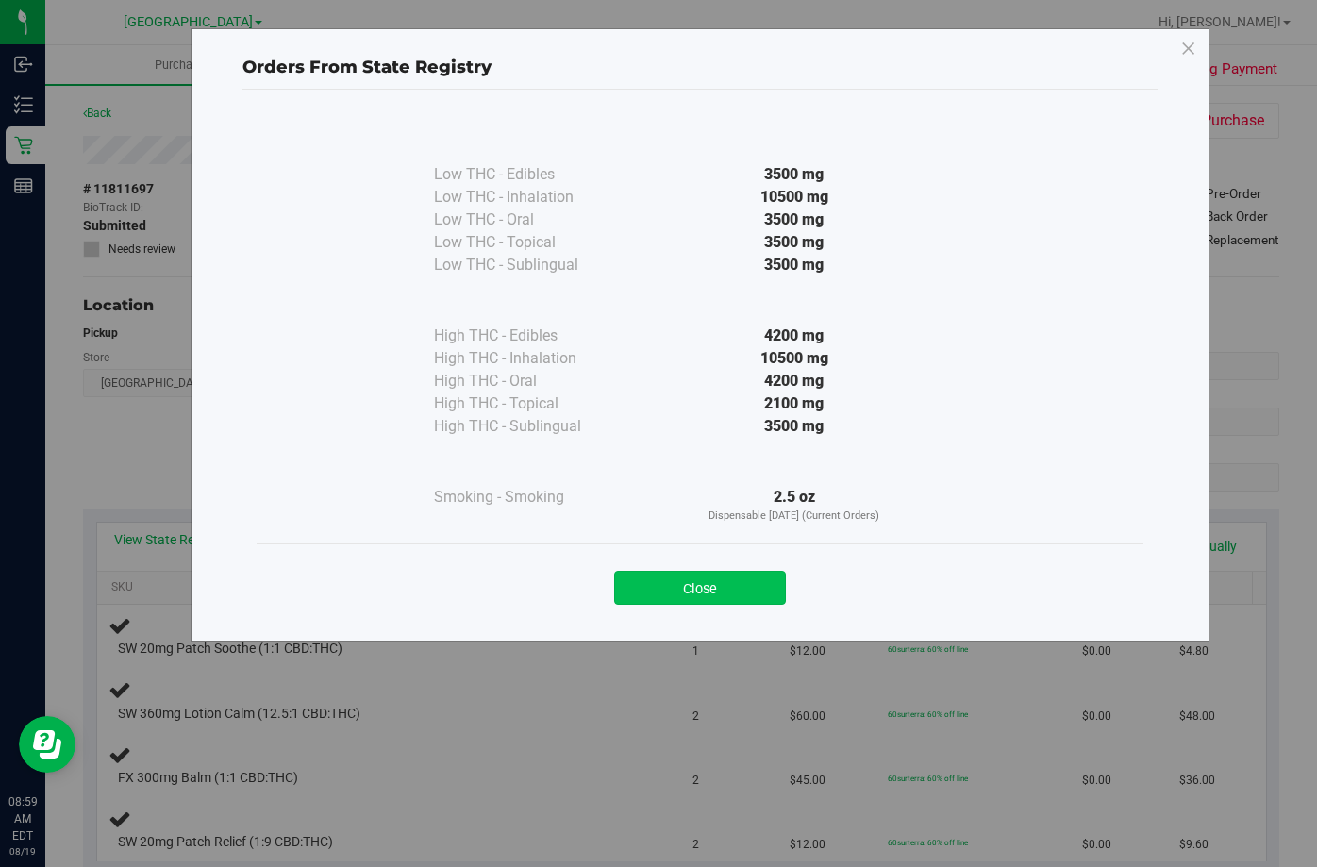
click at [707, 591] on button "Close" at bounding box center [700, 588] width 172 height 34
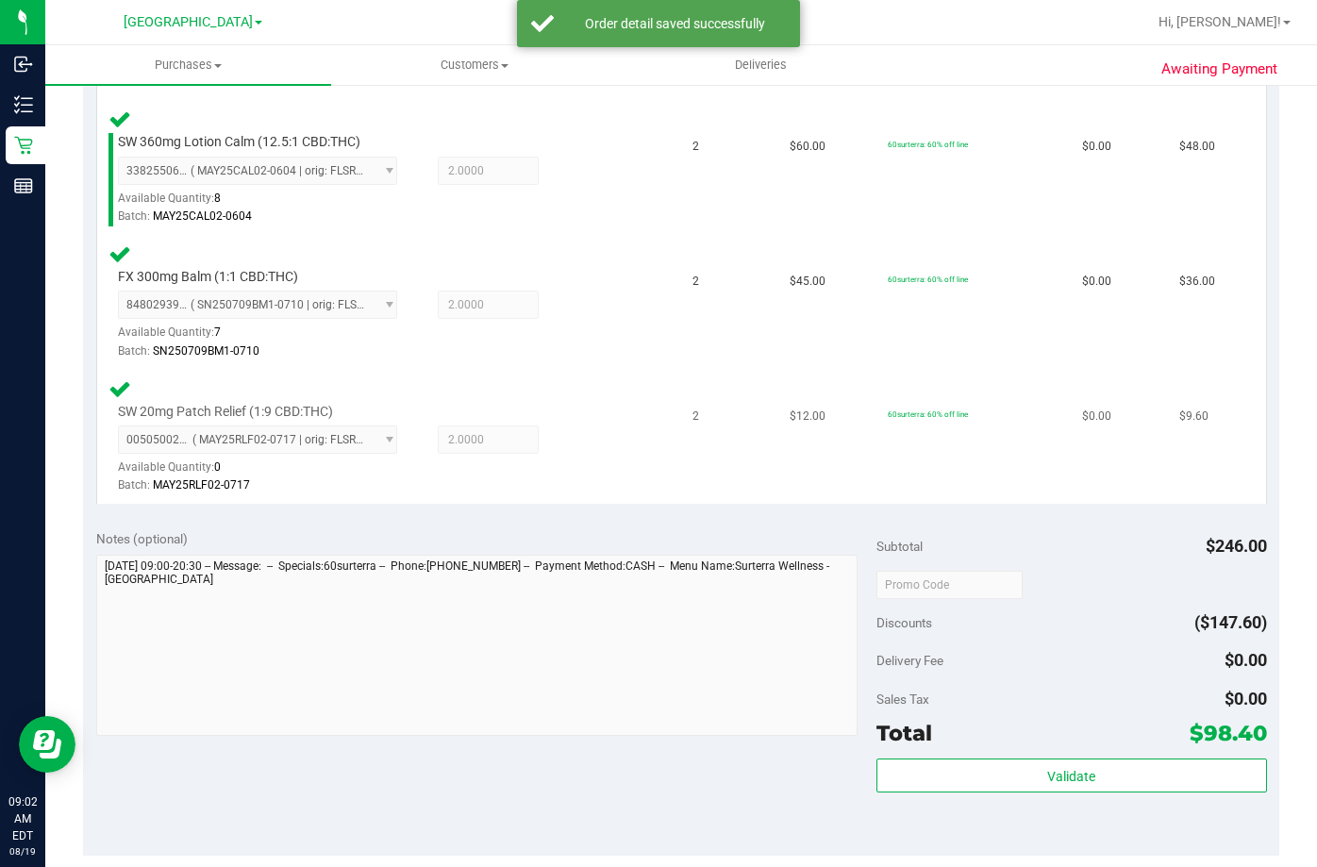
scroll to position [660, 0]
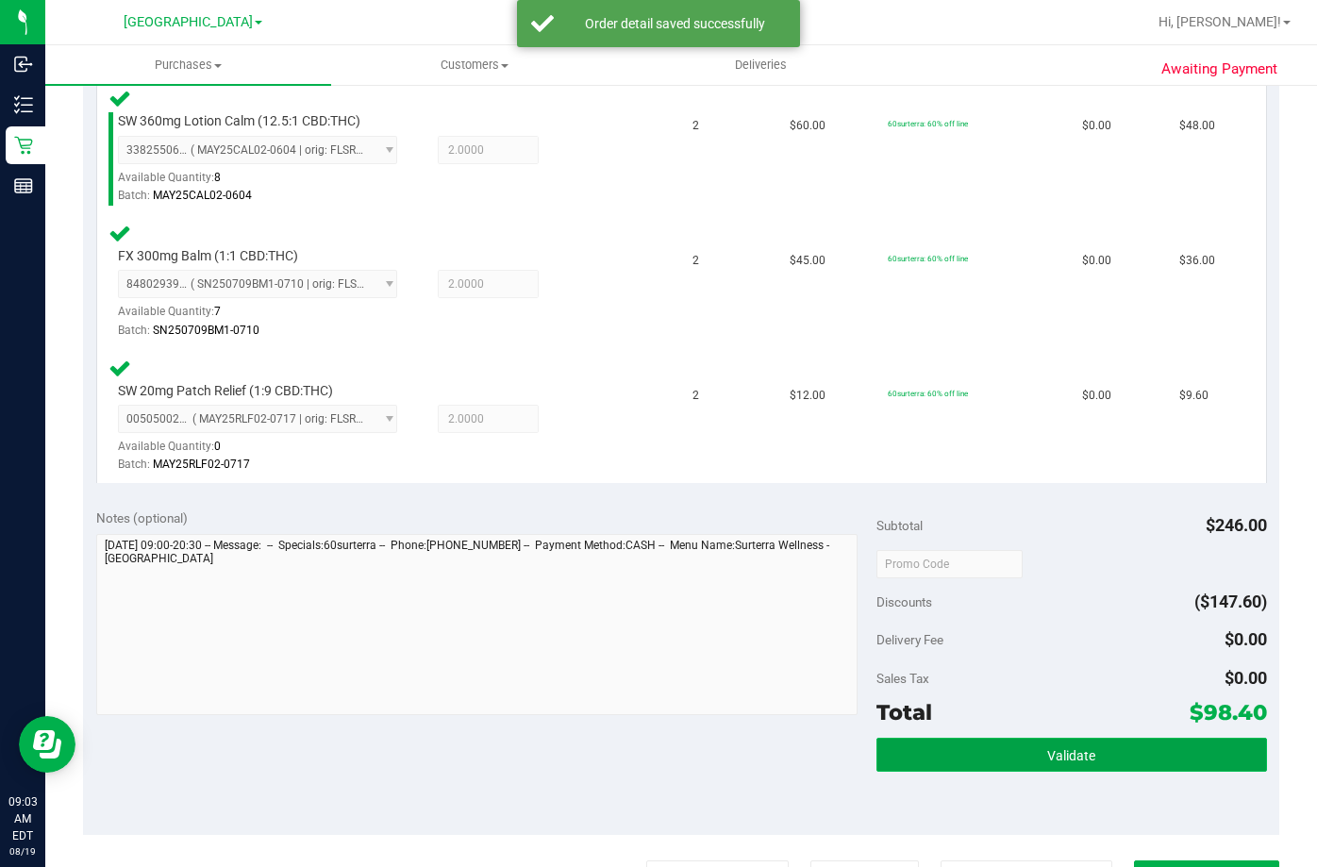
click at [1048, 759] on span "Validate" at bounding box center [1071, 755] width 48 height 15
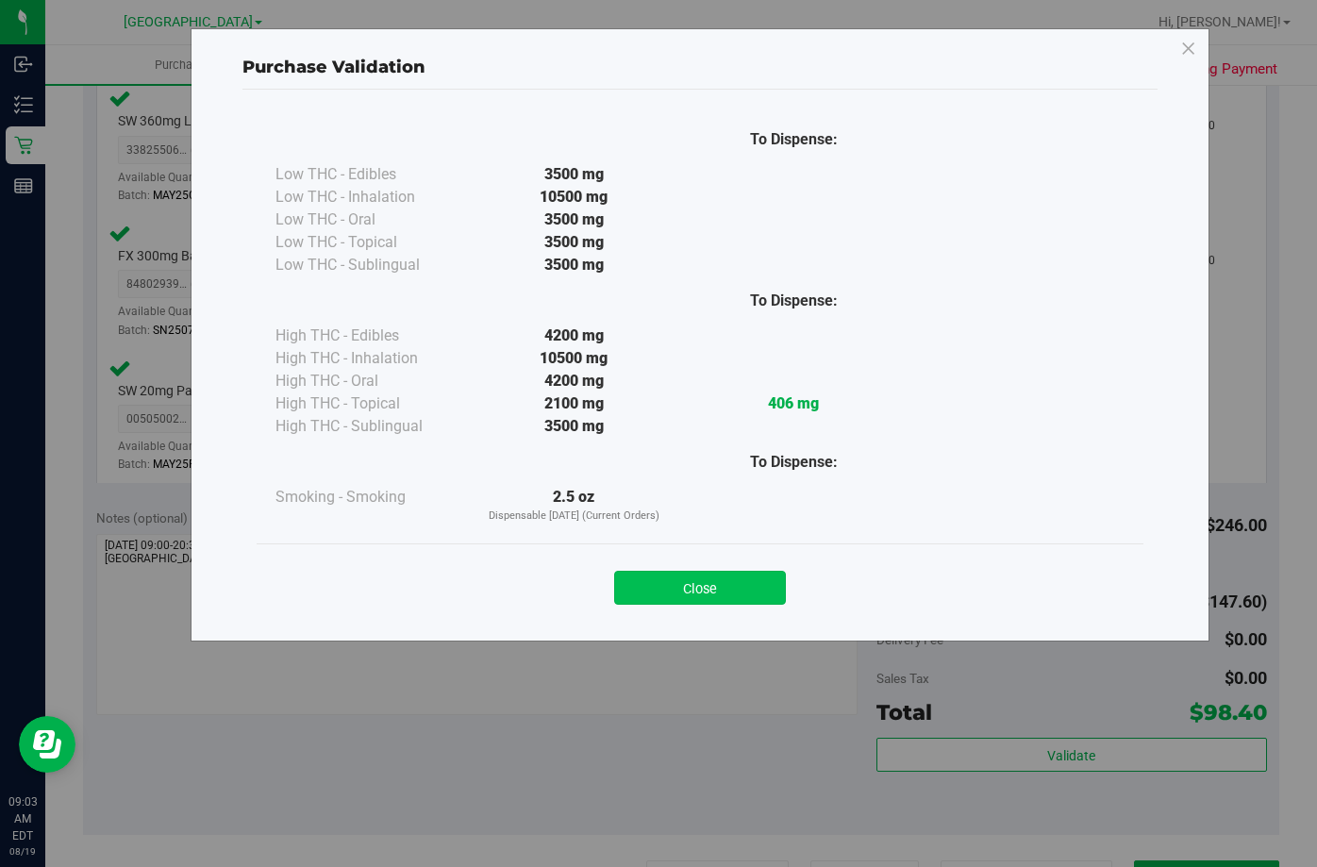
click at [713, 586] on button "Close" at bounding box center [700, 588] width 172 height 34
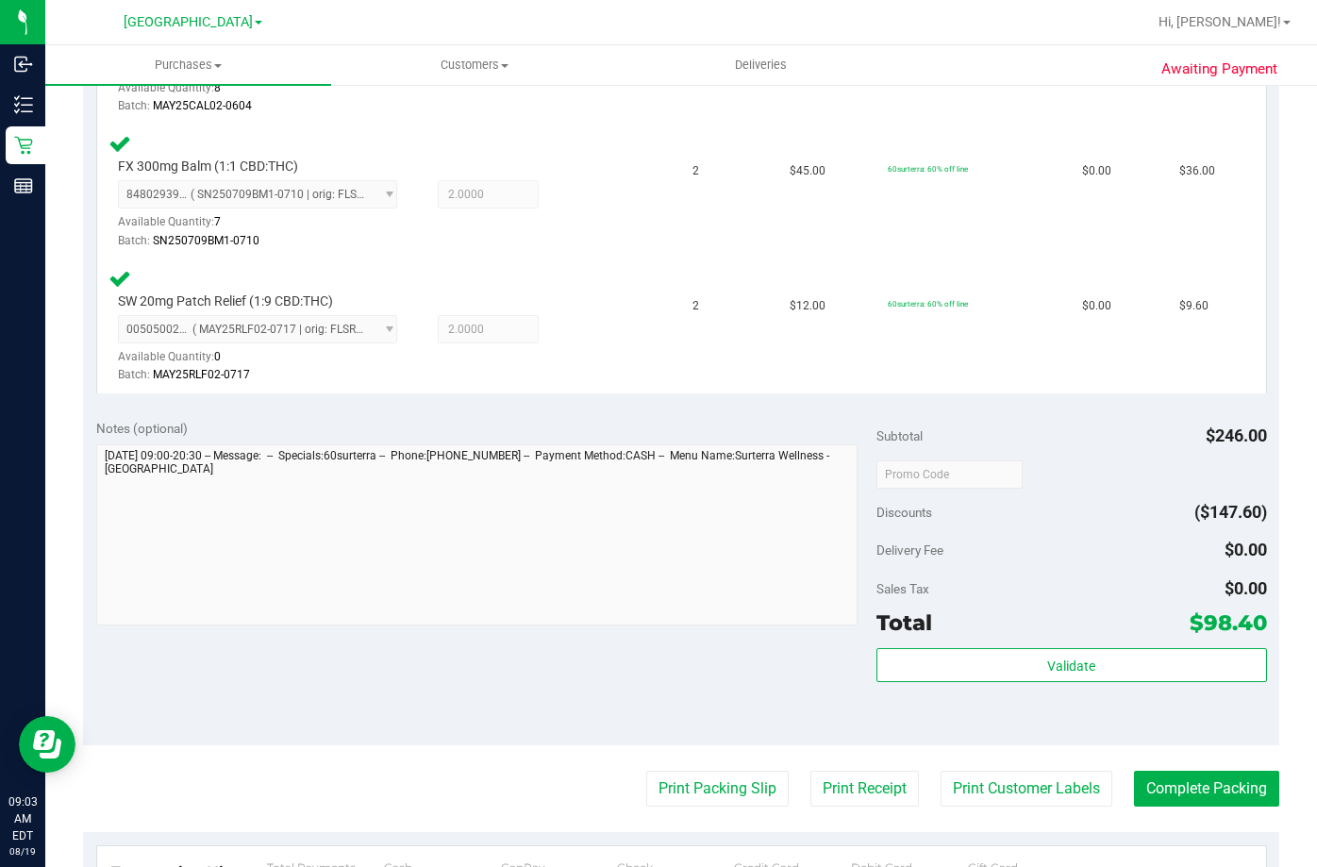
scroll to position [1038, 0]
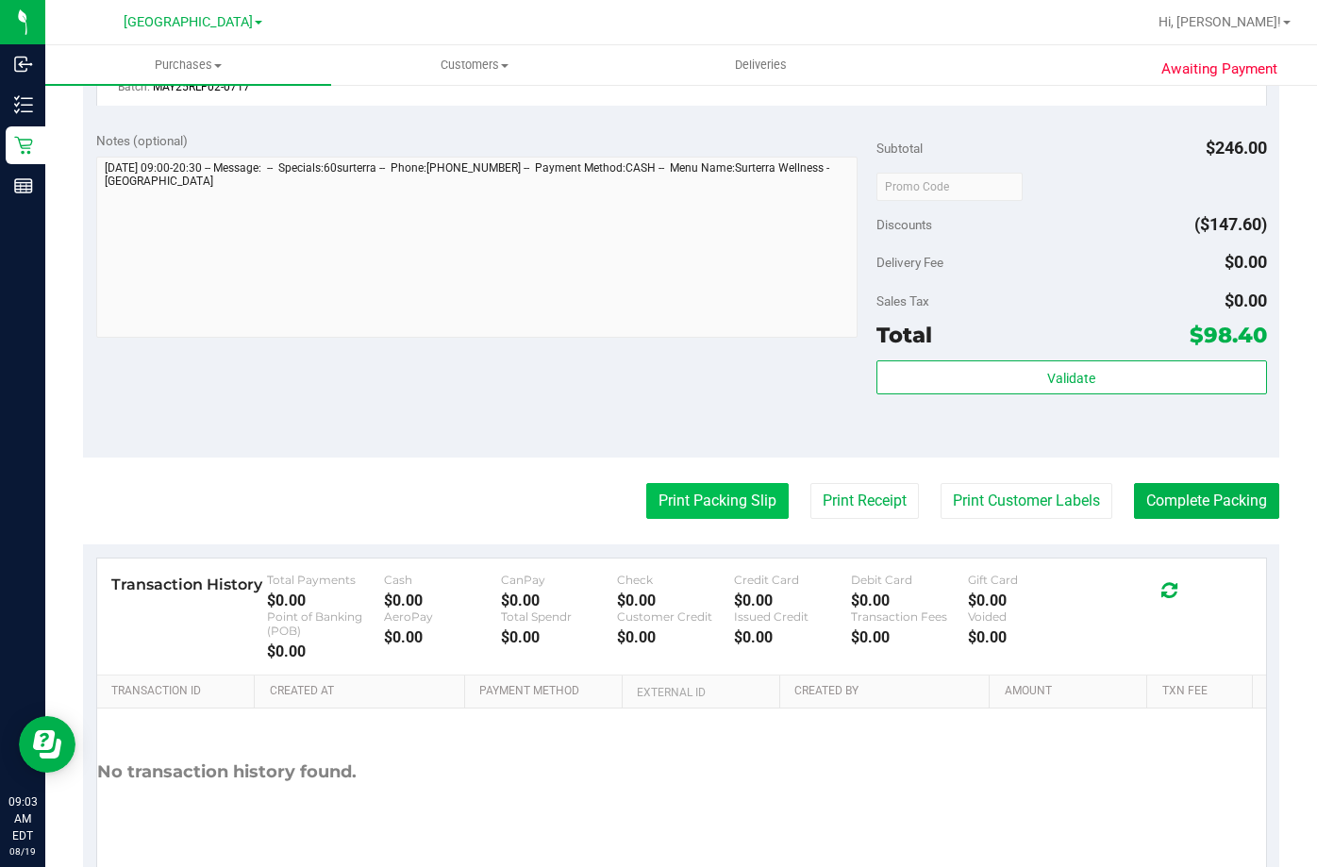
click at [711, 497] on button "Print Packing Slip" at bounding box center [717, 501] width 142 height 36
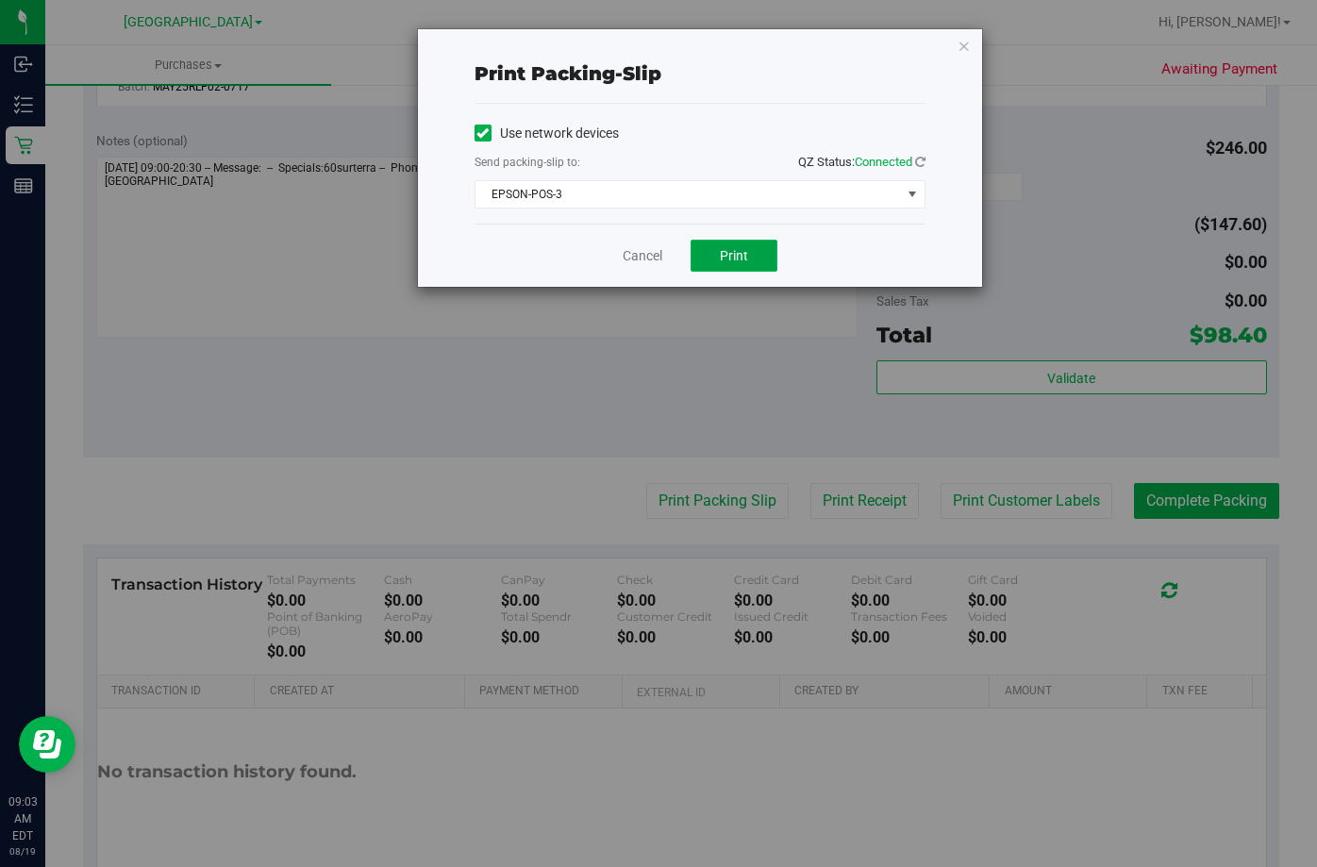
click at [755, 259] on button "Print" at bounding box center [733, 256] width 87 height 32
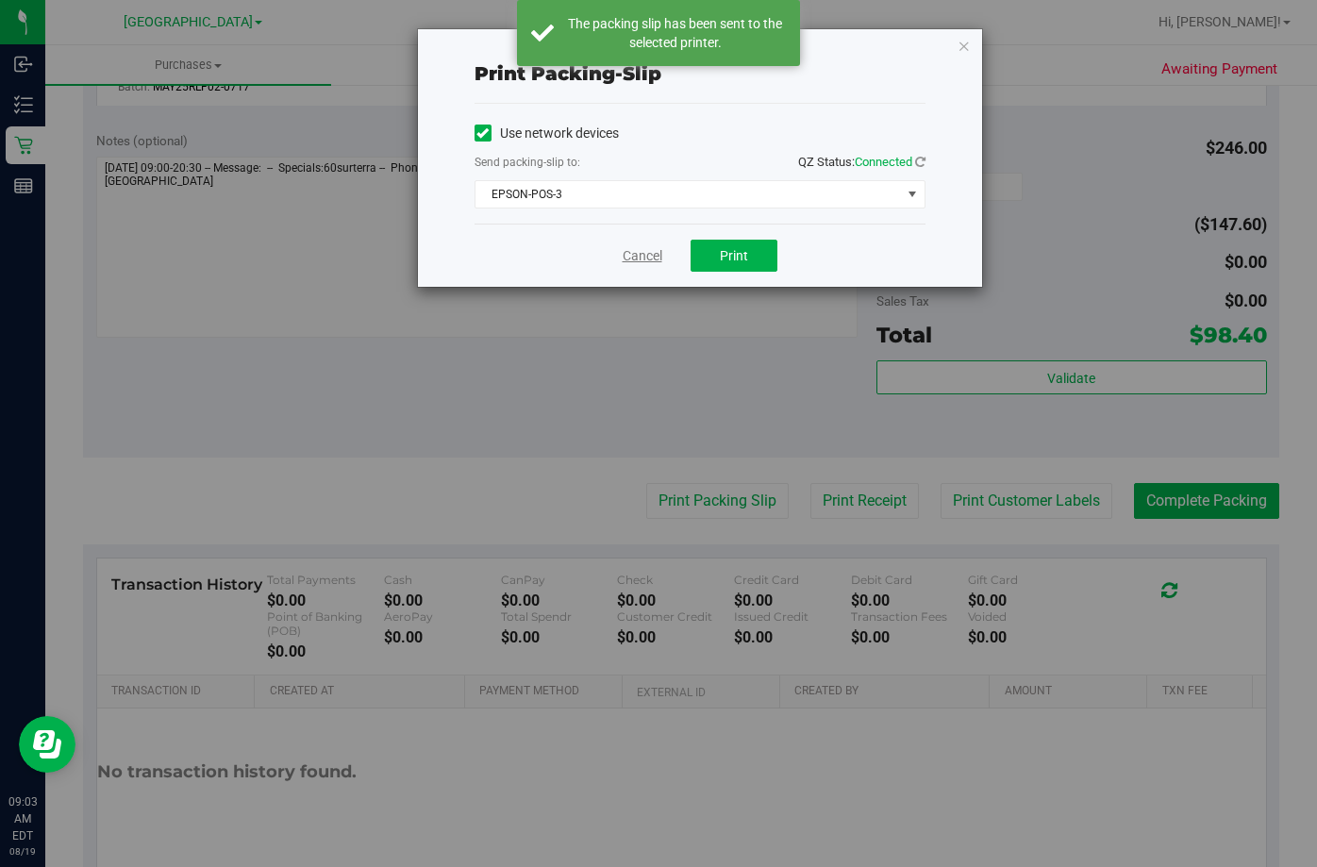
click at [642, 258] on link "Cancel" at bounding box center [643, 256] width 40 height 20
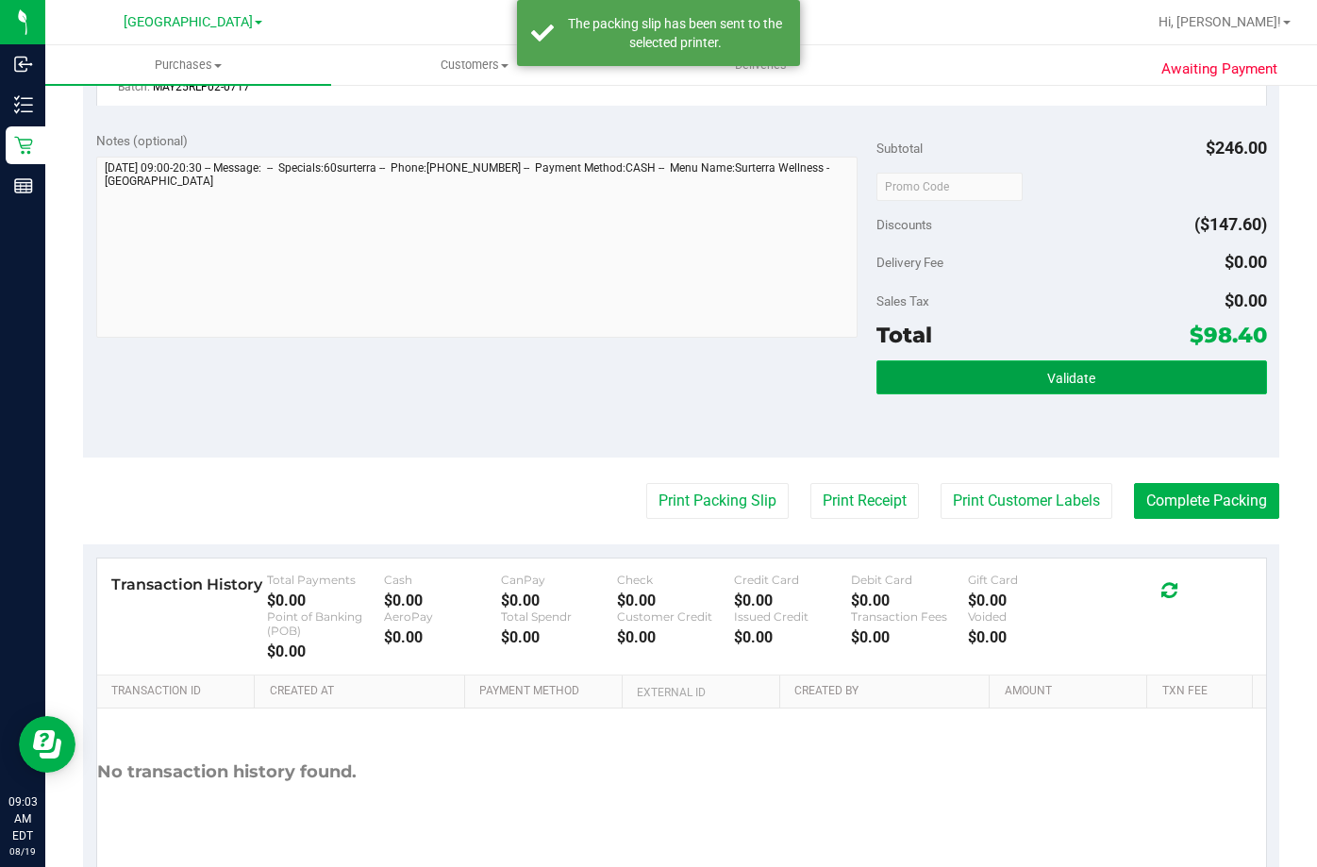
click at [1051, 393] on button "Validate" at bounding box center [1071, 377] width 391 height 34
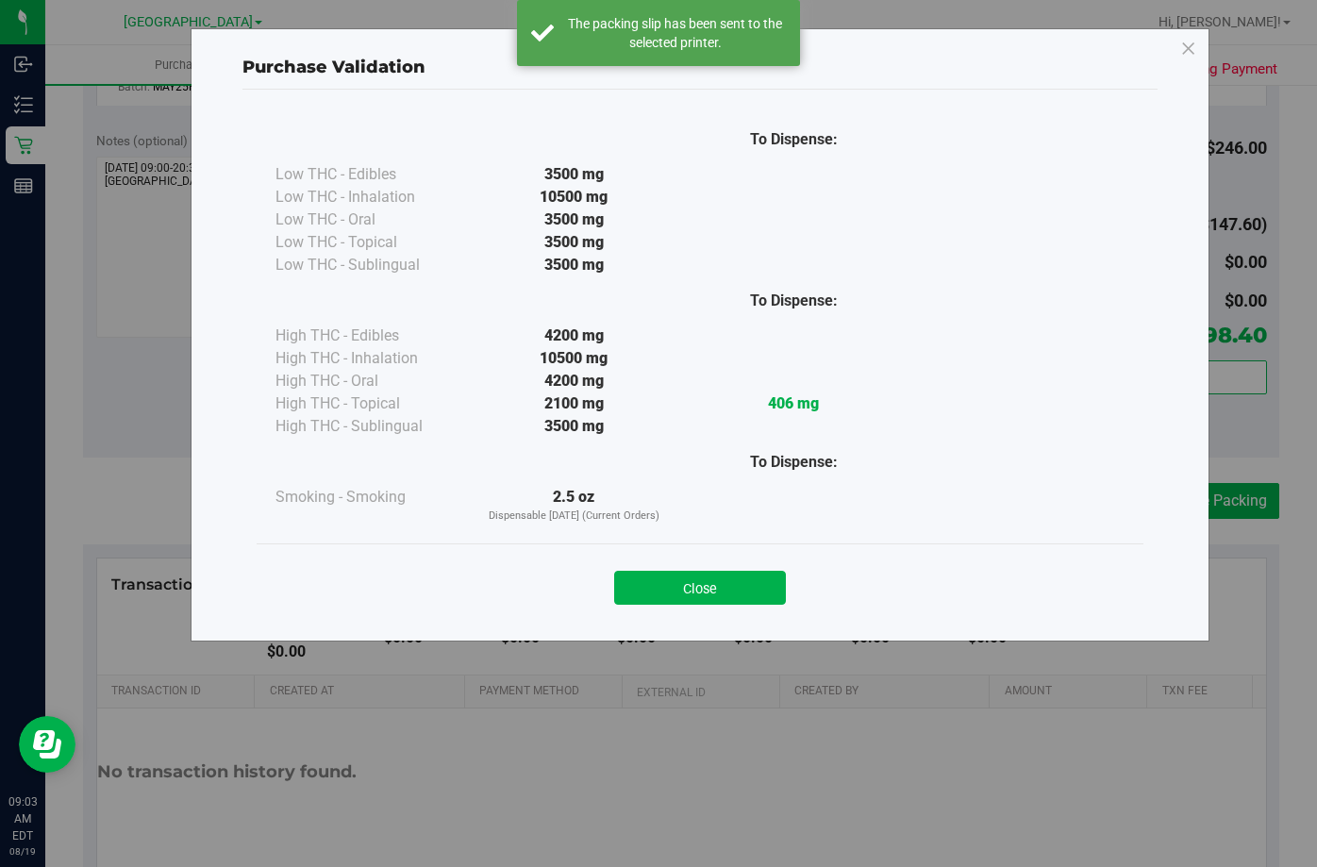
drag, startPoint x: 684, startPoint y: 596, endPoint x: 735, endPoint y: 557, distance: 64.0
click at [688, 591] on button "Close" at bounding box center [700, 588] width 172 height 34
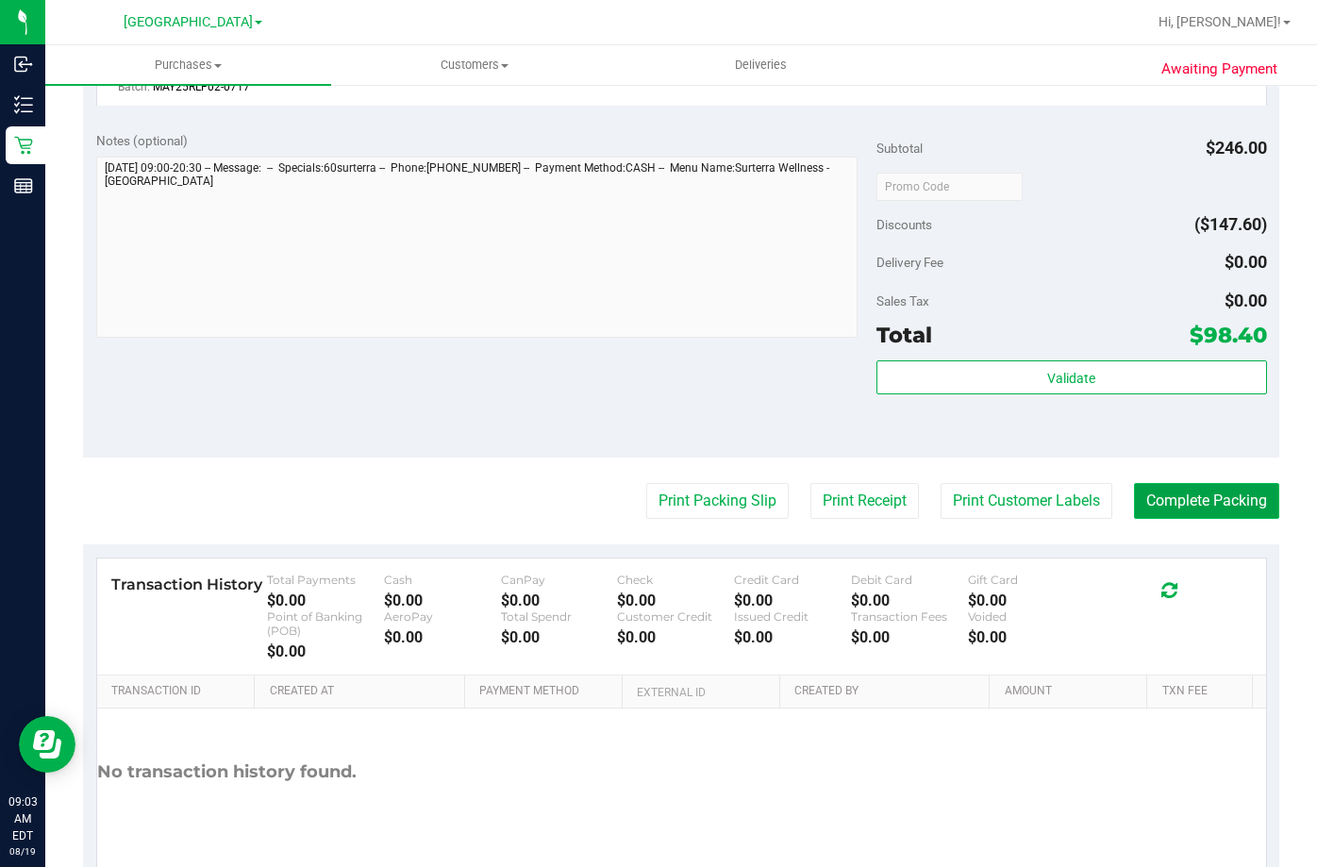
click at [1219, 502] on button "Complete Packing" at bounding box center [1206, 501] width 145 height 36
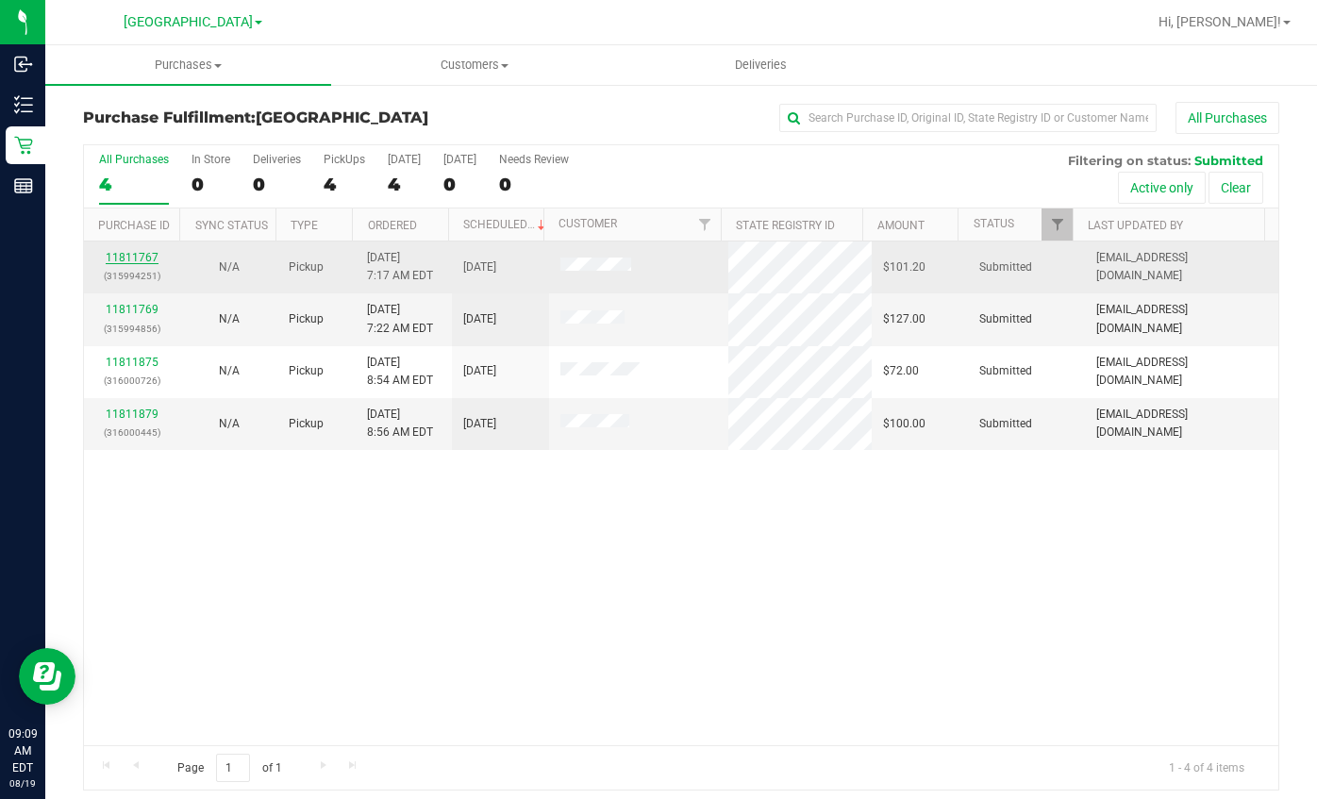
click at [119, 255] on link "11811767" at bounding box center [132, 257] width 53 height 13
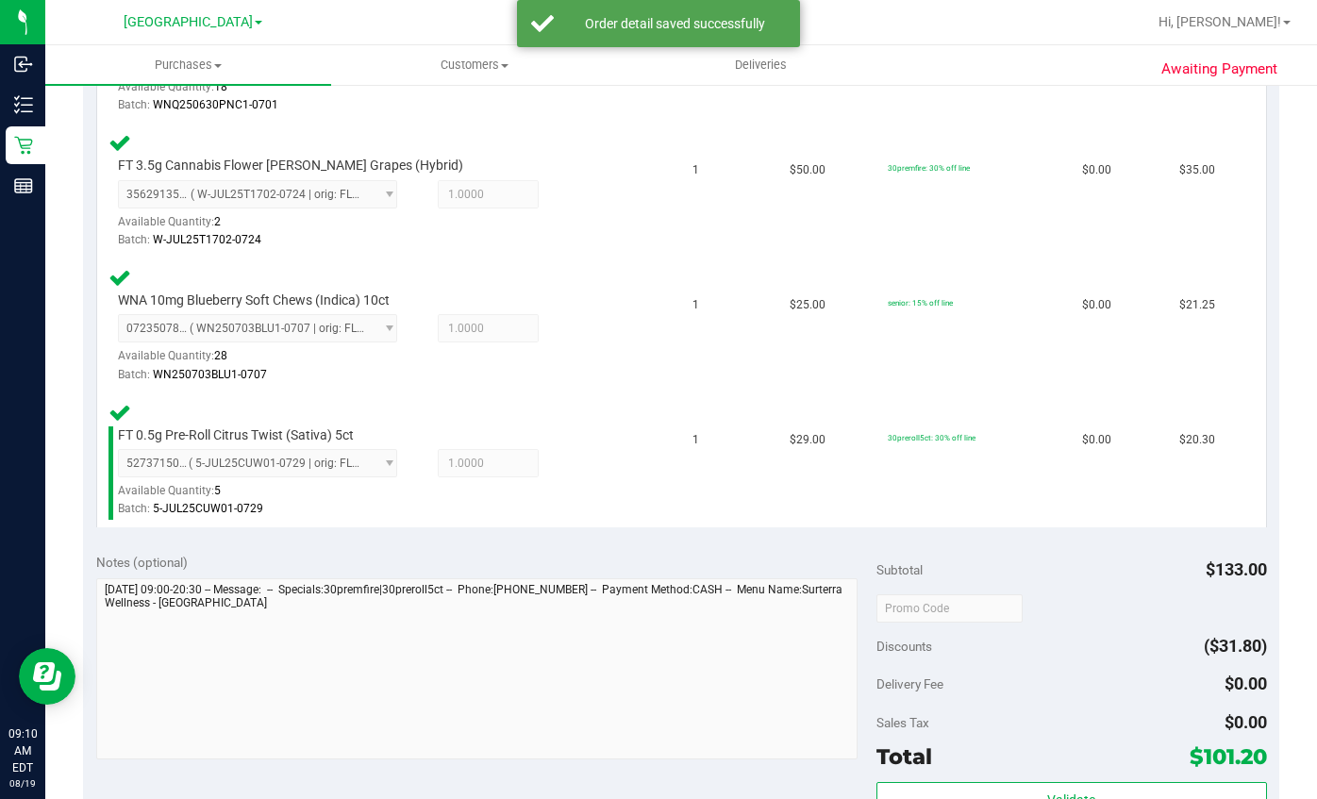
scroll to position [755, 0]
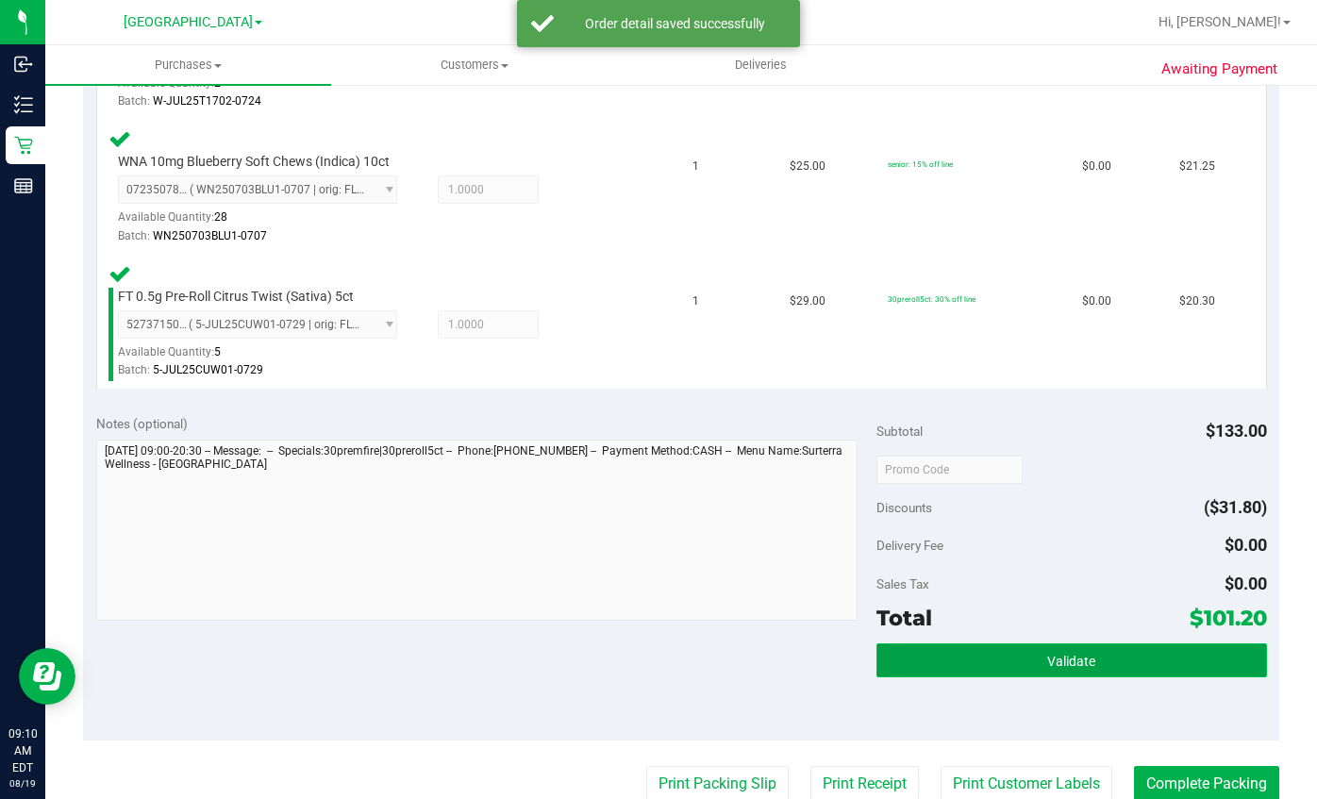
click at [943, 669] on button "Validate" at bounding box center [1071, 660] width 391 height 34
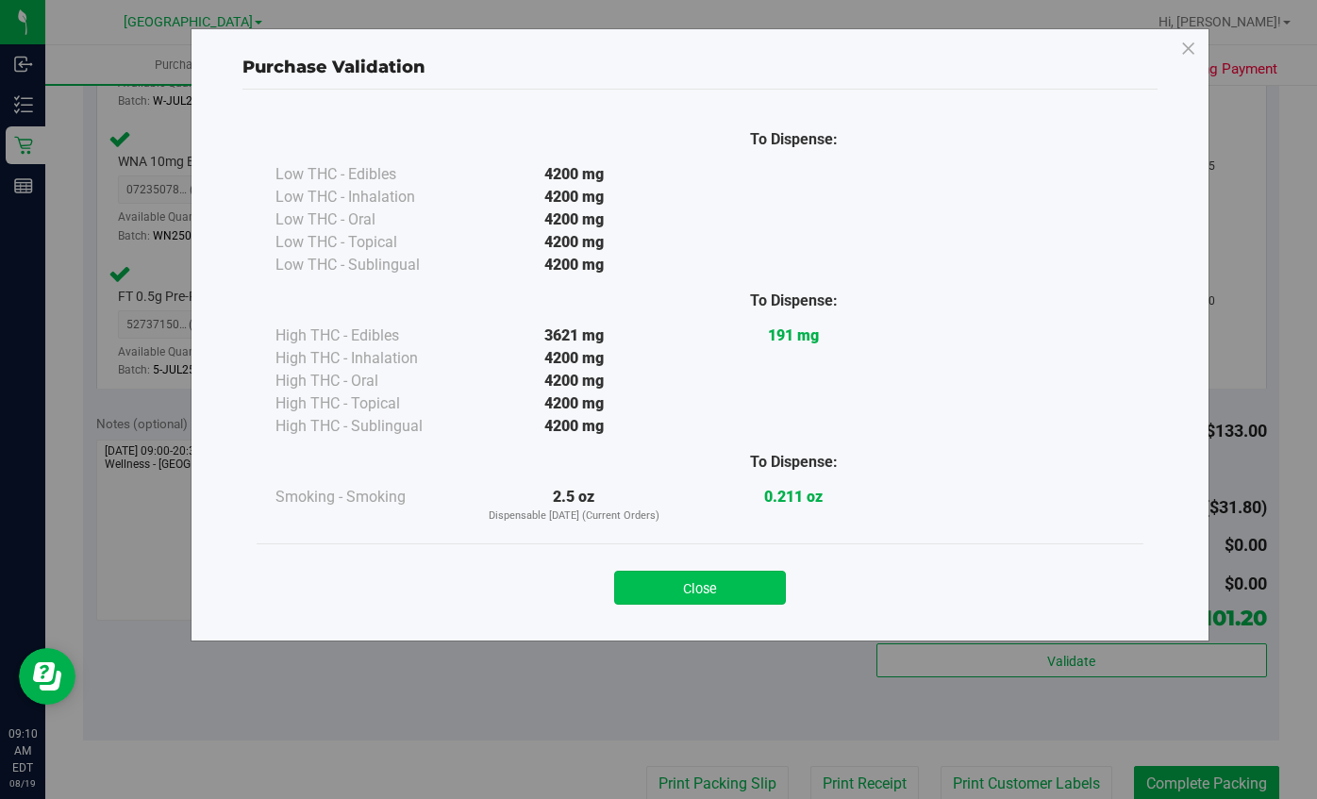
click at [757, 591] on button "Close" at bounding box center [700, 588] width 172 height 34
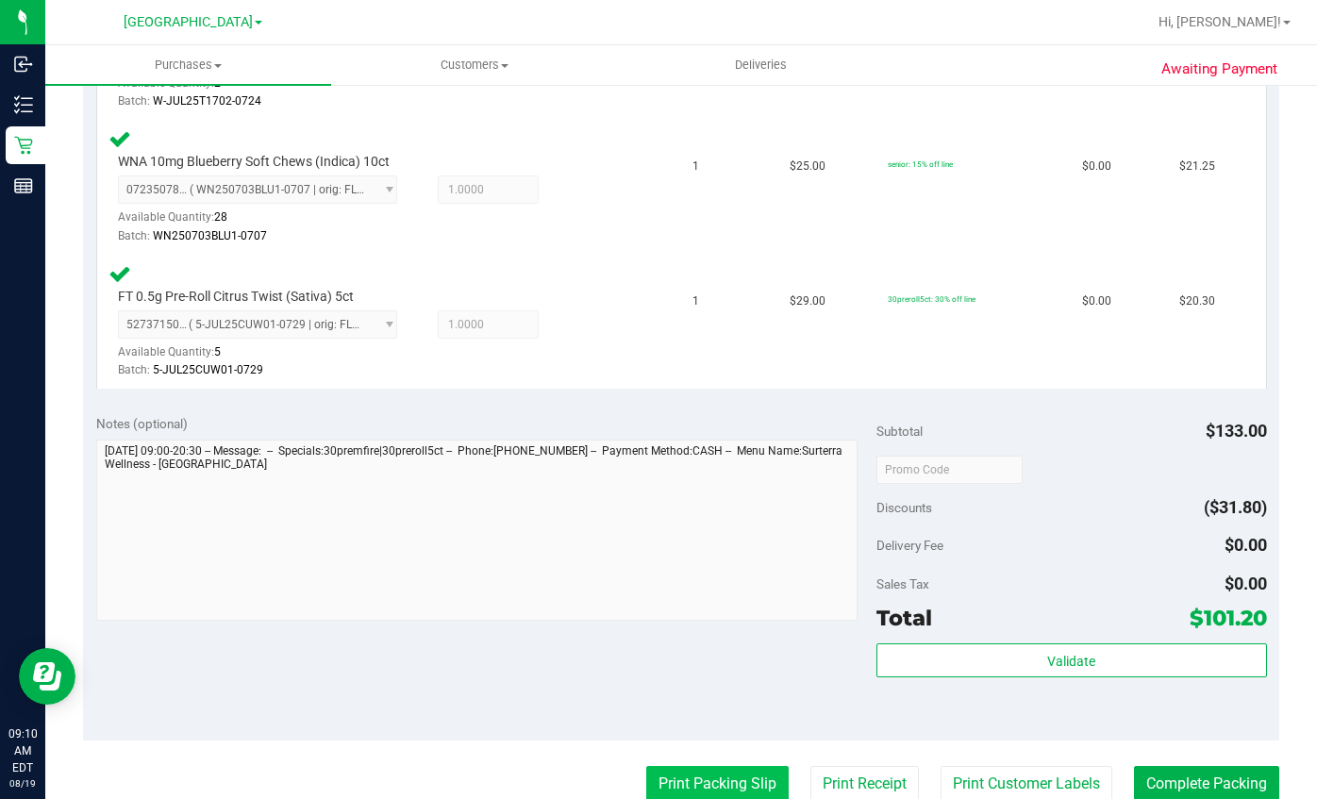
click at [696, 783] on button "Print Packing Slip" at bounding box center [717, 784] width 142 height 36
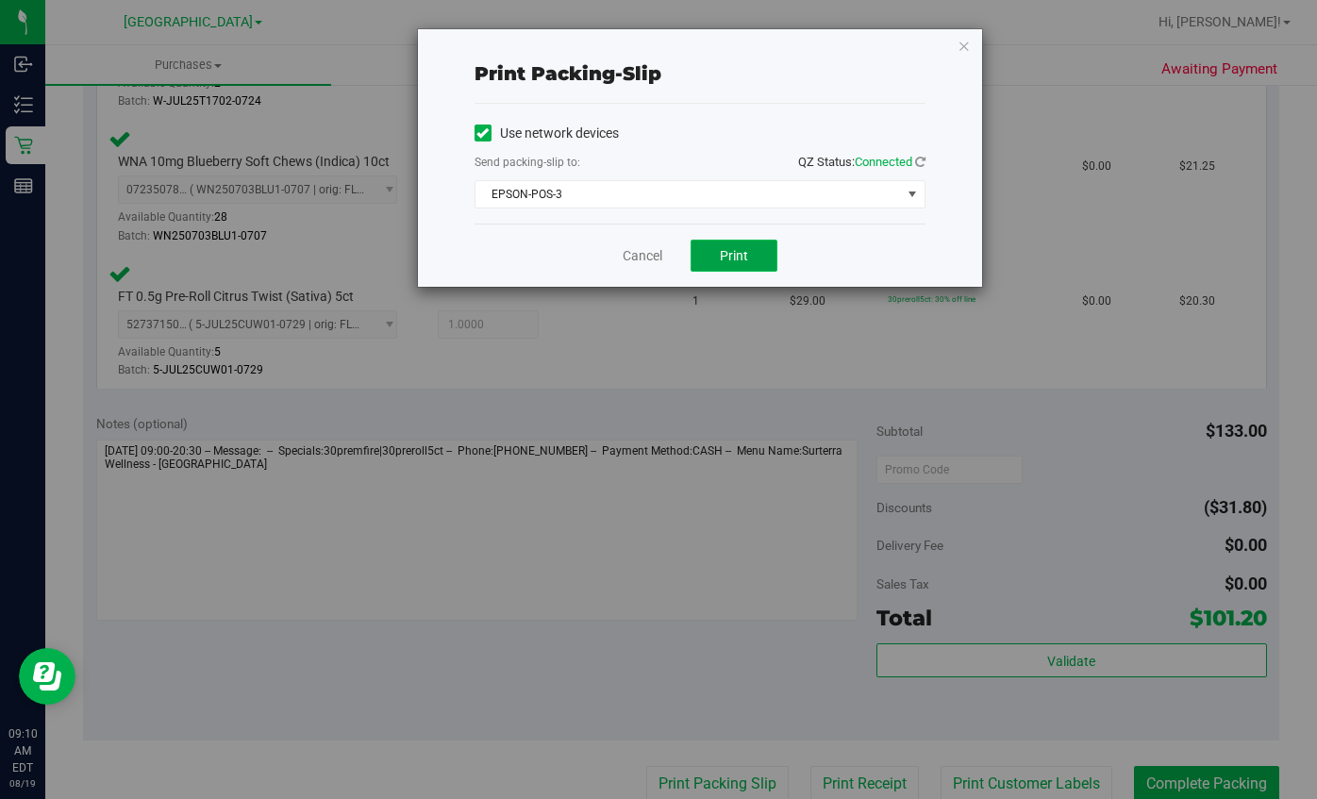
click at [734, 263] on button "Print" at bounding box center [733, 256] width 87 height 32
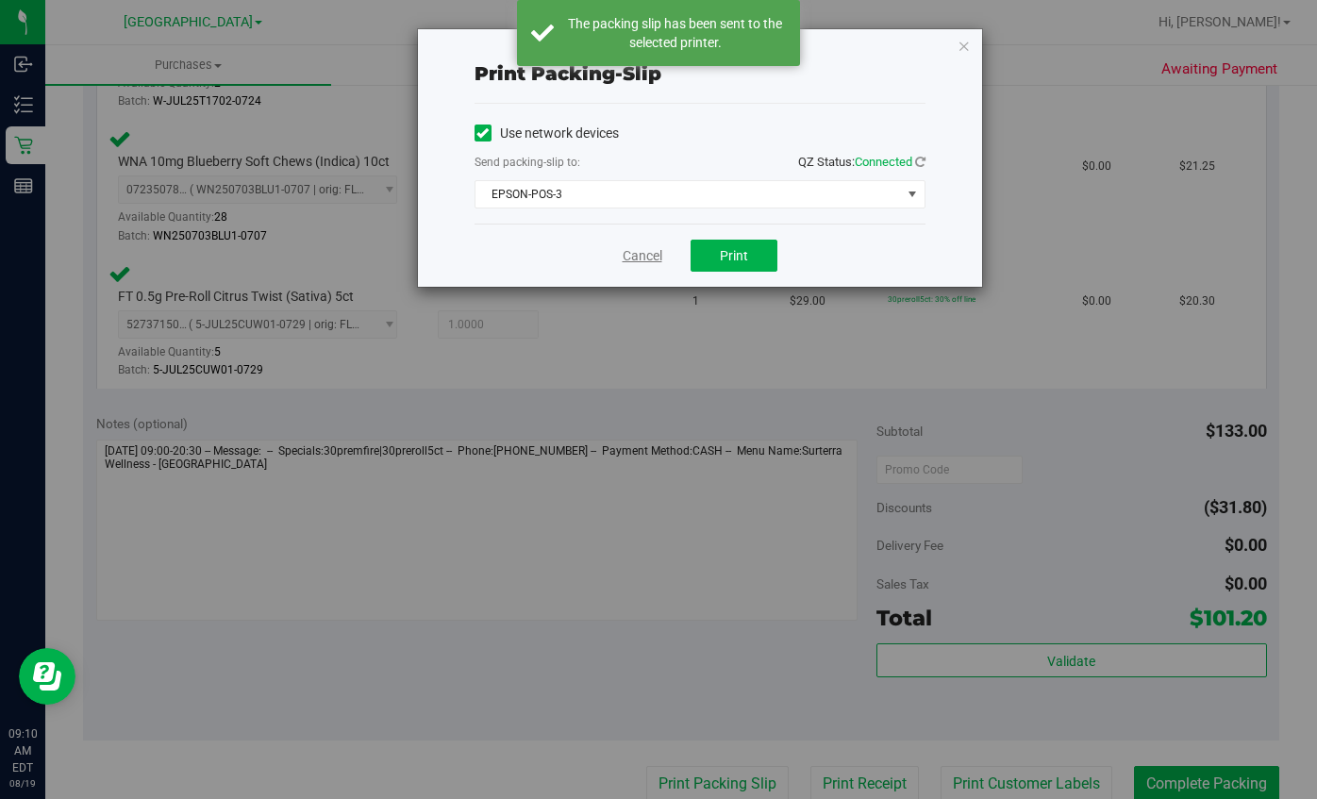
click at [634, 256] on link "Cancel" at bounding box center [643, 256] width 40 height 20
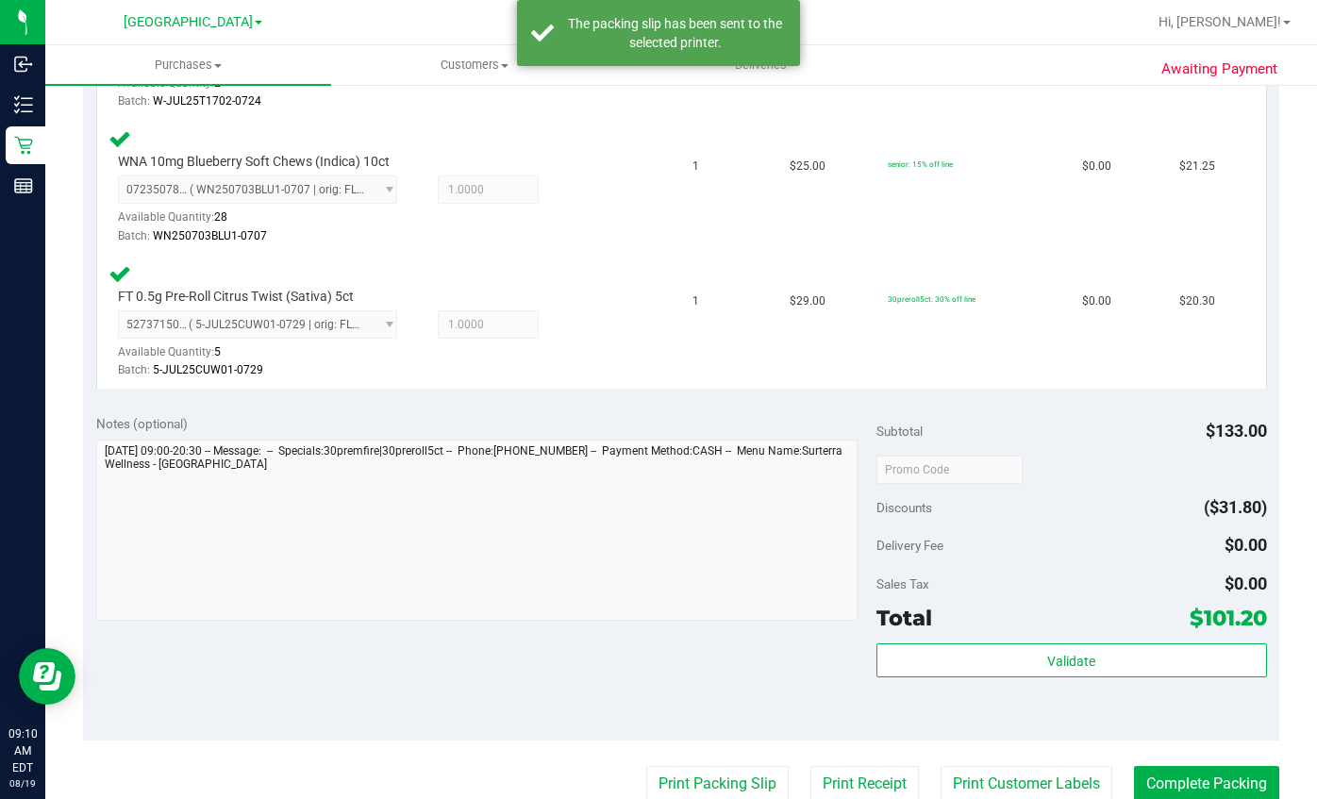
scroll to position [757, 0]
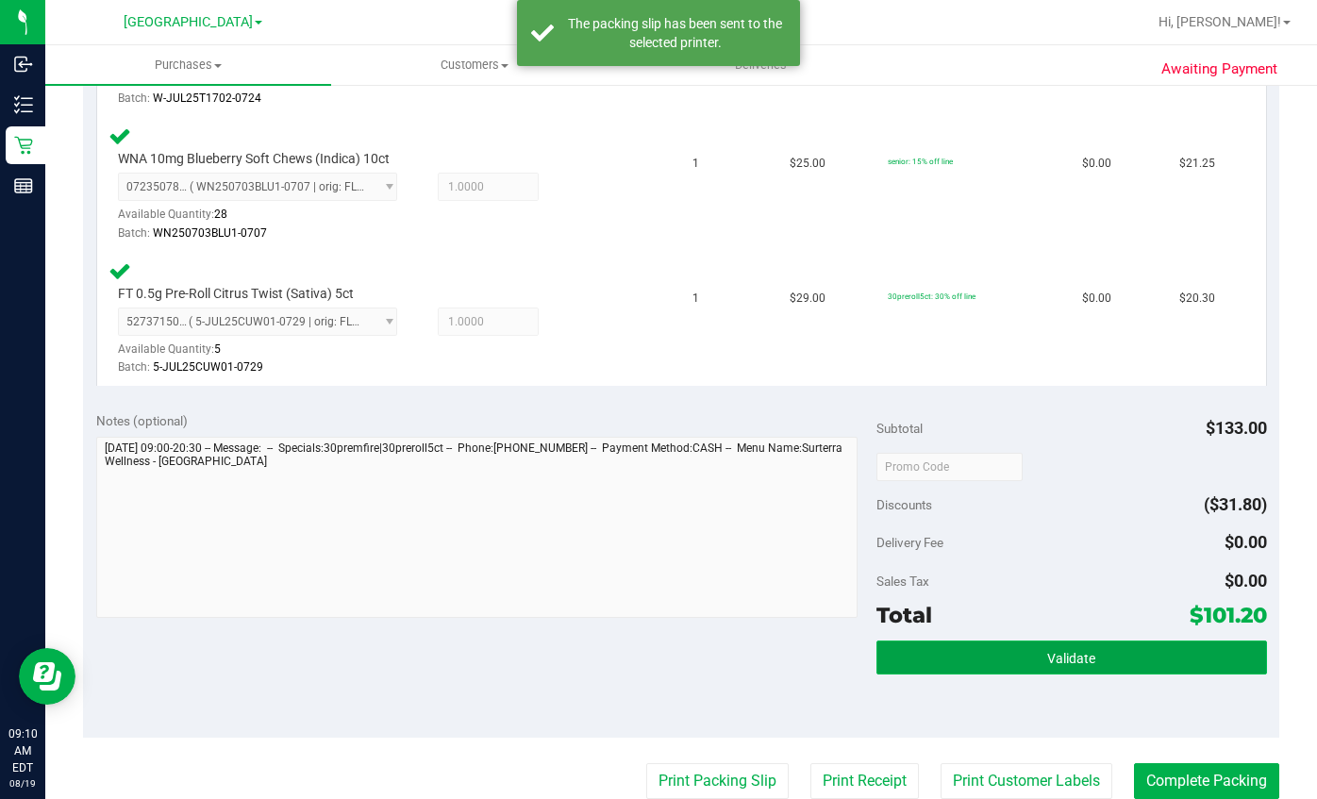
click at [1047, 664] on span "Validate" at bounding box center [1071, 658] width 48 height 15
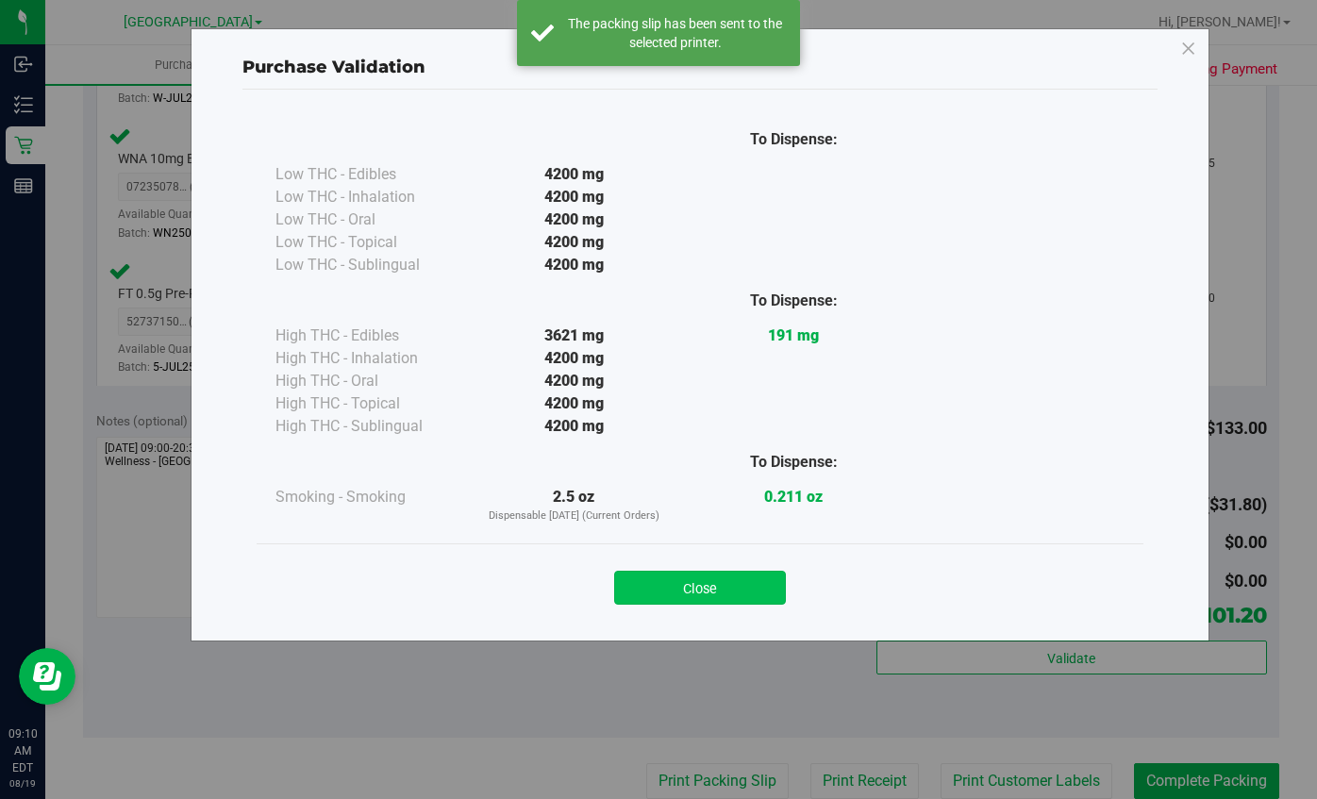
click at [731, 594] on button "Close" at bounding box center [700, 588] width 172 height 34
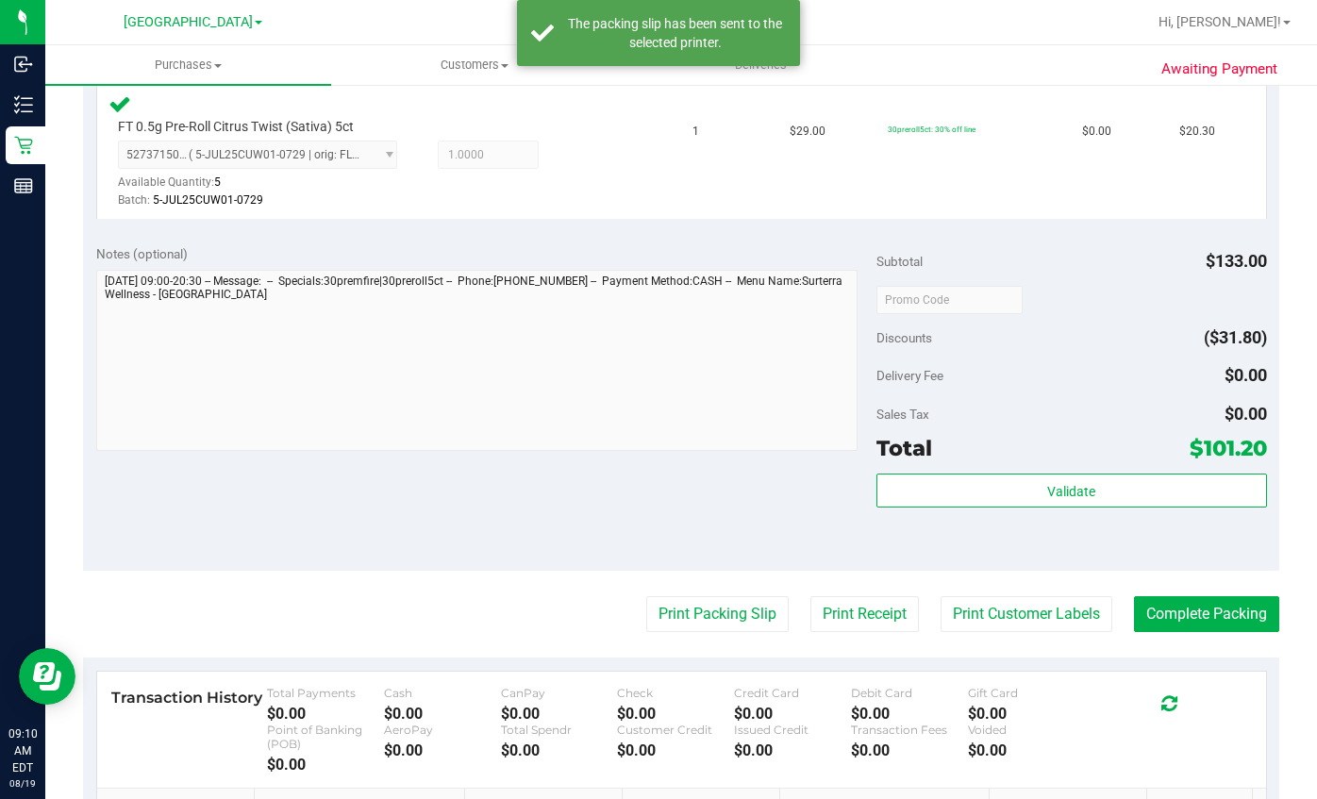
scroll to position [1188, 0]
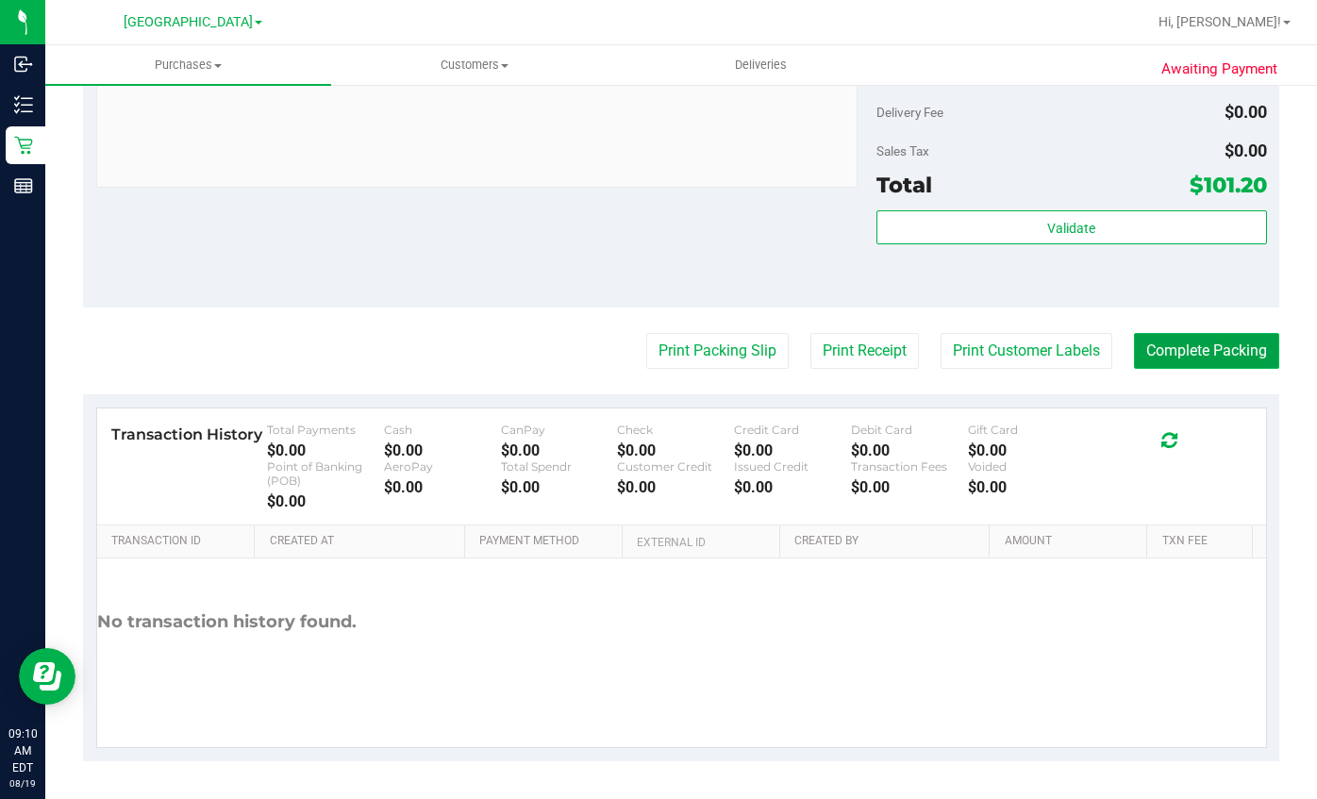
click at [1196, 347] on button "Complete Packing" at bounding box center [1206, 351] width 145 height 36
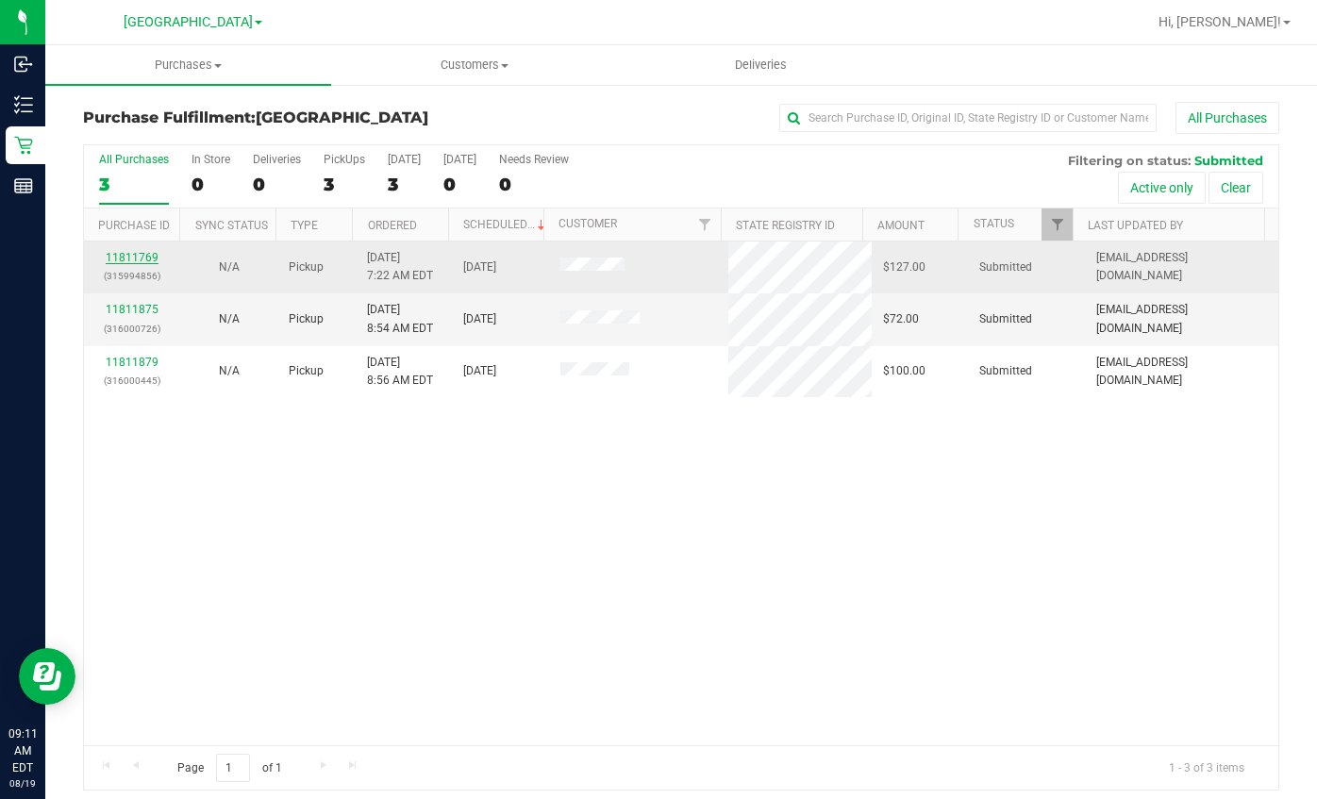
click at [139, 257] on link "11811769" at bounding box center [132, 257] width 53 height 13
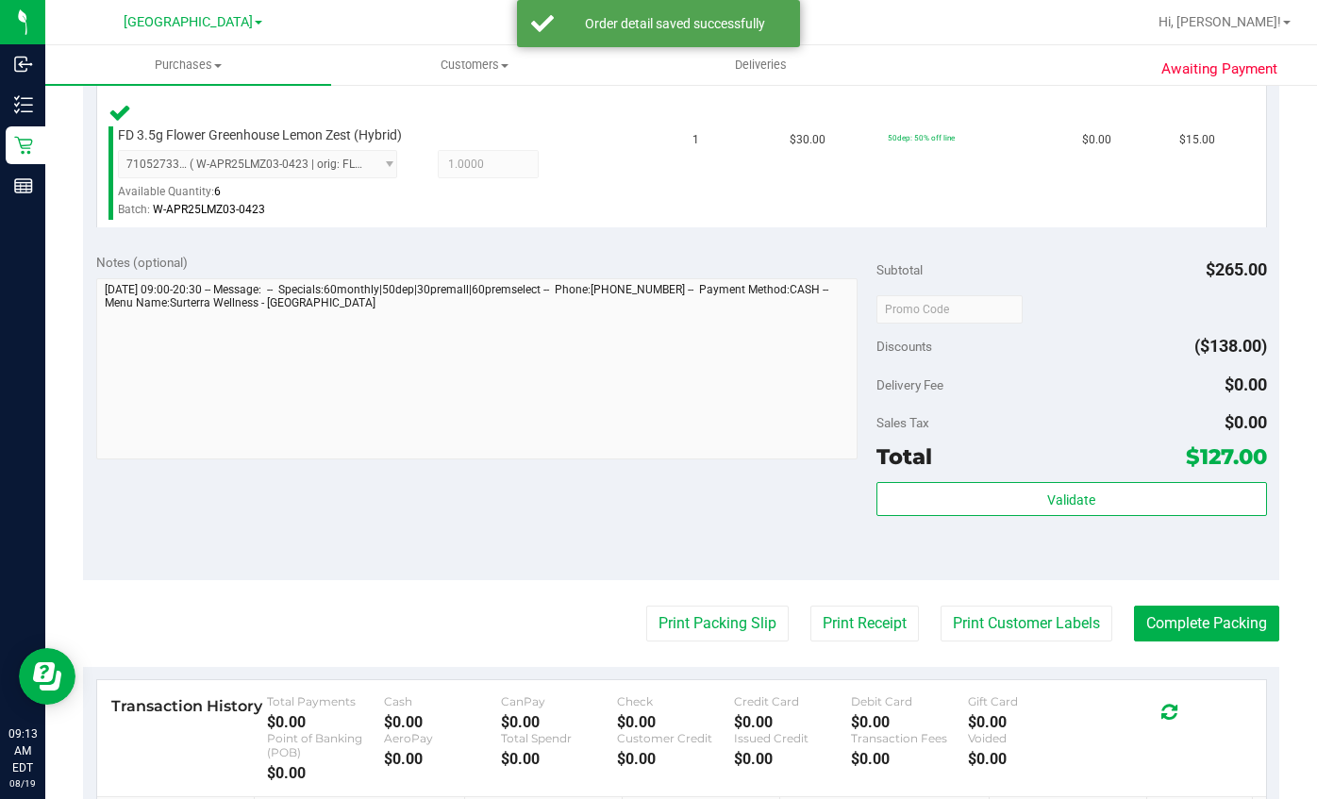
scroll to position [1321, 0]
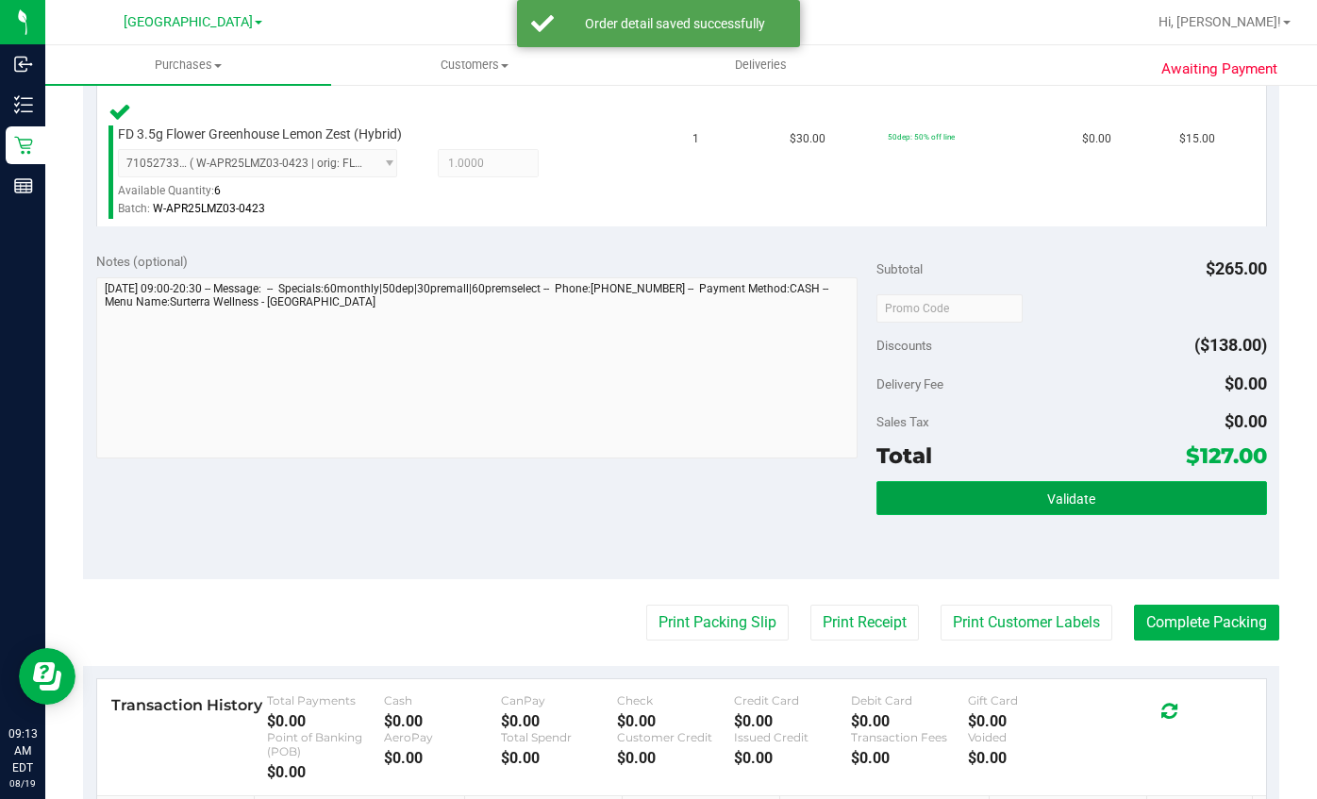
click at [1010, 506] on button "Validate" at bounding box center [1071, 498] width 391 height 34
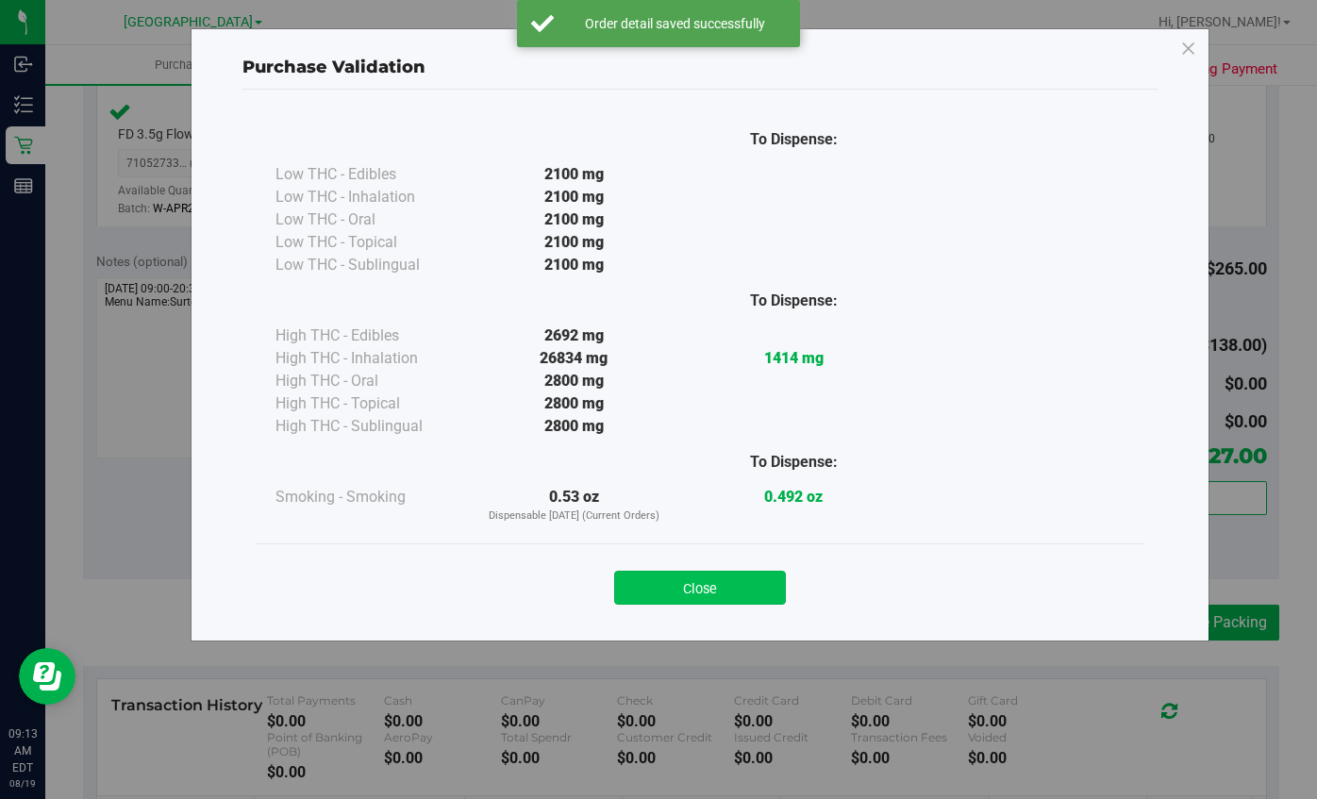
click at [724, 594] on button "Close" at bounding box center [700, 588] width 172 height 34
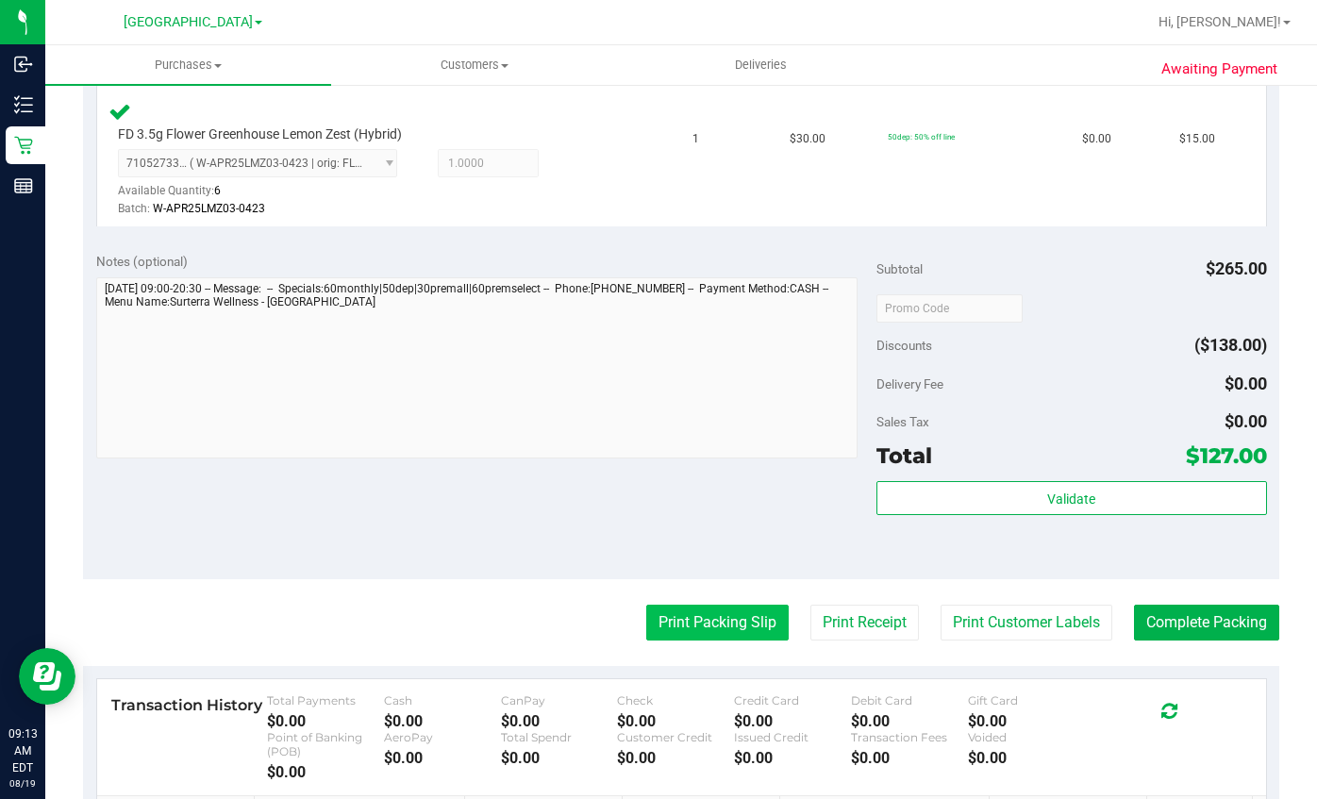
click at [716, 612] on button "Print Packing Slip" at bounding box center [717, 623] width 142 height 36
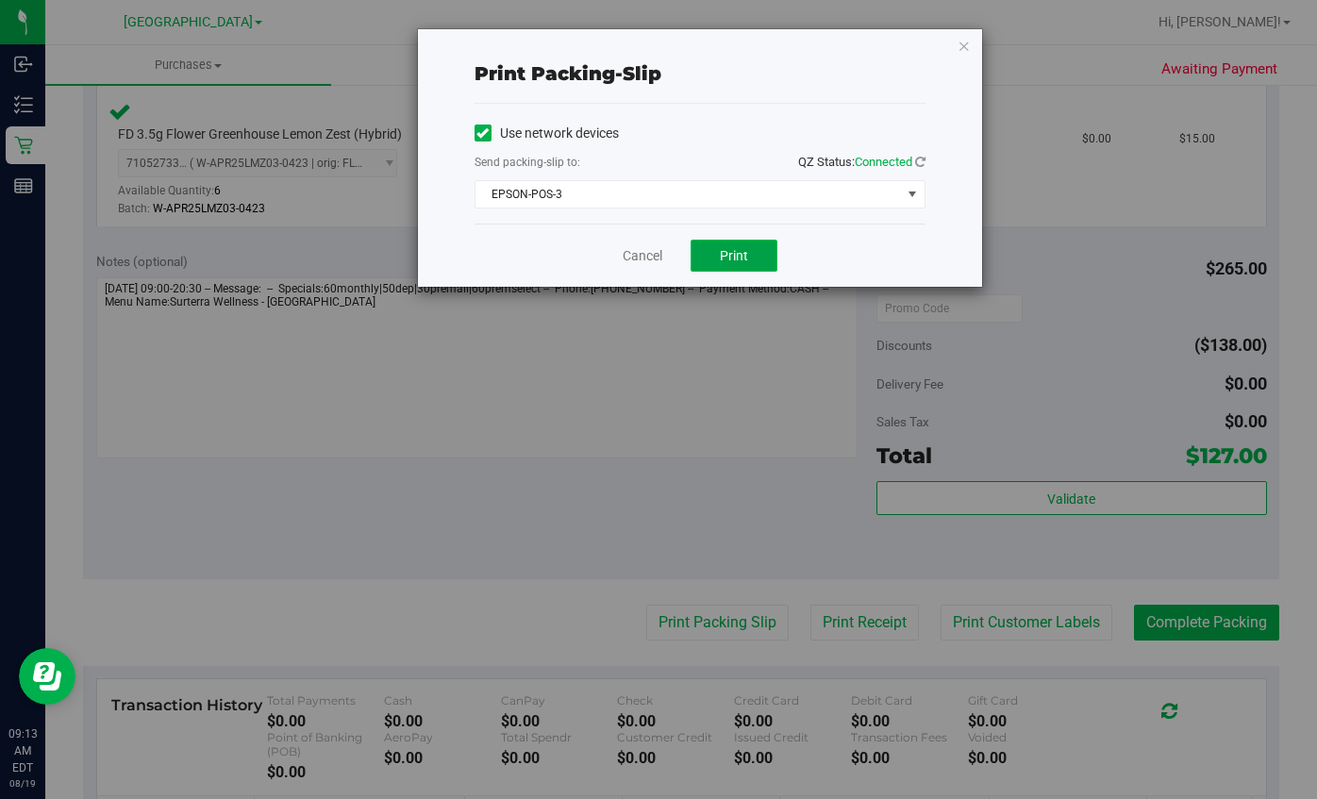
click at [717, 251] on button "Print" at bounding box center [733, 256] width 87 height 32
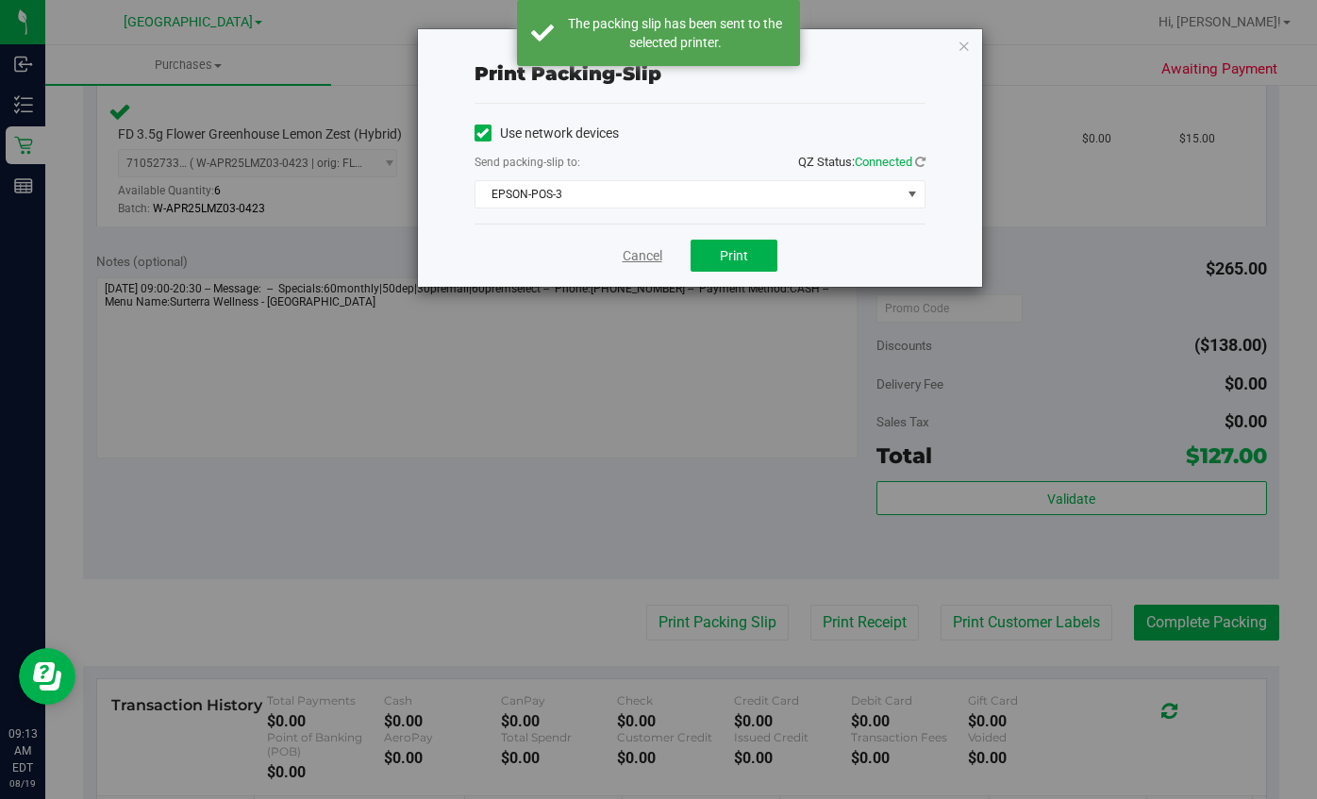
click at [628, 257] on link "Cancel" at bounding box center [643, 256] width 40 height 20
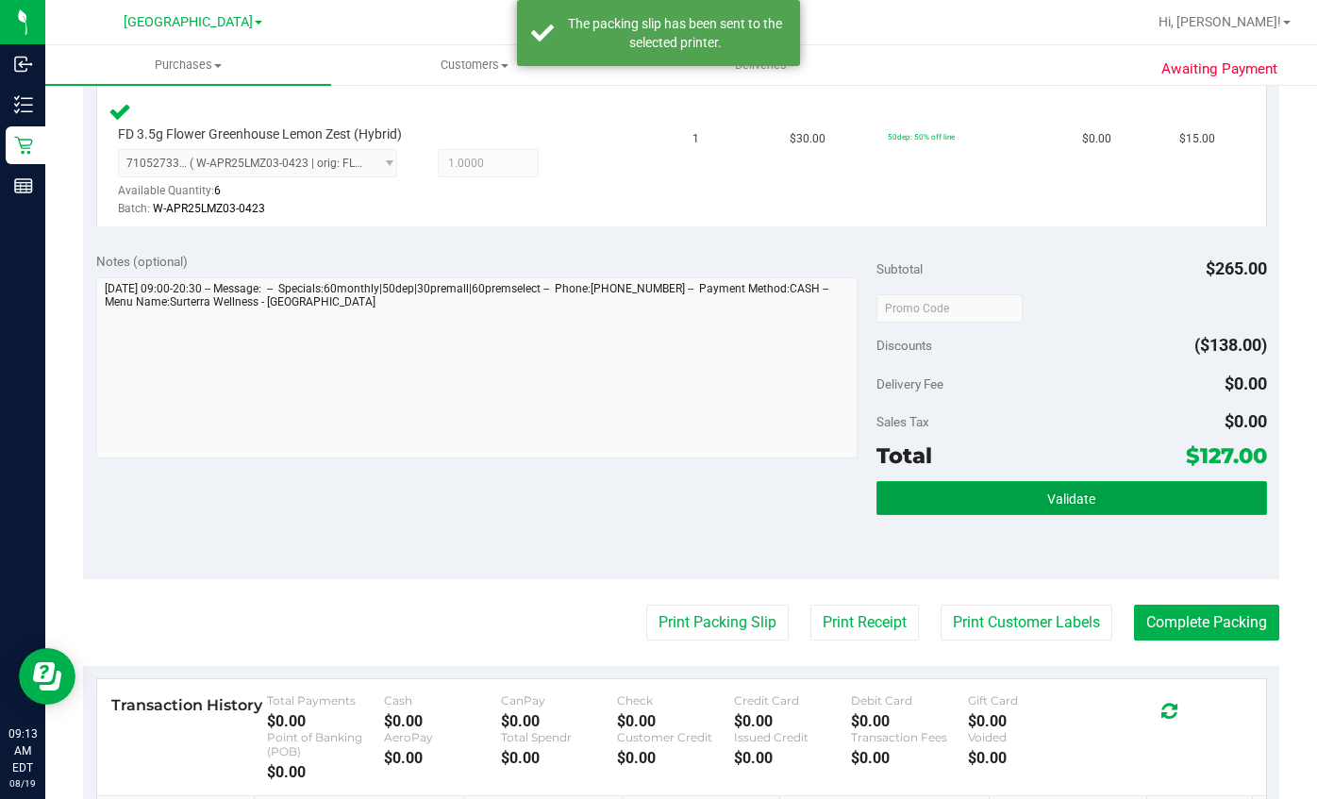
click at [925, 501] on button "Validate" at bounding box center [1071, 498] width 391 height 34
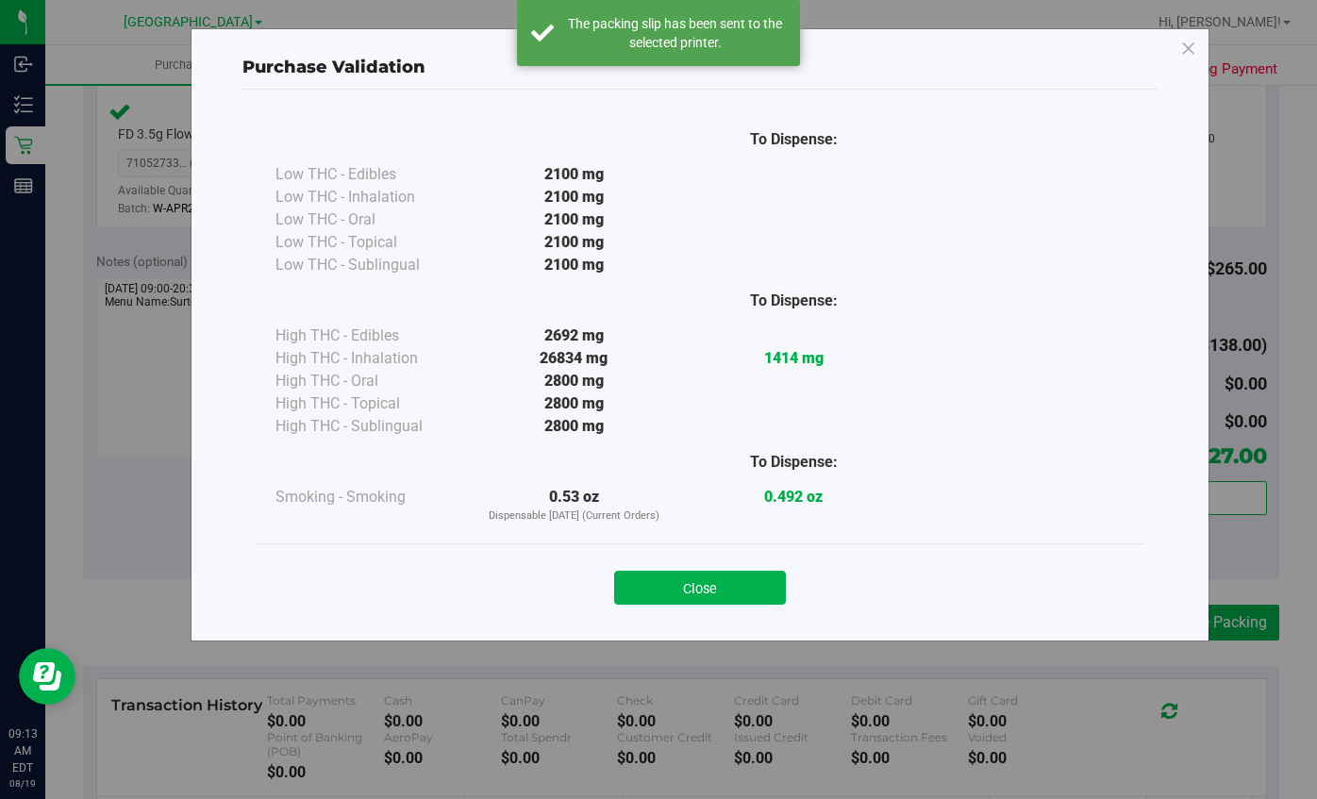
drag, startPoint x: 742, startPoint y: 595, endPoint x: 821, endPoint y: 573, distance: 81.5
click at [746, 593] on button "Close" at bounding box center [700, 588] width 172 height 34
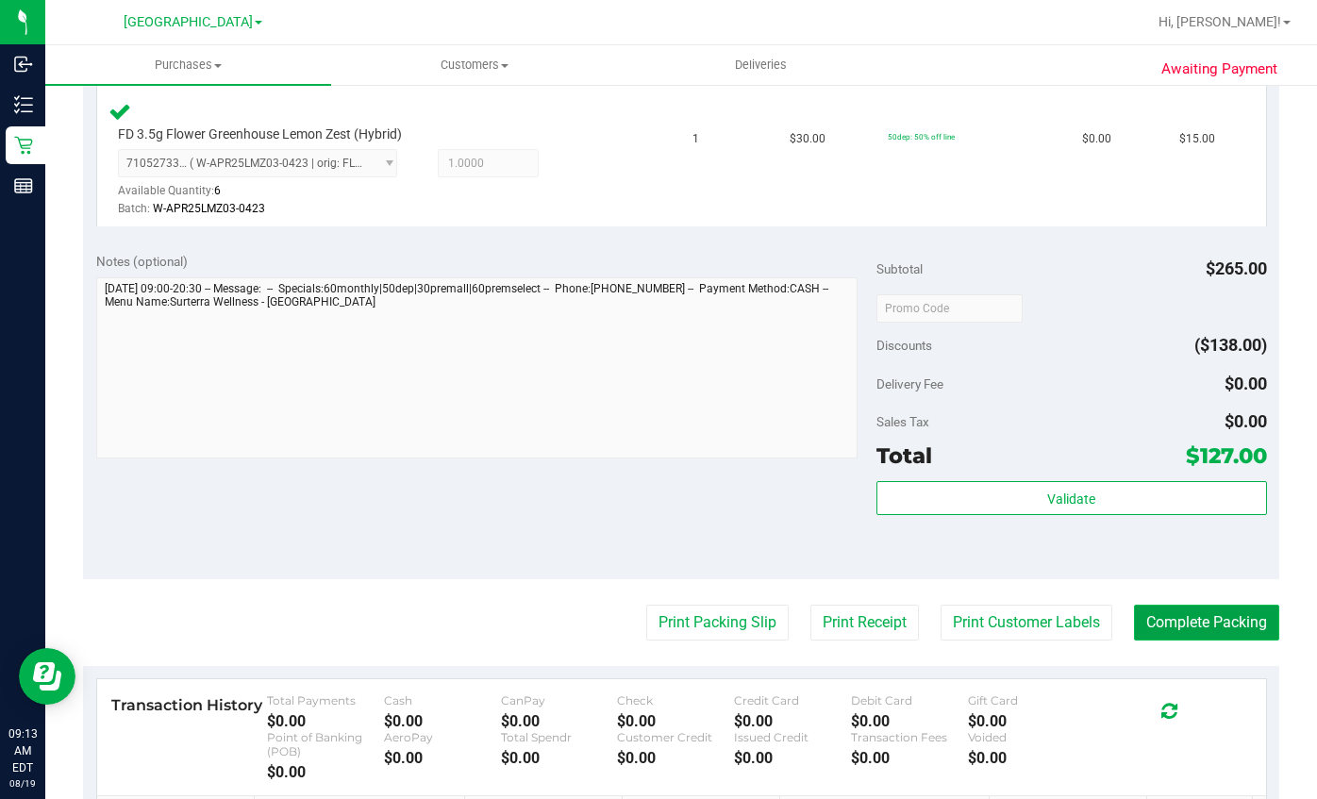
click at [1190, 624] on button "Complete Packing" at bounding box center [1206, 623] width 145 height 36
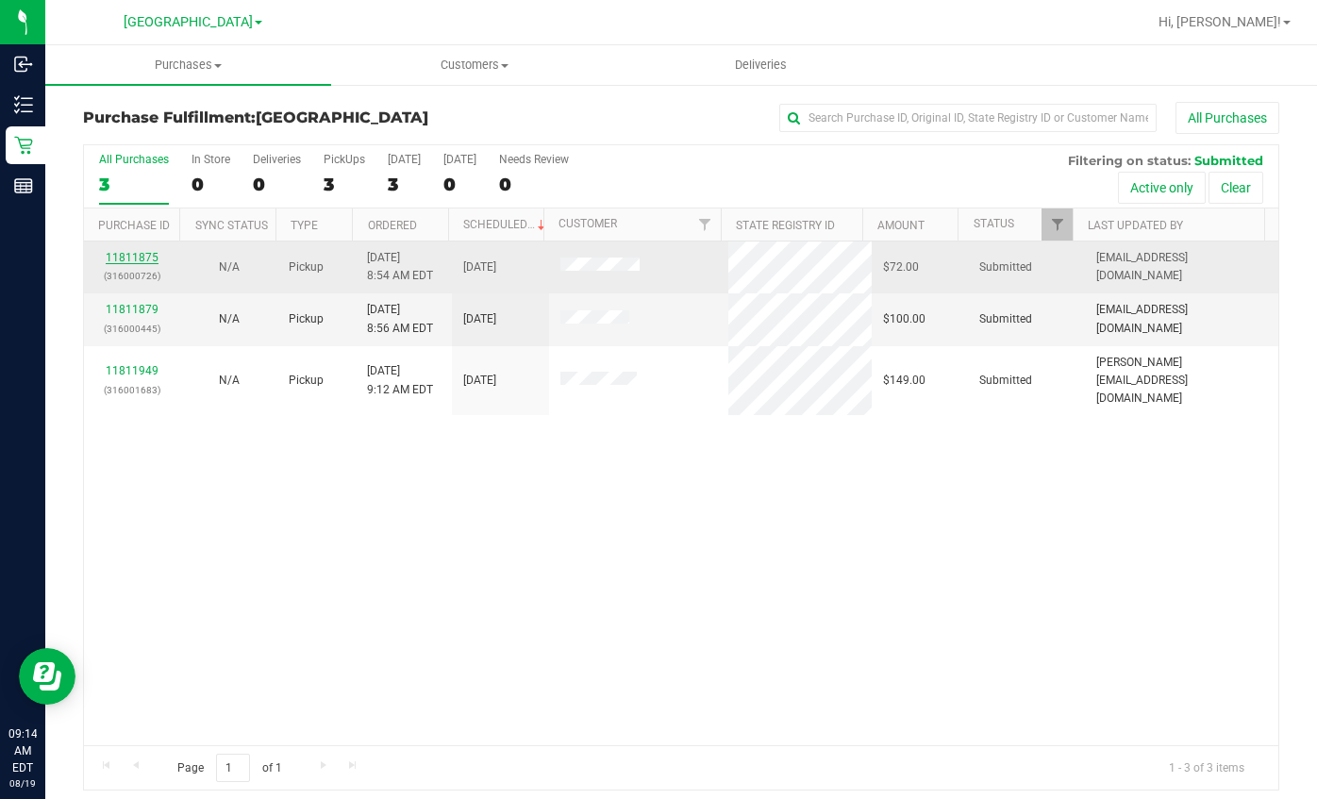
click at [144, 253] on link "11811875" at bounding box center [132, 257] width 53 height 13
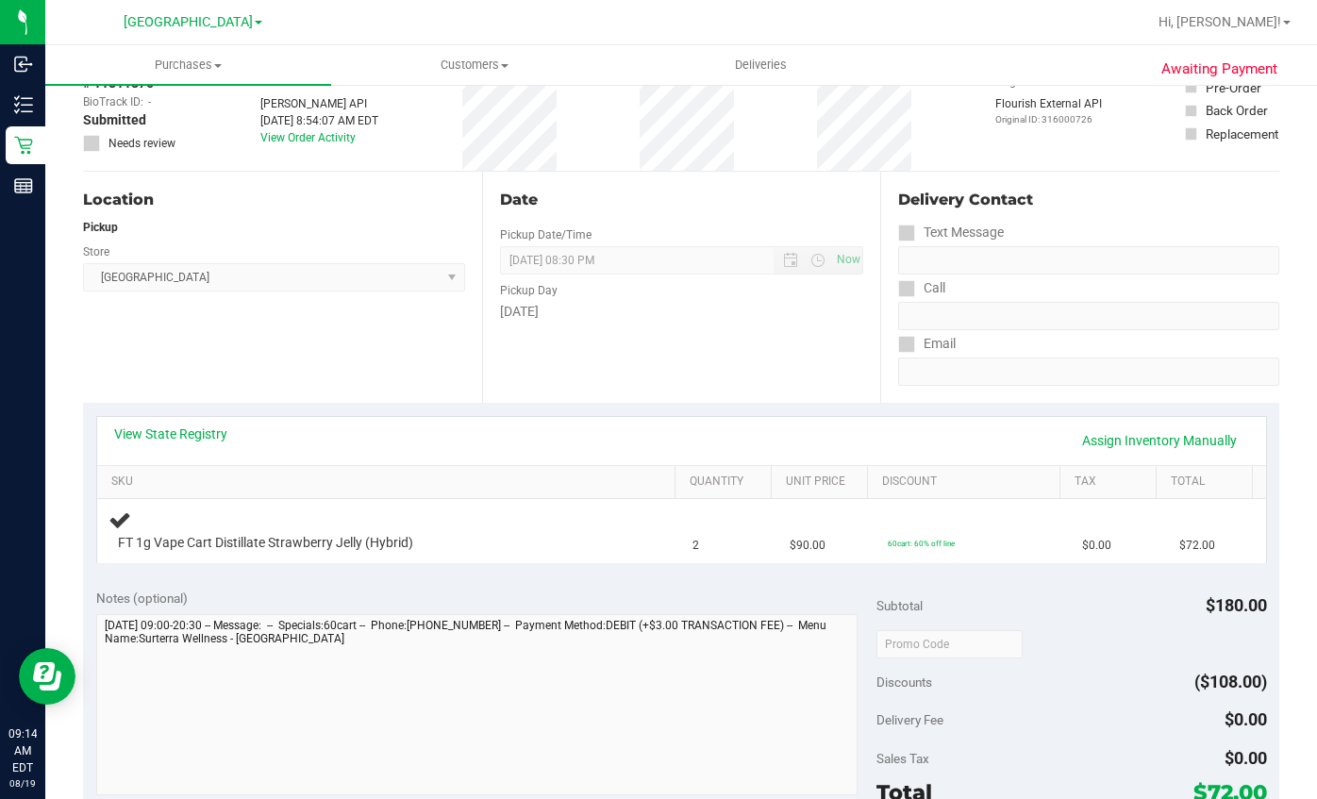
scroll to position [283, 0]
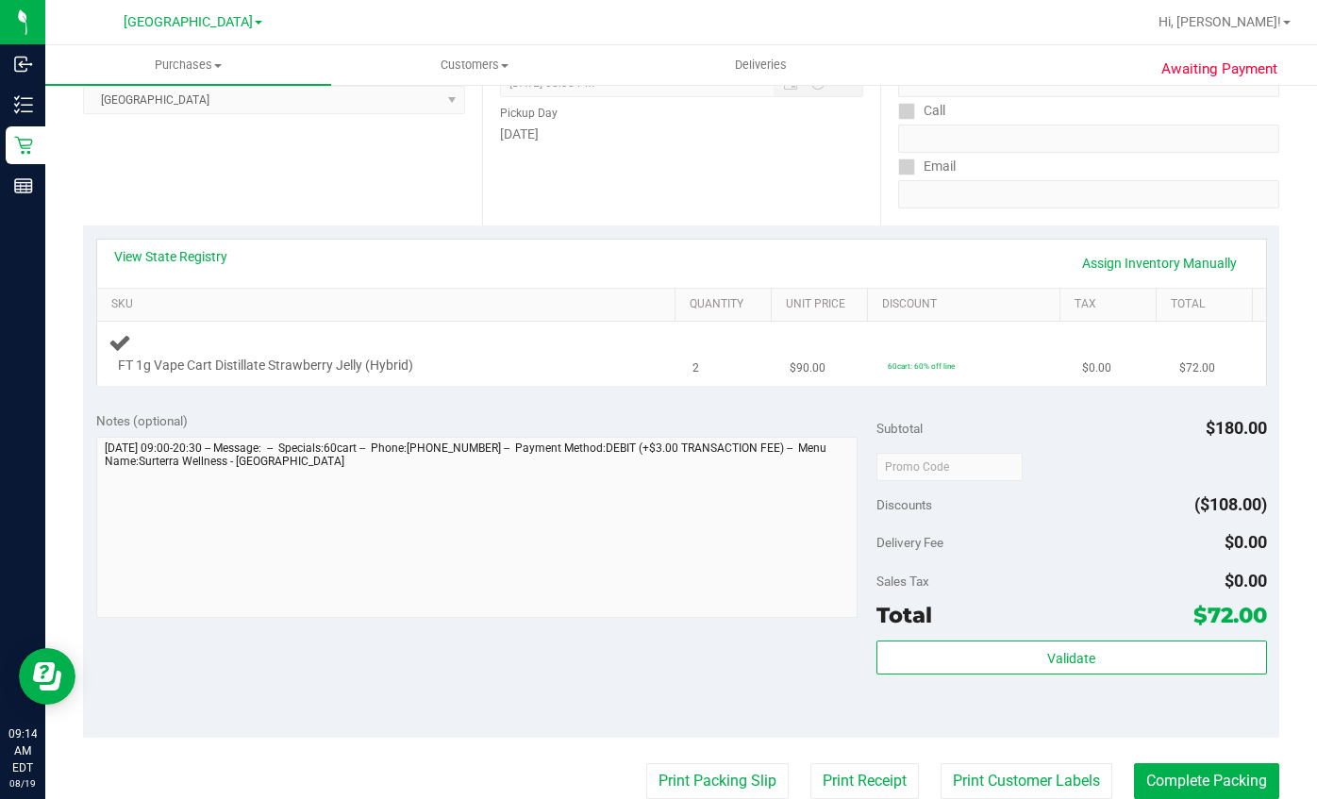
click at [470, 344] on div "FT 1g Vape Cart Distillate Strawberry Jelly (Hybrid)" at bounding box center [389, 353] width 562 height 44
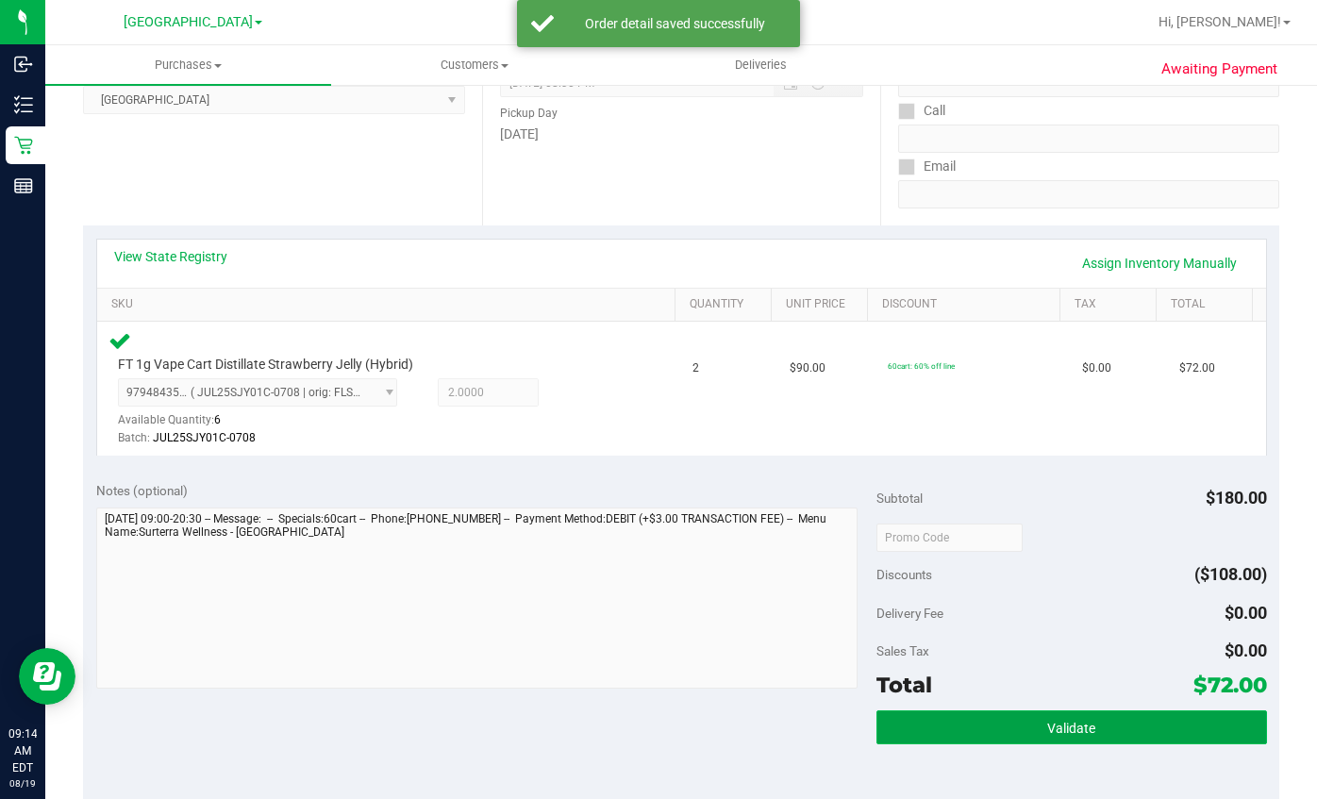
click at [1047, 731] on span "Validate" at bounding box center [1071, 728] width 48 height 15
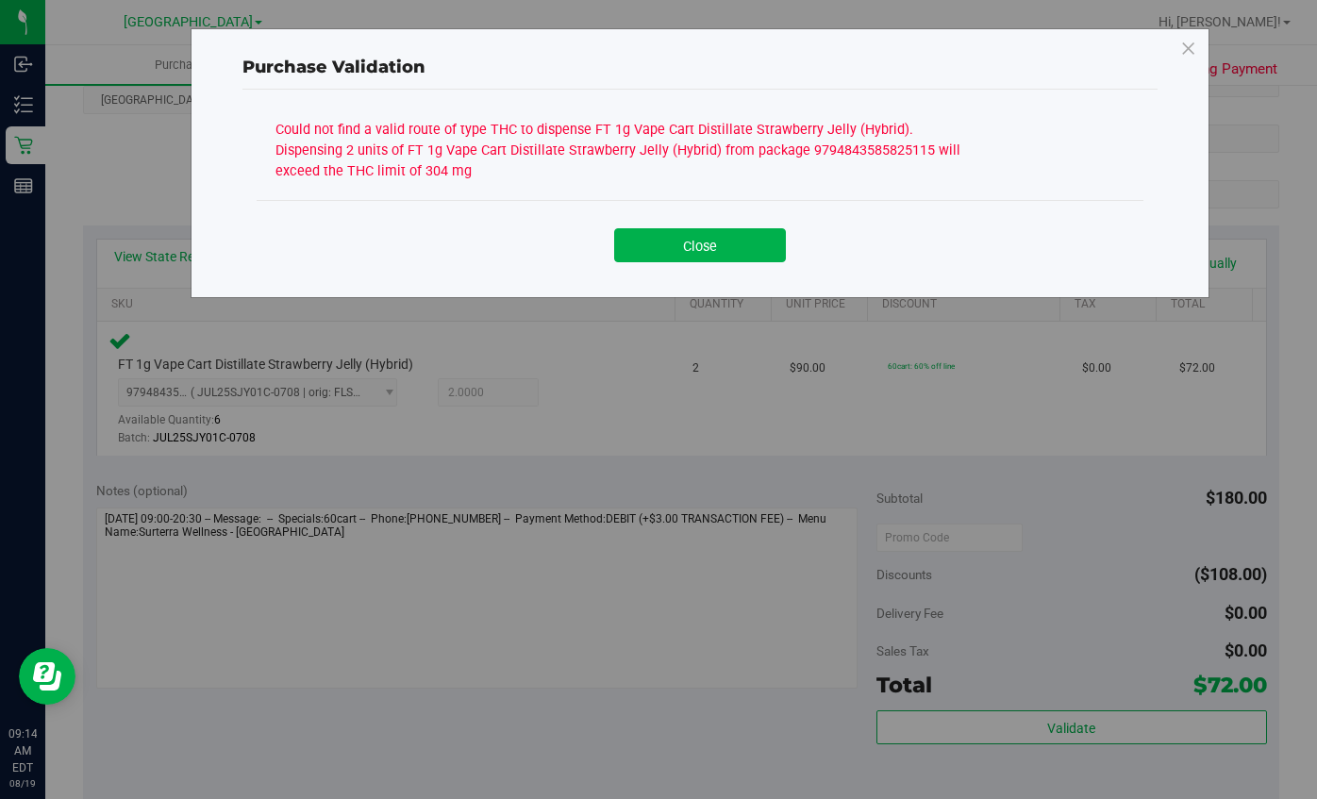
click at [376, 170] on div "Could not find a valid route of type THC to dispense FT 1g Vape Cart Distillate…" at bounding box center [628, 148] width 707 height 66
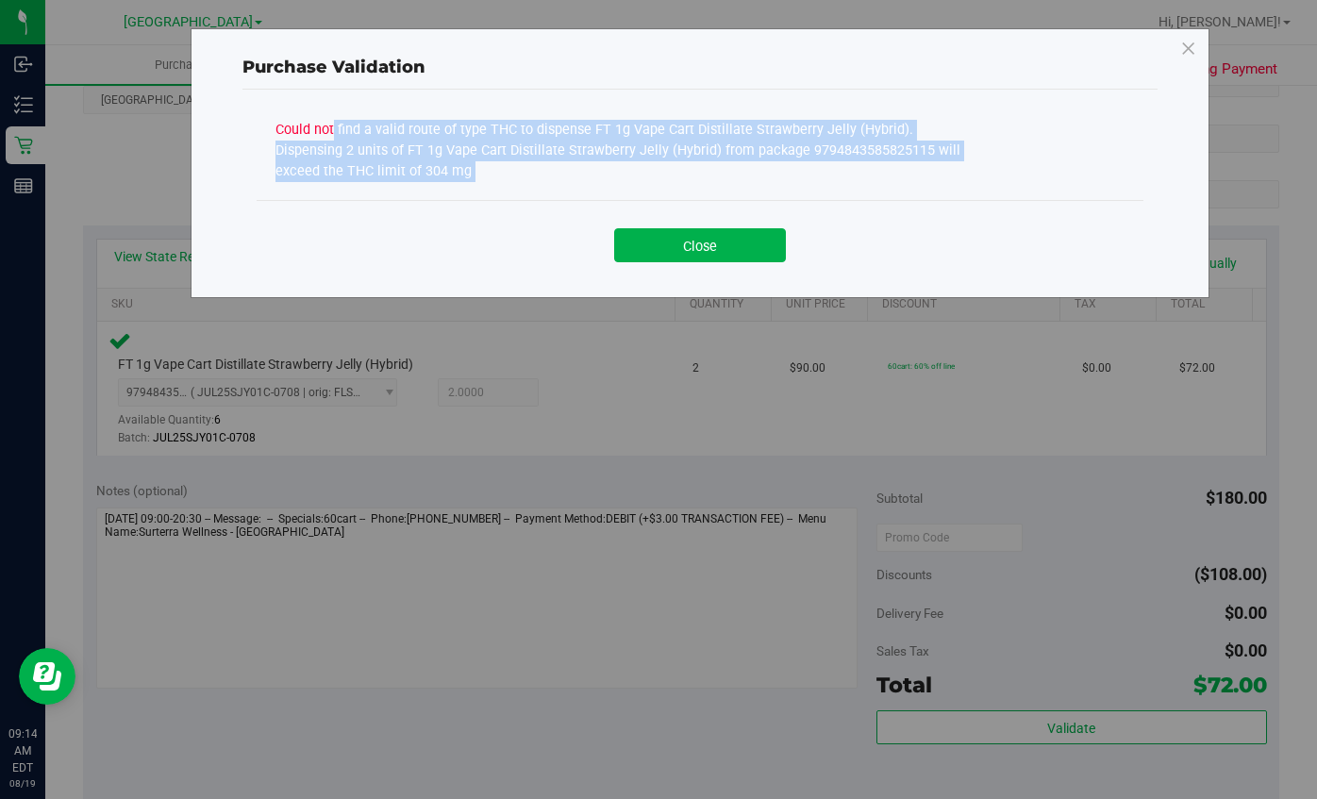
click at [376, 170] on div "Could not find a valid route of type THC to dispense FT 1g Vape Cart Distillate…" at bounding box center [628, 148] width 707 height 66
click at [699, 246] on button "Close" at bounding box center [700, 245] width 172 height 34
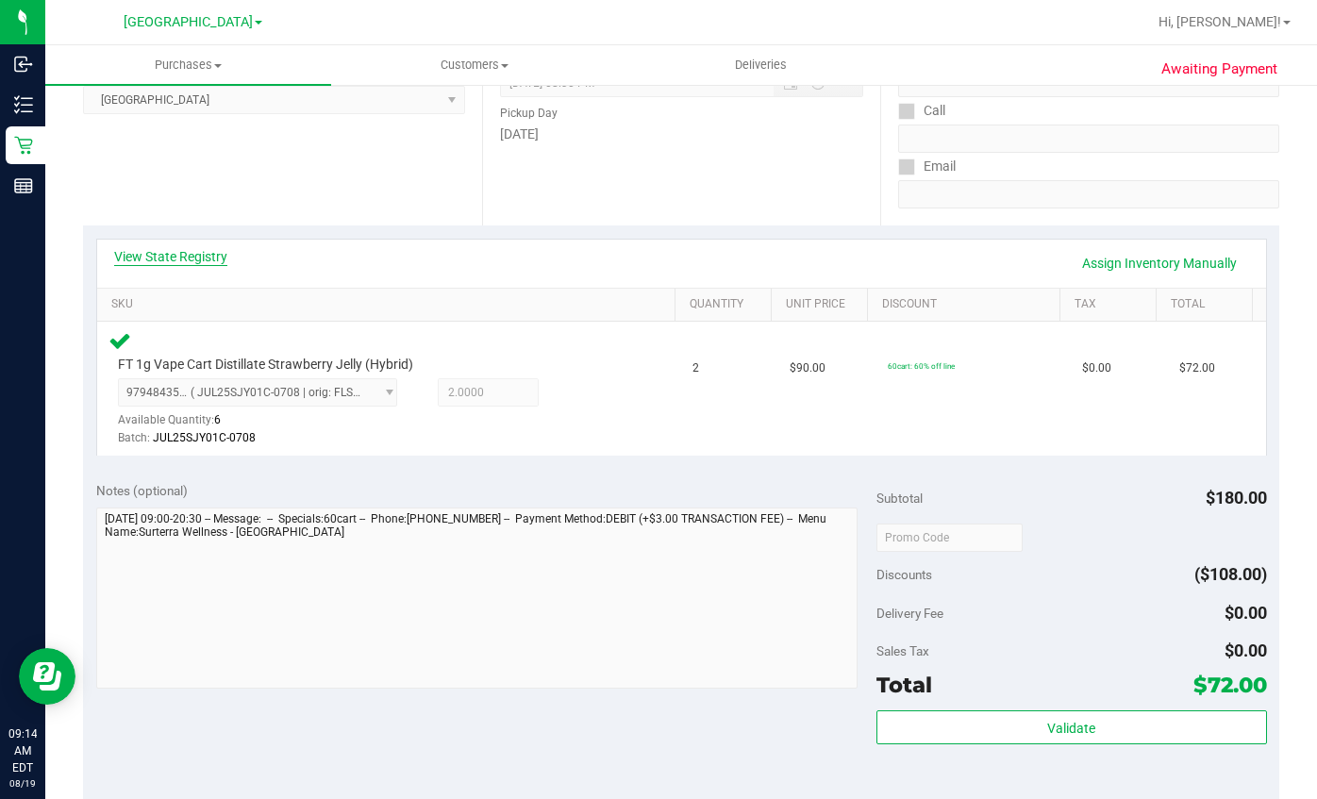
click at [203, 263] on link "View State Registry" at bounding box center [170, 256] width 113 height 19
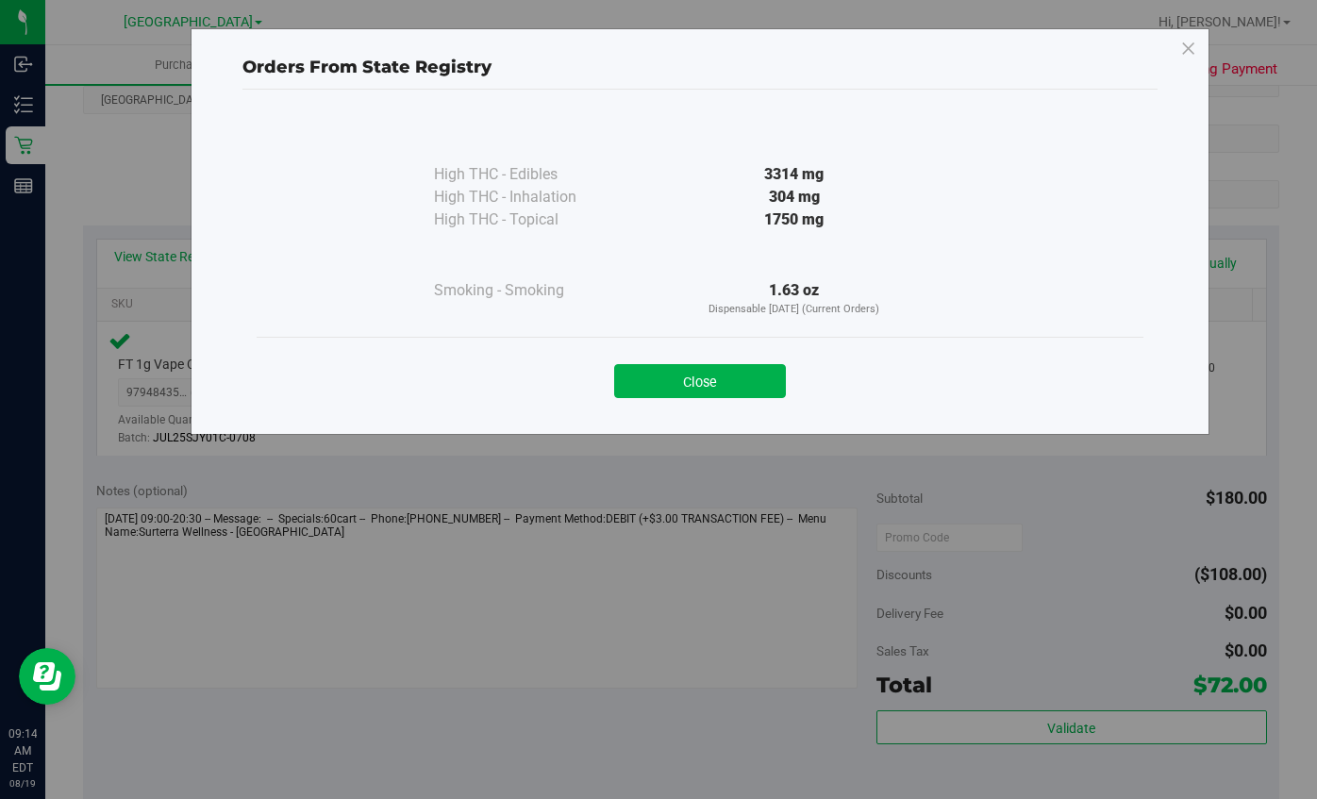
click at [792, 191] on div "304 mg" at bounding box center [794, 197] width 343 height 23
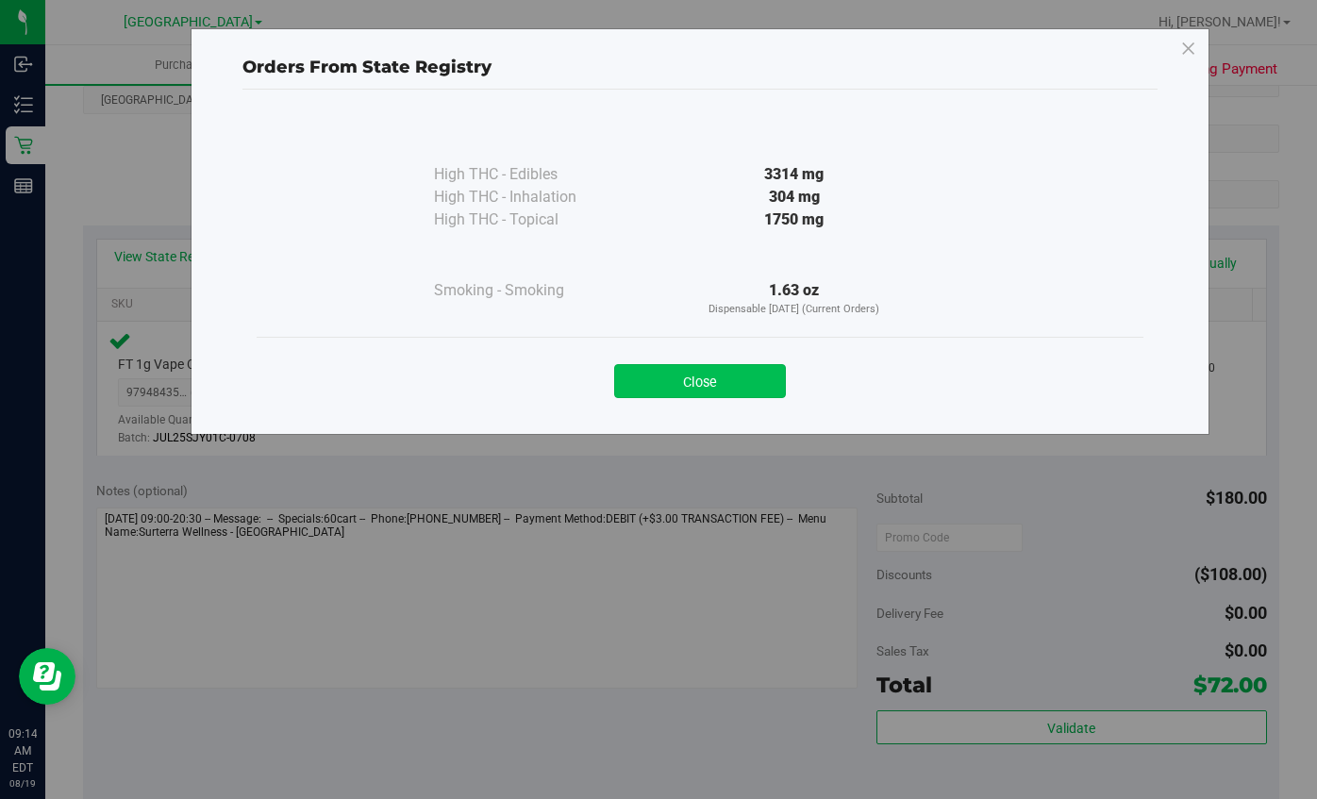
click at [718, 369] on button "Close" at bounding box center [700, 381] width 172 height 34
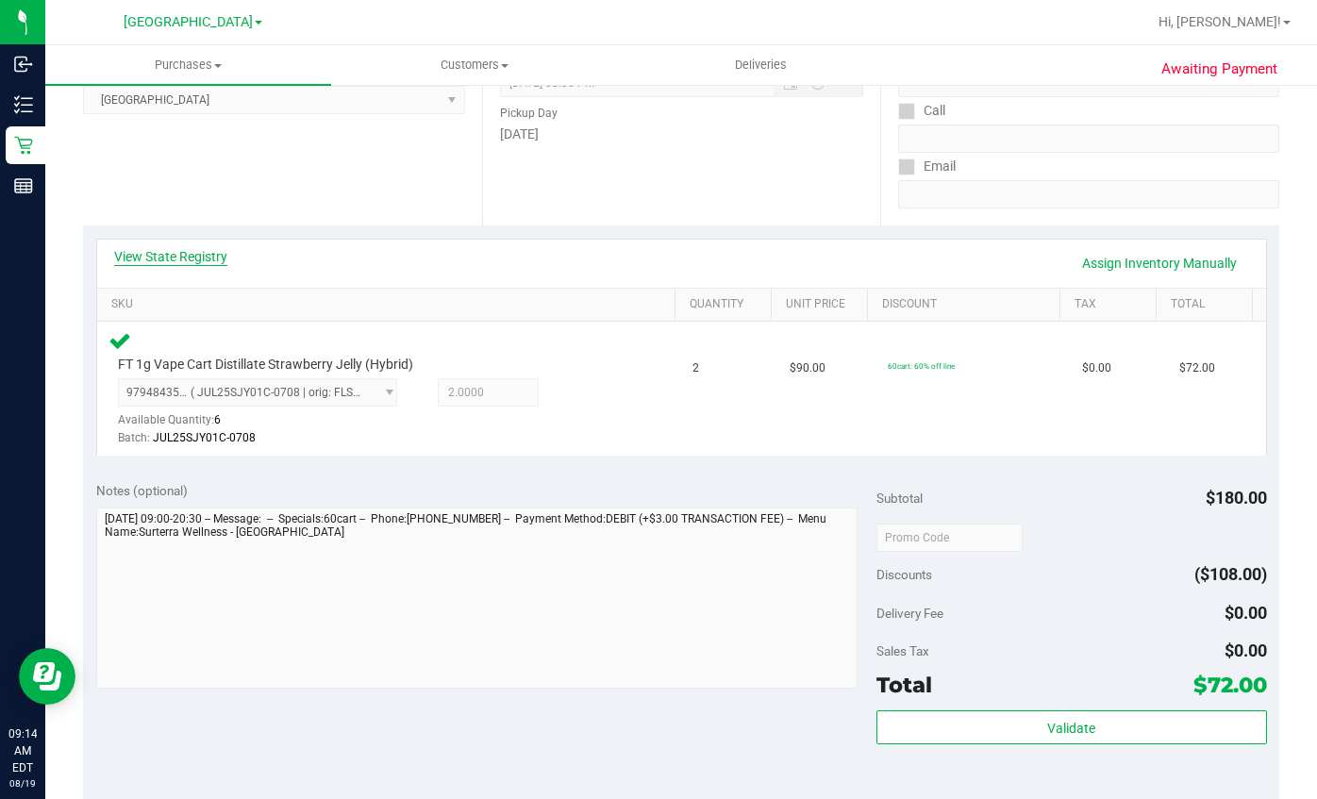
click at [201, 254] on link "View State Registry" at bounding box center [170, 256] width 113 height 19
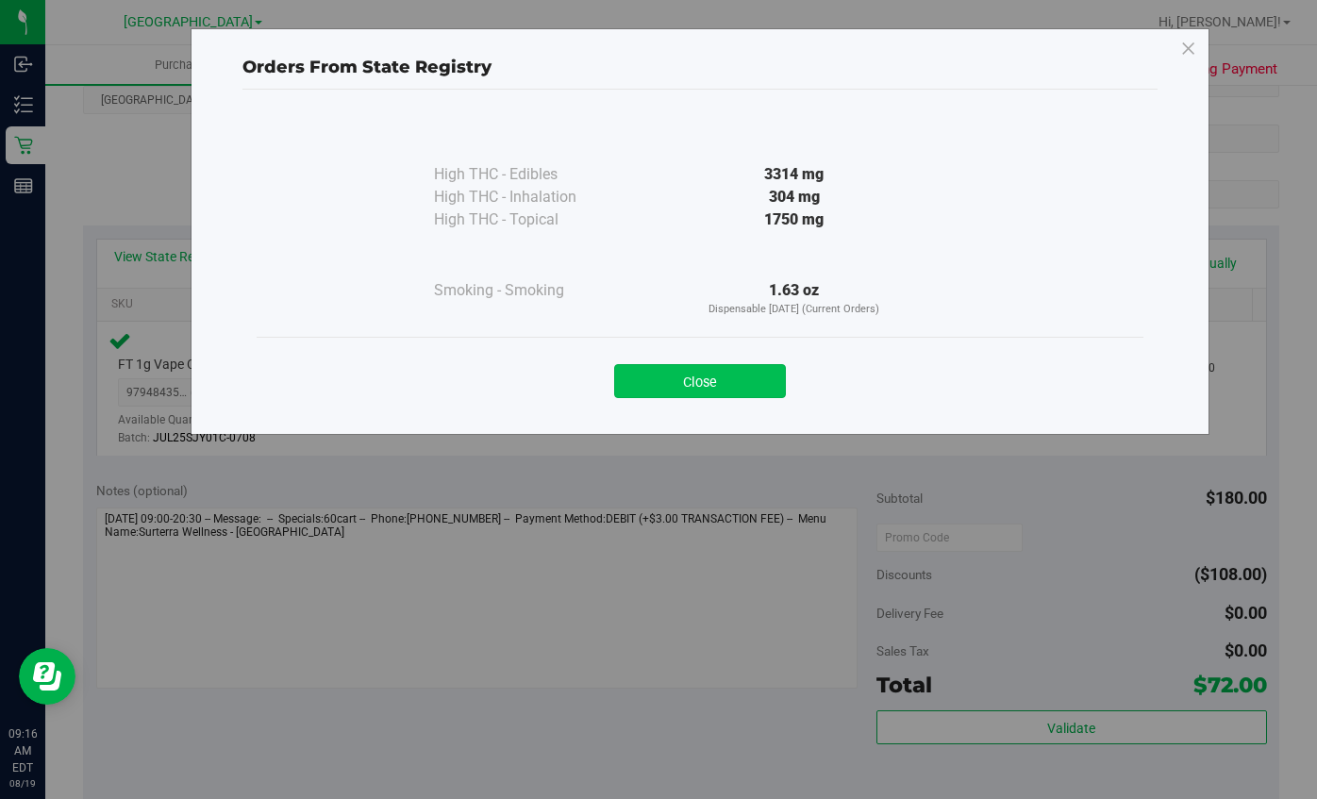
click at [721, 385] on button "Close" at bounding box center [700, 381] width 172 height 34
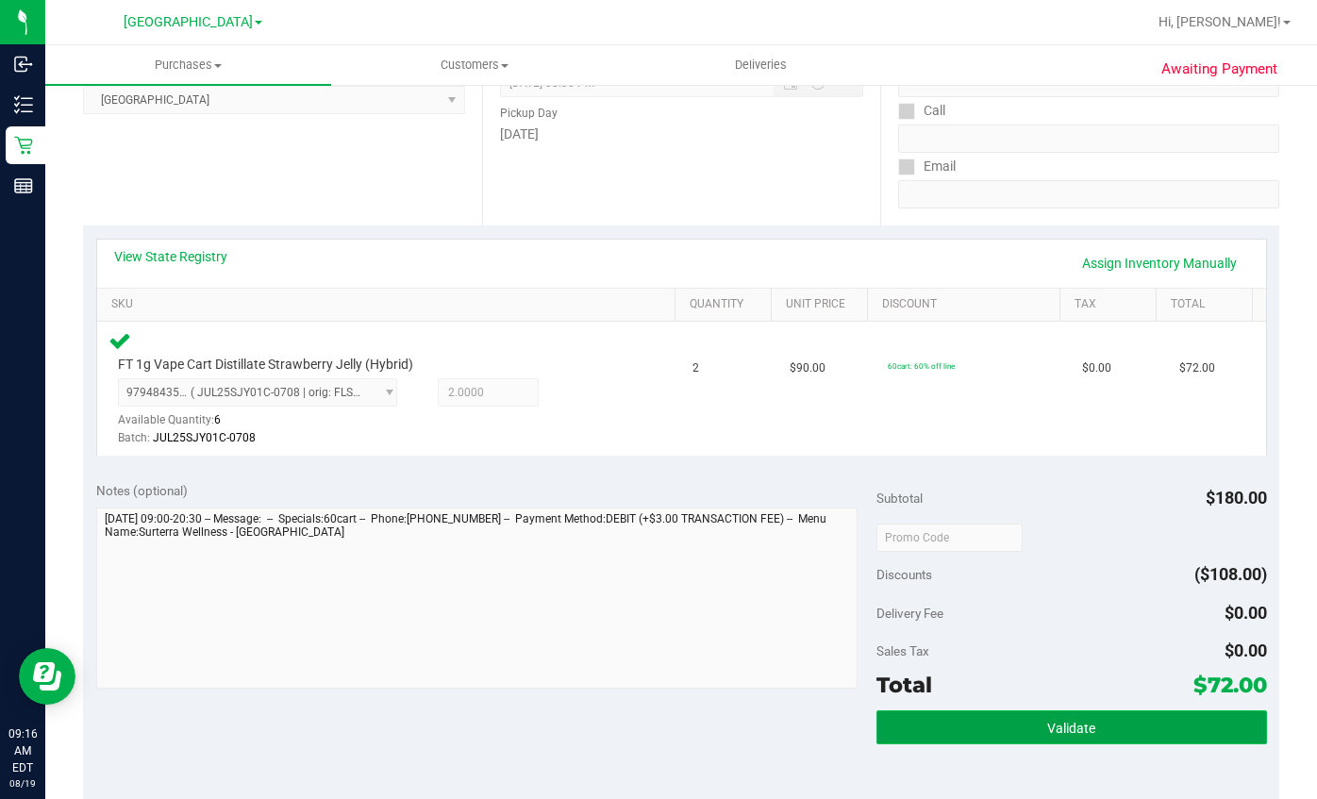
click at [1055, 726] on span "Validate" at bounding box center [1071, 728] width 48 height 15
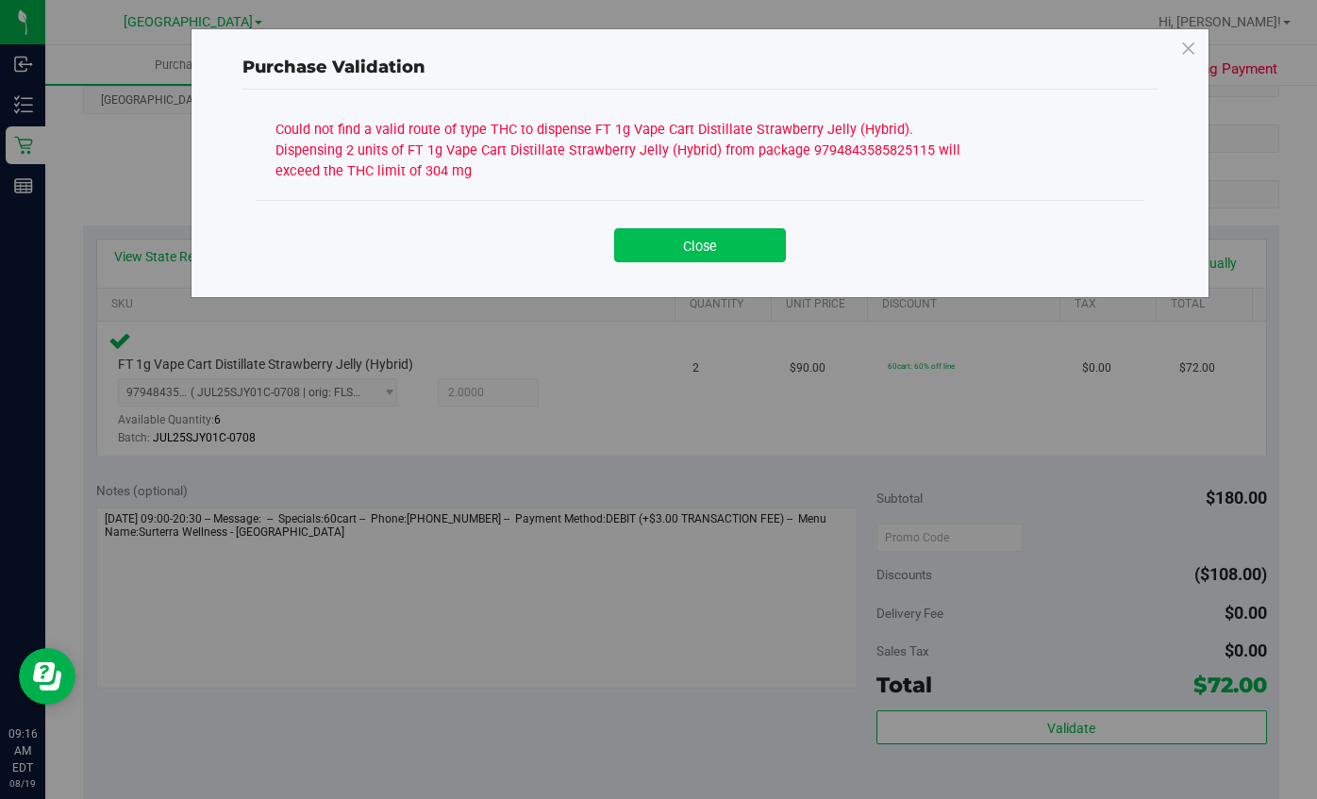
click at [724, 249] on button "Close" at bounding box center [700, 245] width 172 height 34
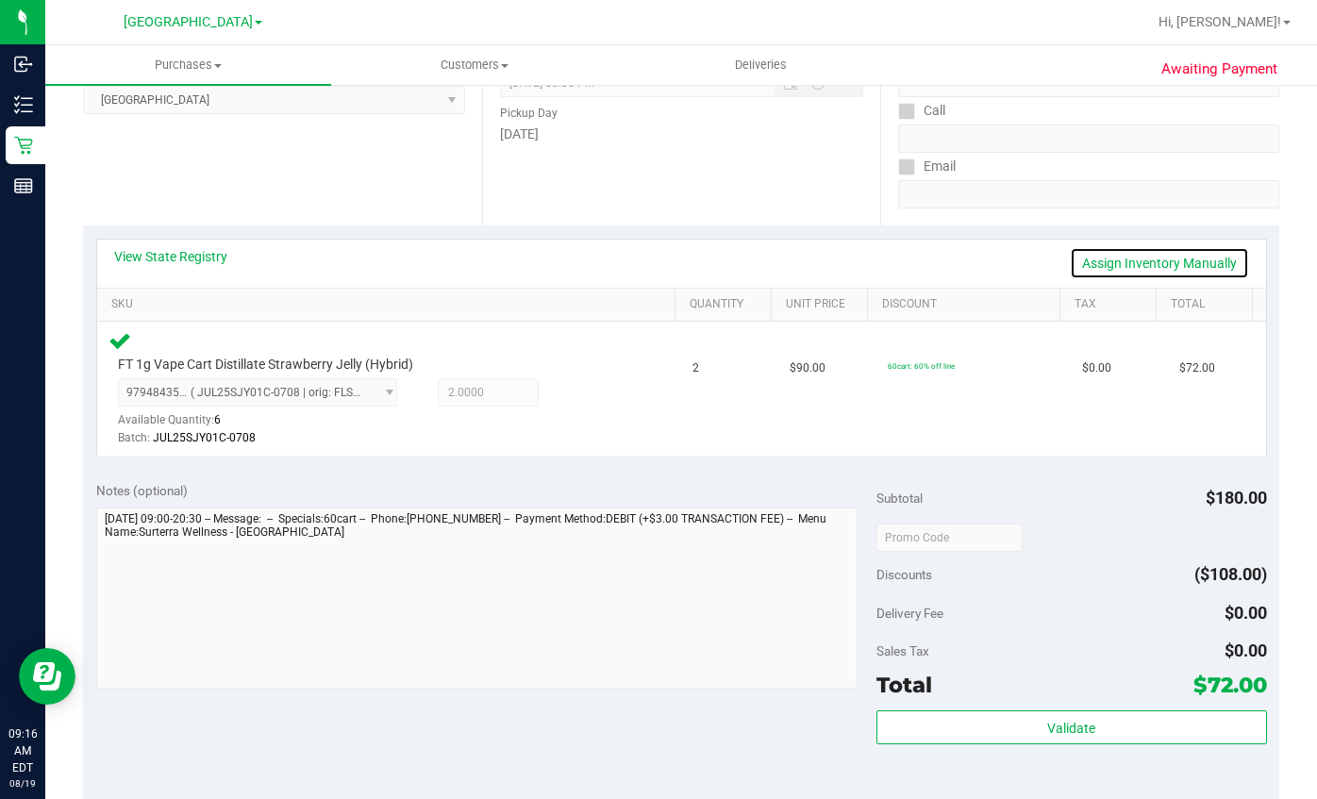
click at [1116, 258] on link "Assign Inventory Manually" at bounding box center [1159, 263] width 179 height 32
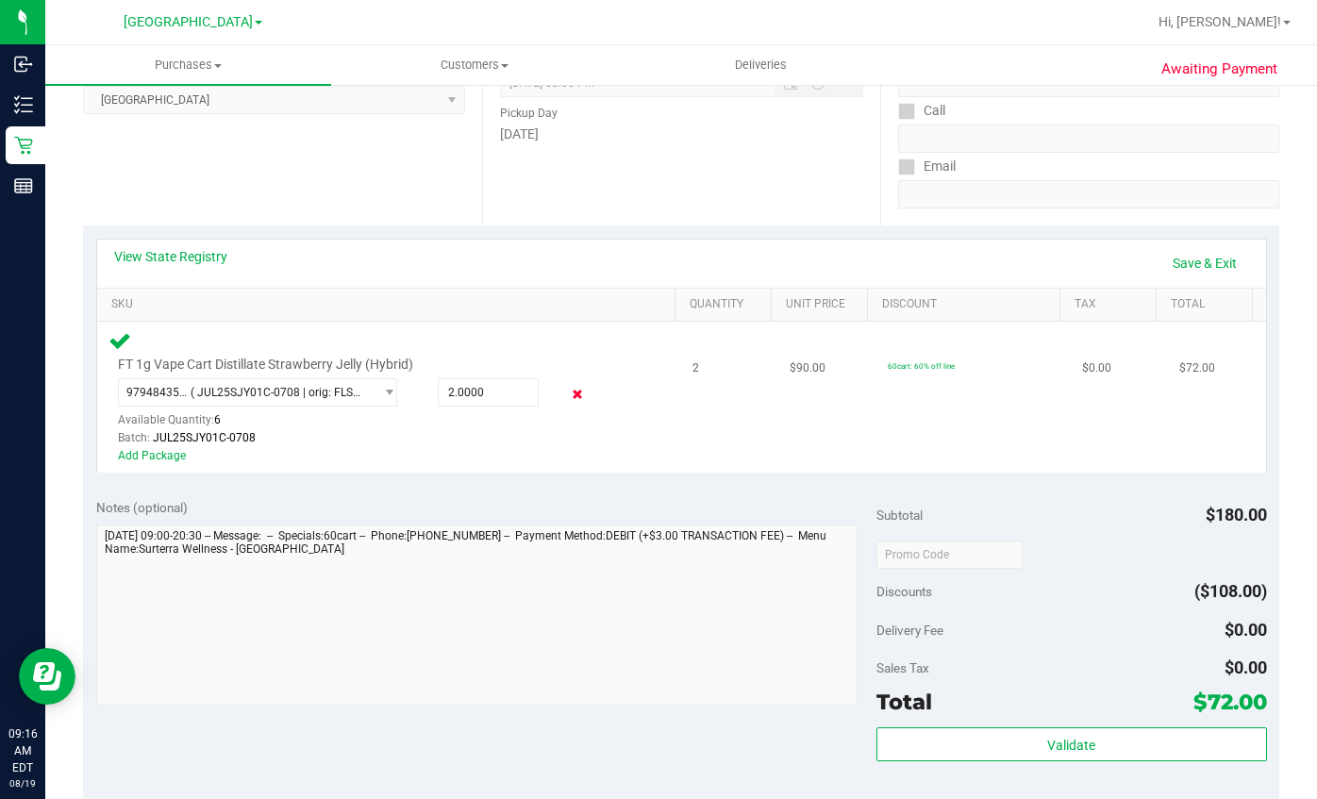
click at [567, 394] on icon at bounding box center [577, 395] width 20 height 22
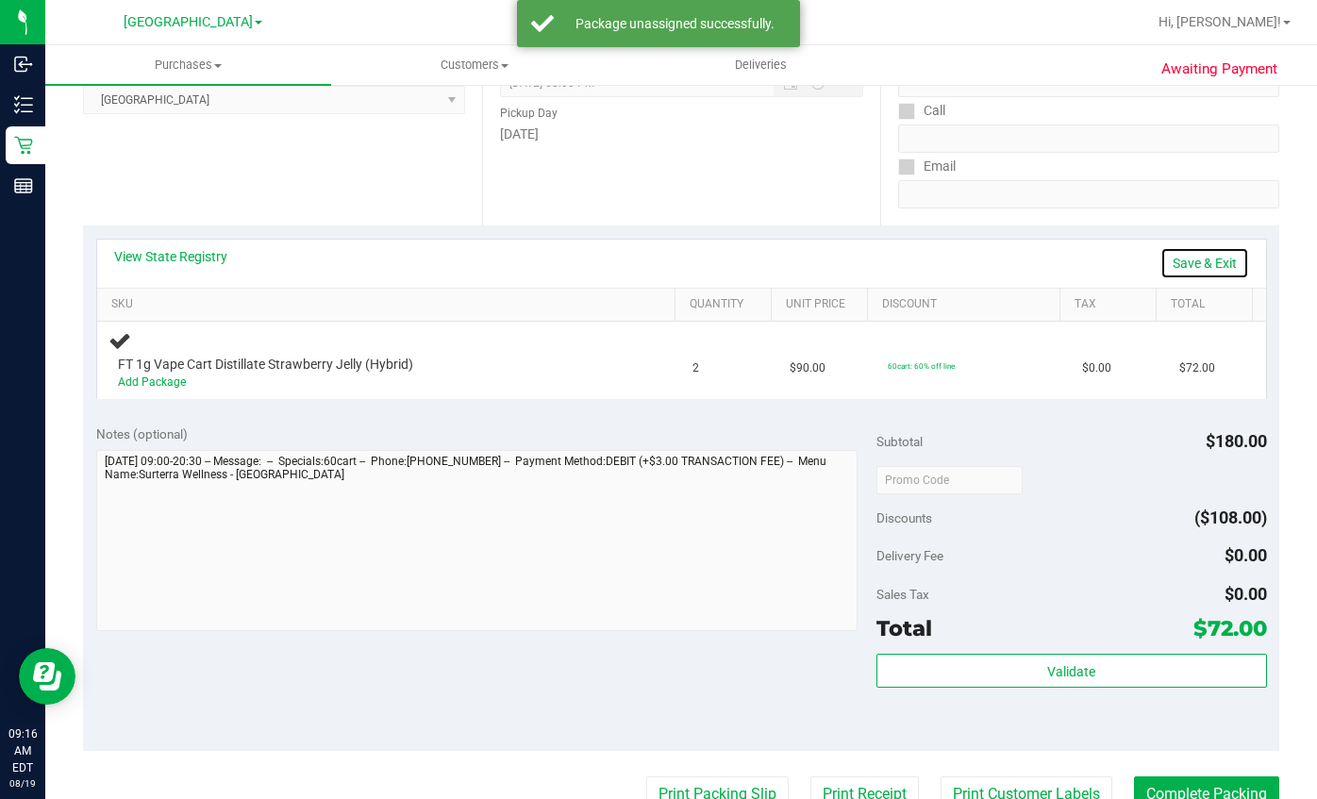
click at [1190, 257] on link "Save & Exit" at bounding box center [1204, 263] width 89 height 32
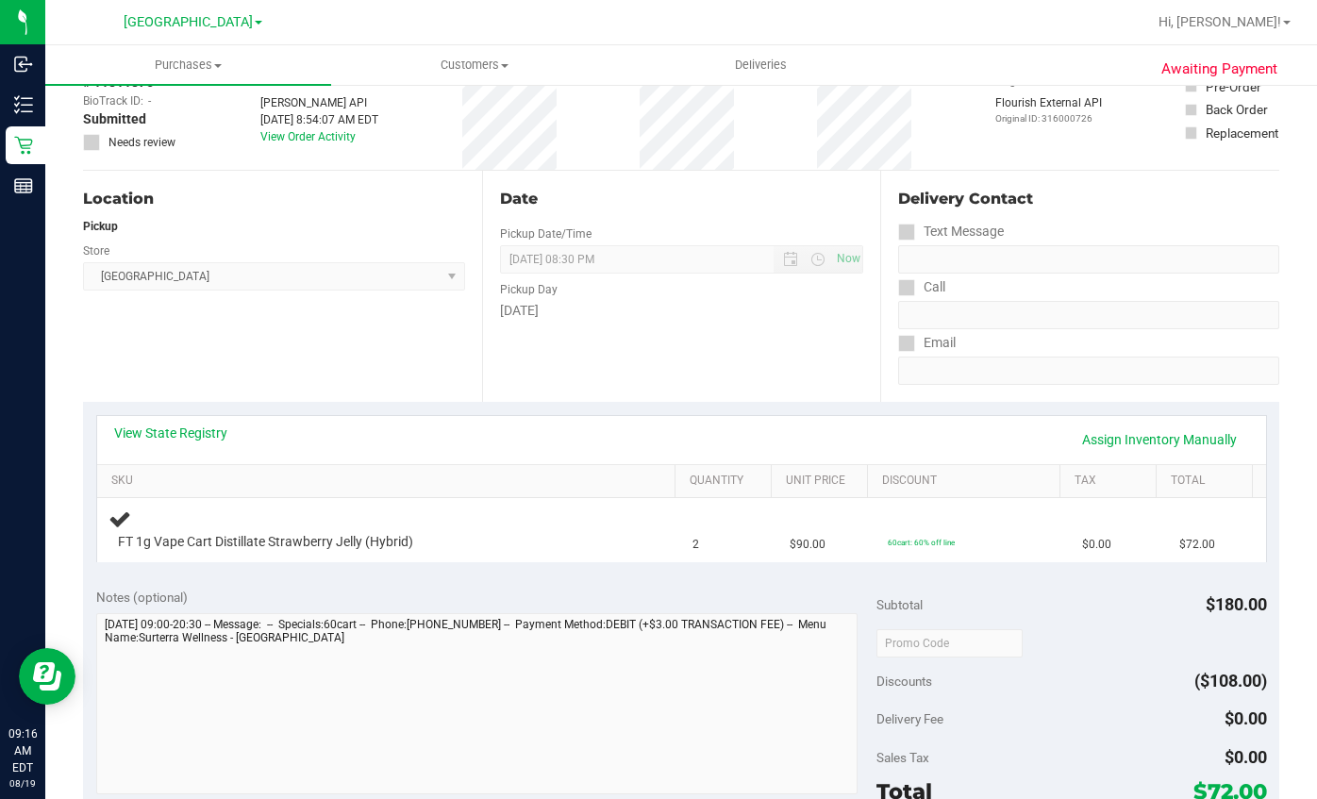
scroll to position [0, 0]
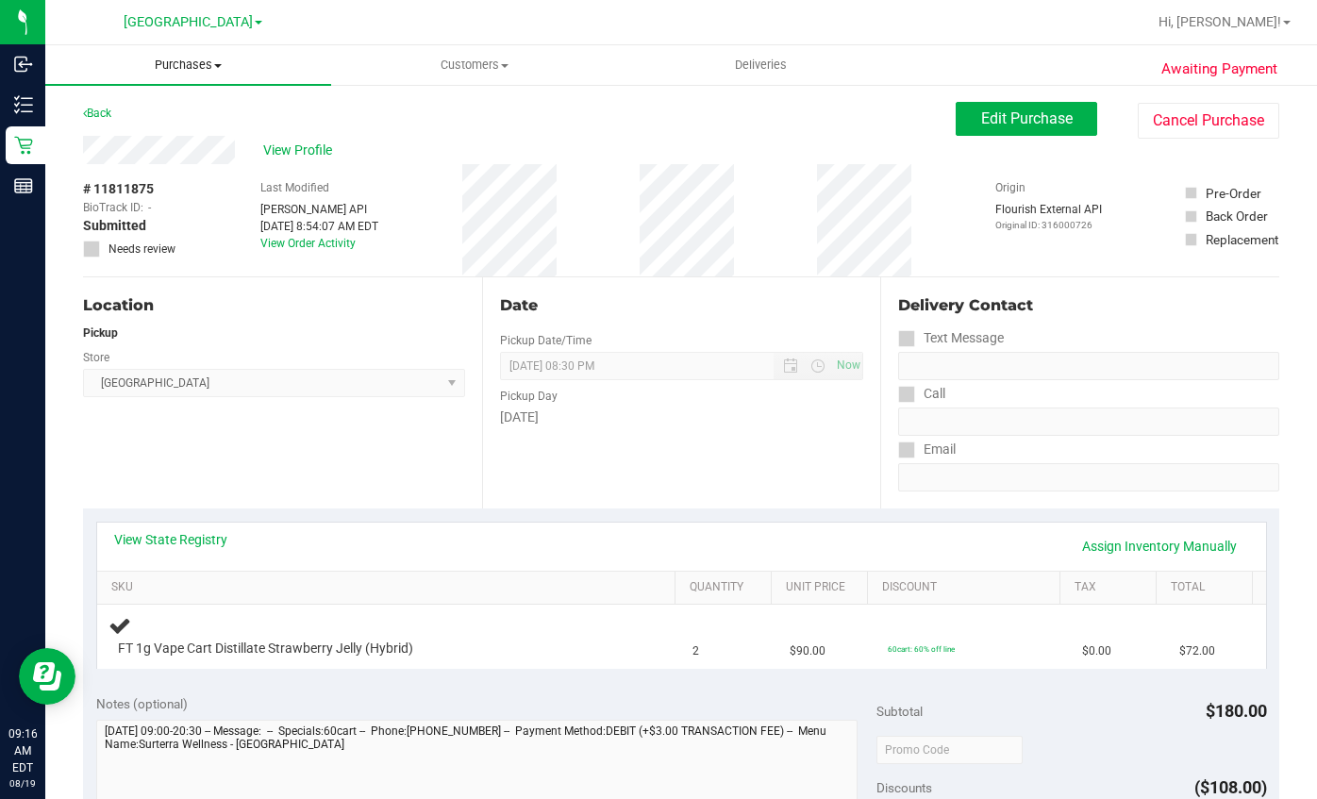
click at [175, 66] on span "Purchases" at bounding box center [188, 65] width 286 height 17
click at [169, 143] on li "Fulfillment" at bounding box center [188, 136] width 286 height 23
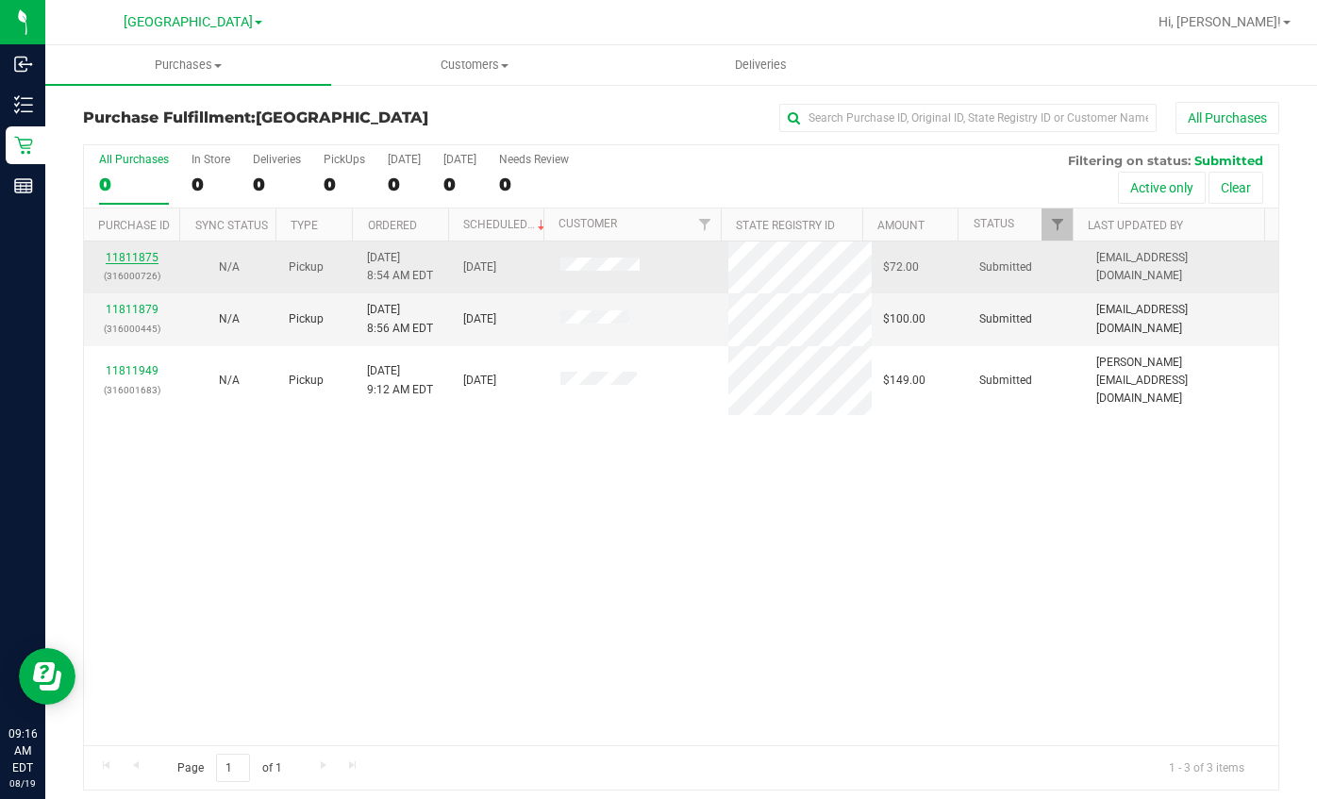
click at [138, 258] on link "11811875" at bounding box center [132, 257] width 53 height 13
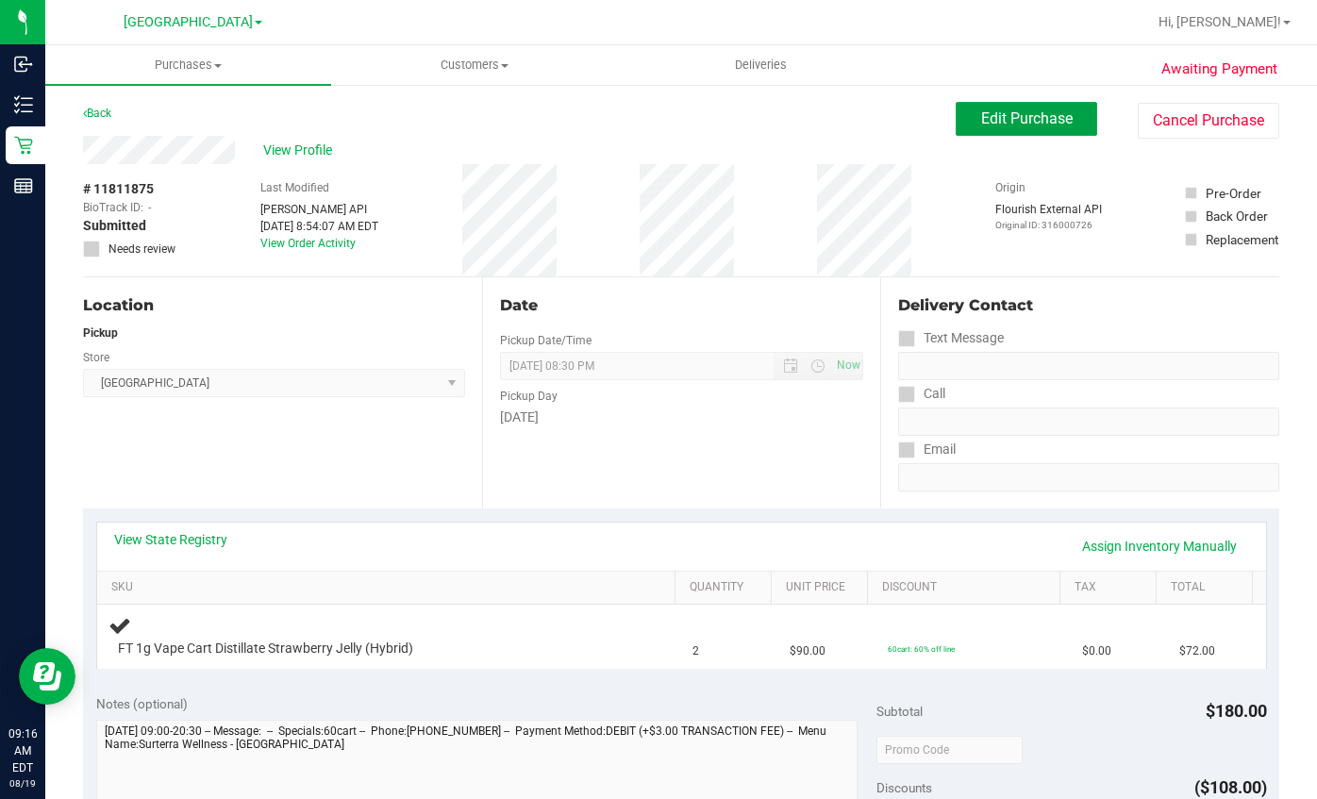
drag, startPoint x: 990, startPoint y: 109, endPoint x: 798, endPoint y: 110, distance: 191.5
click at [990, 109] on button "Edit Purchase" at bounding box center [1026, 119] width 141 height 34
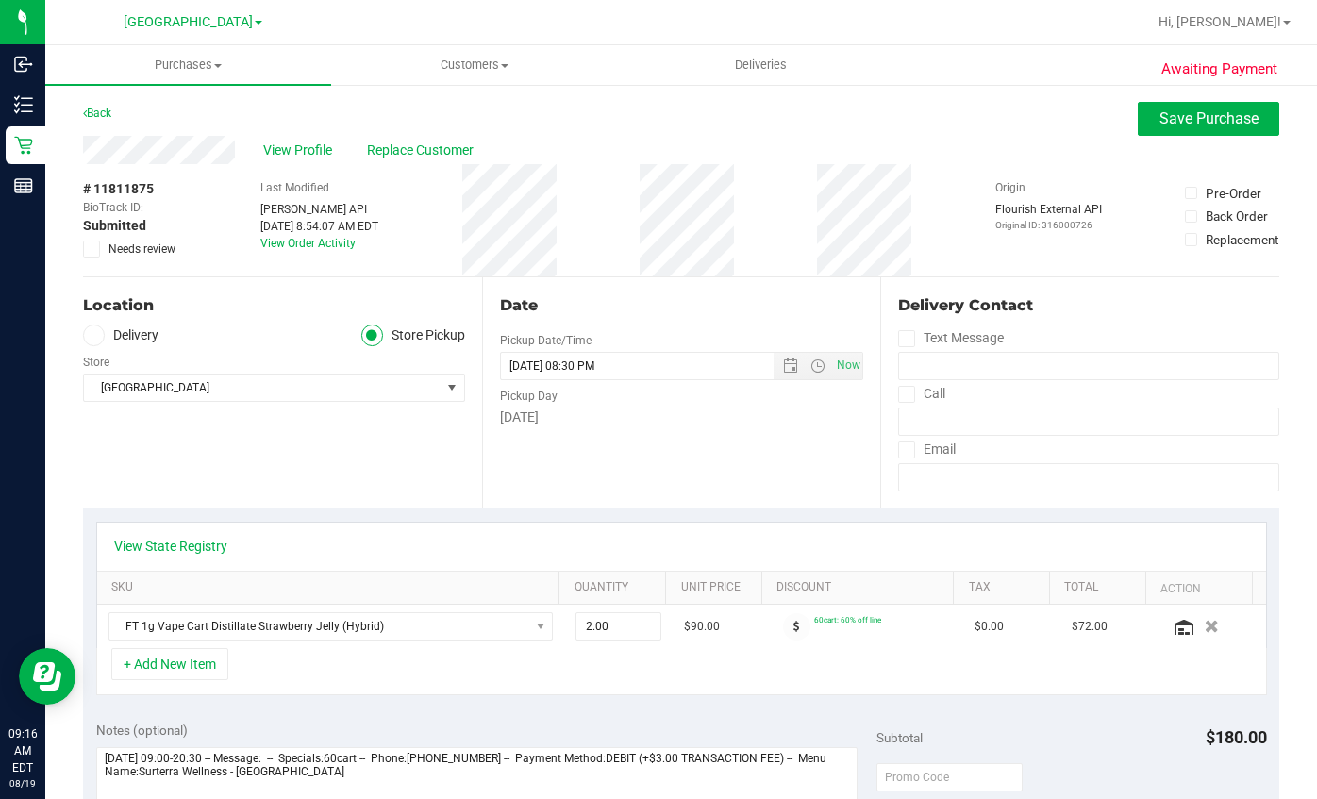
click at [93, 249] on icon at bounding box center [92, 249] width 12 height 0
click at [0, 0] on input "Needs review" at bounding box center [0, 0] width 0 height 0
click at [1211, 122] on span "Save Purchase" at bounding box center [1208, 118] width 99 height 18
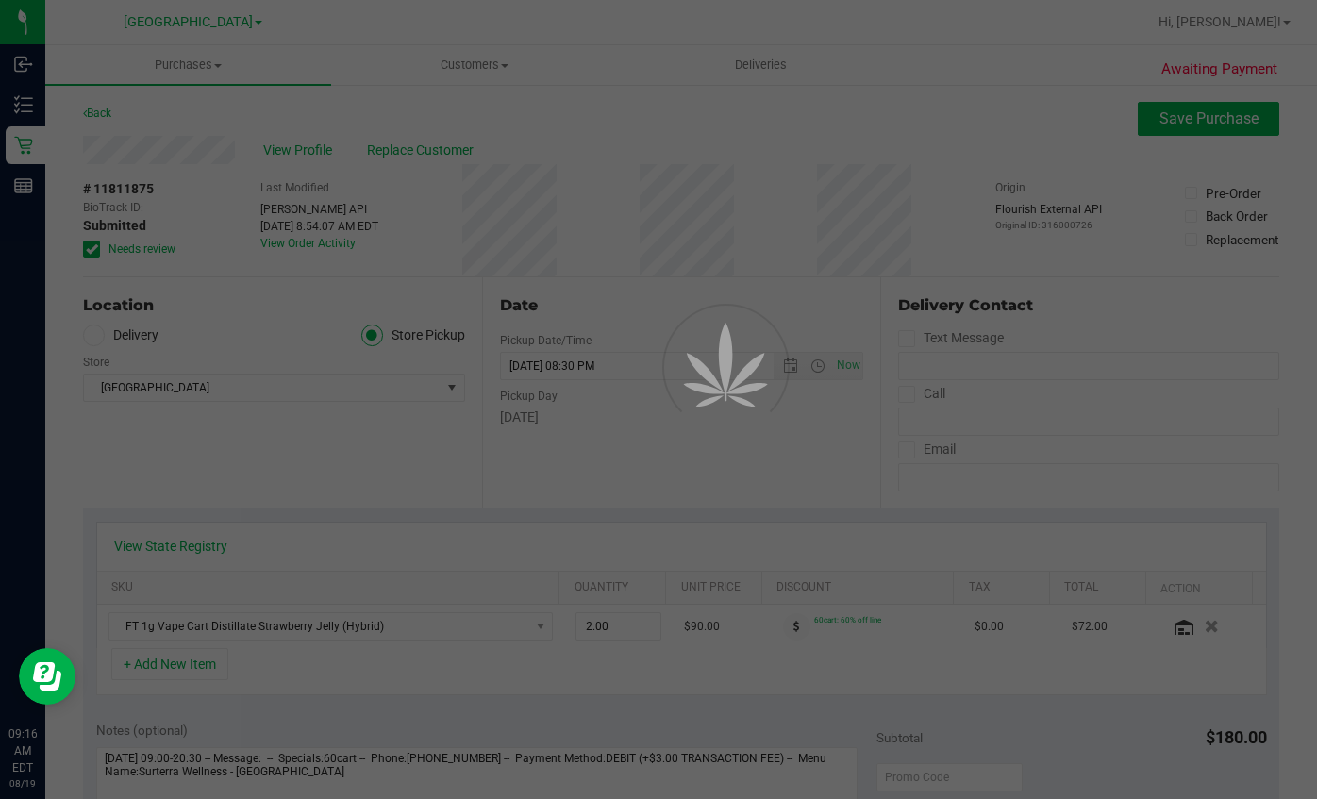
click at [188, 62] on div at bounding box center [658, 399] width 1317 height 799
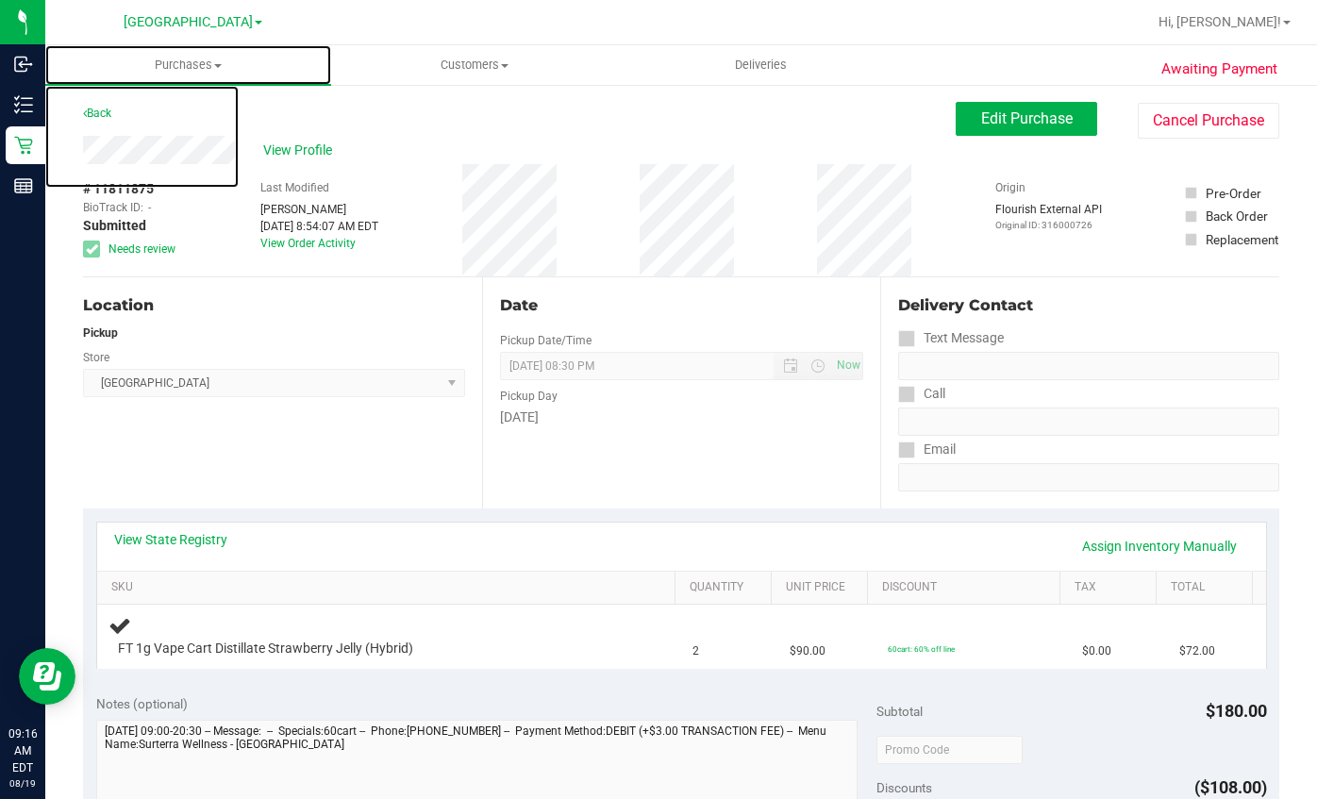
click at [188, 62] on span "Purchases" at bounding box center [188, 65] width 286 height 17
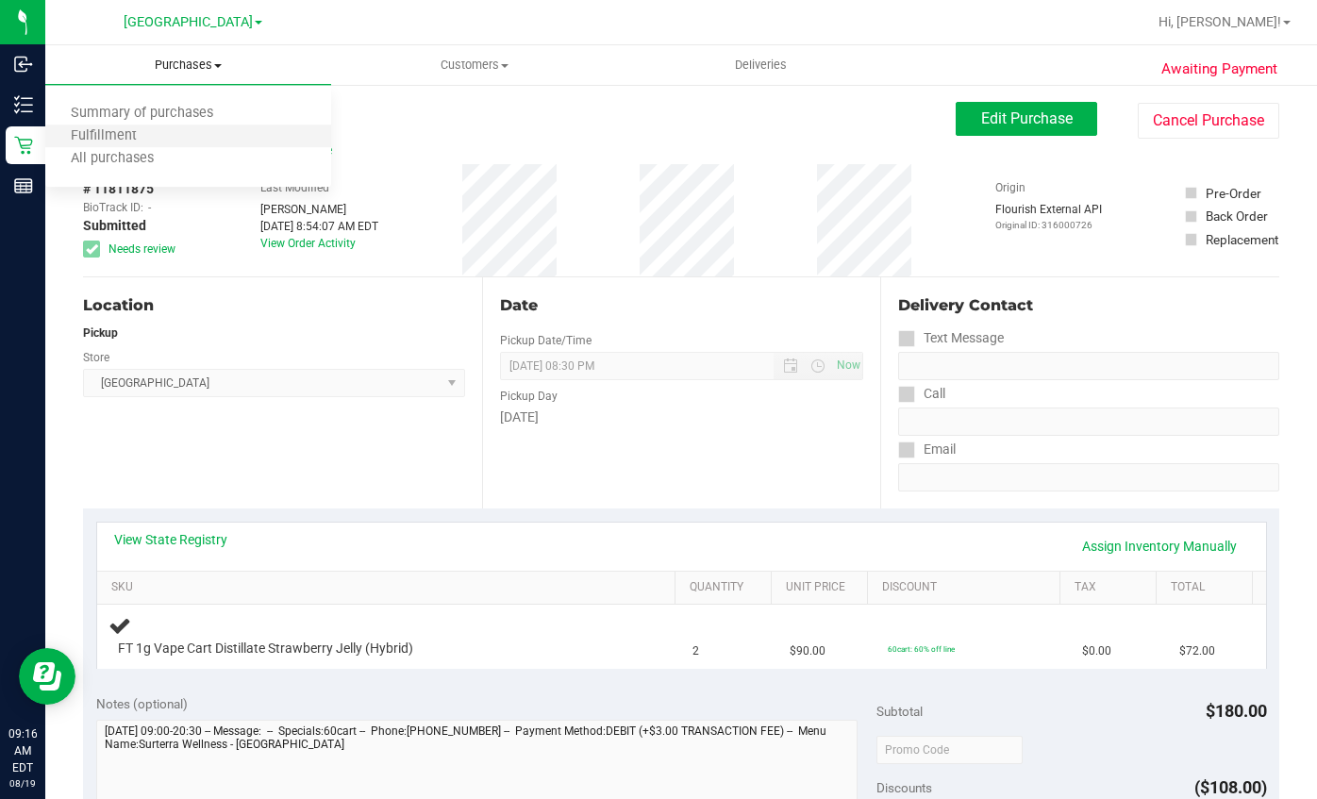
click at [172, 145] on li "Fulfillment" at bounding box center [188, 136] width 286 height 23
